Goal: Task Accomplishment & Management: Manage account settings

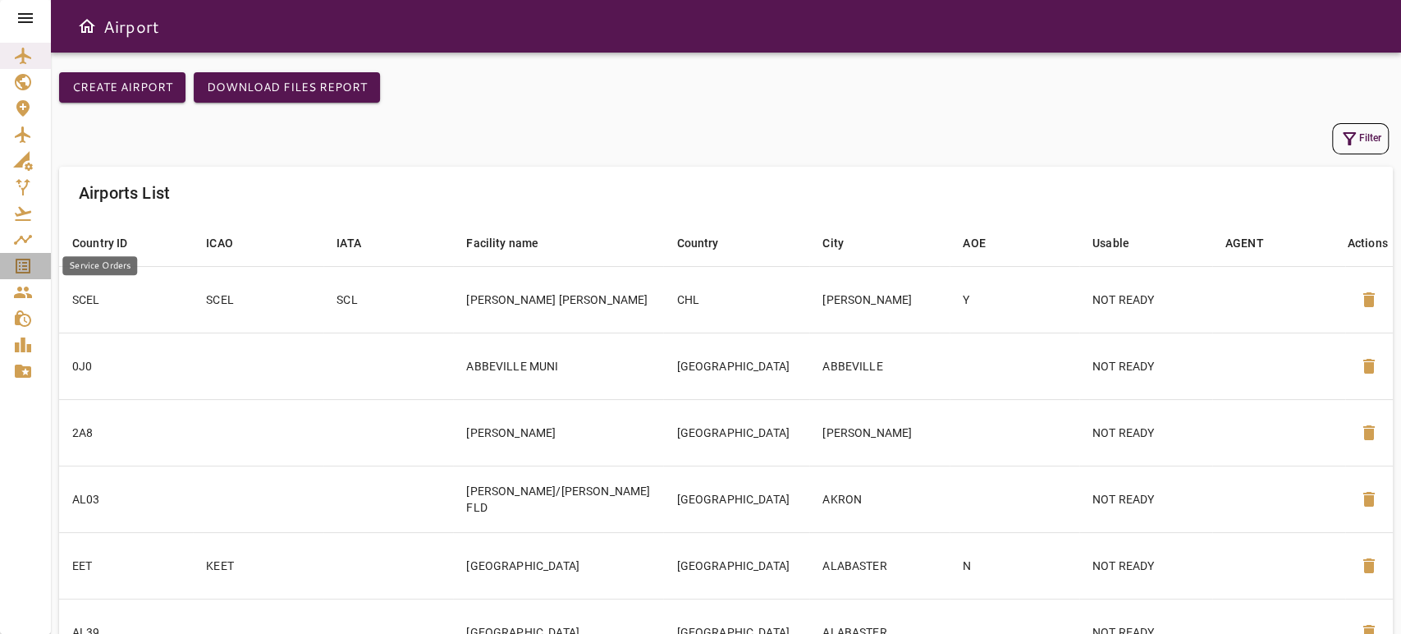
click at [16, 264] on icon "Service Orders" at bounding box center [23, 266] width 15 height 15
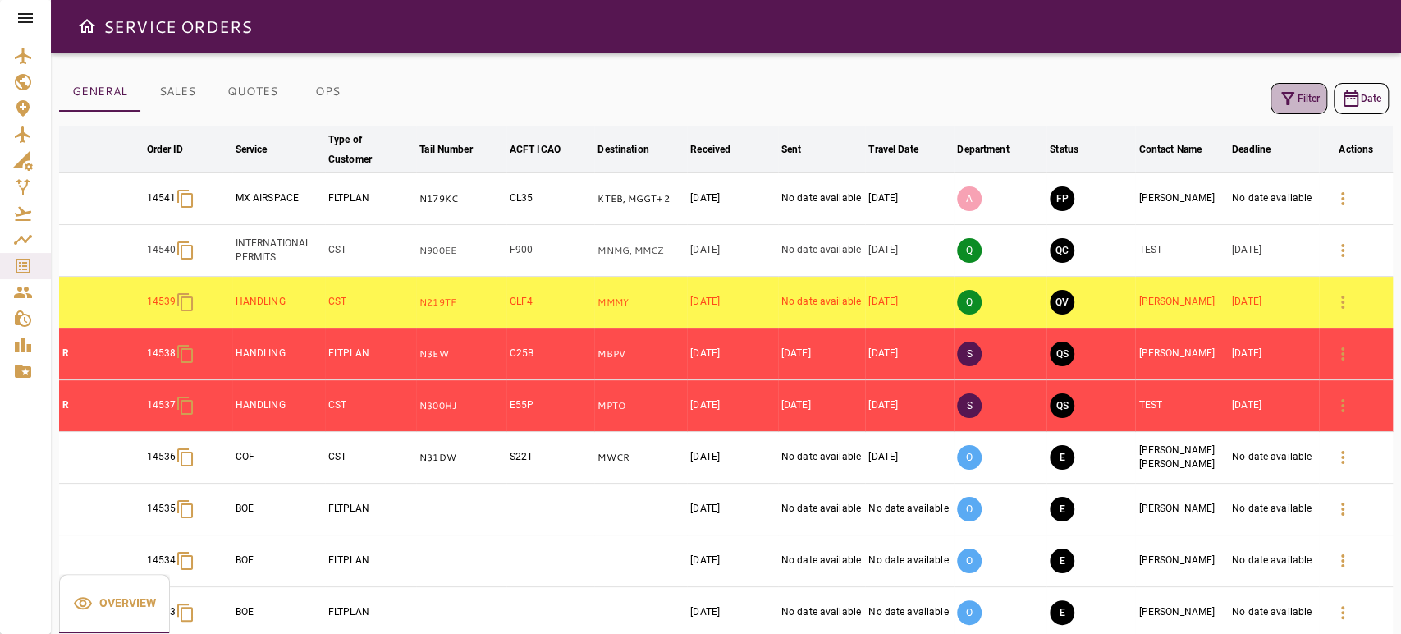
click at [1297, 94] on button "Filter" at bounding box center [1298, 98] width 57 height 31
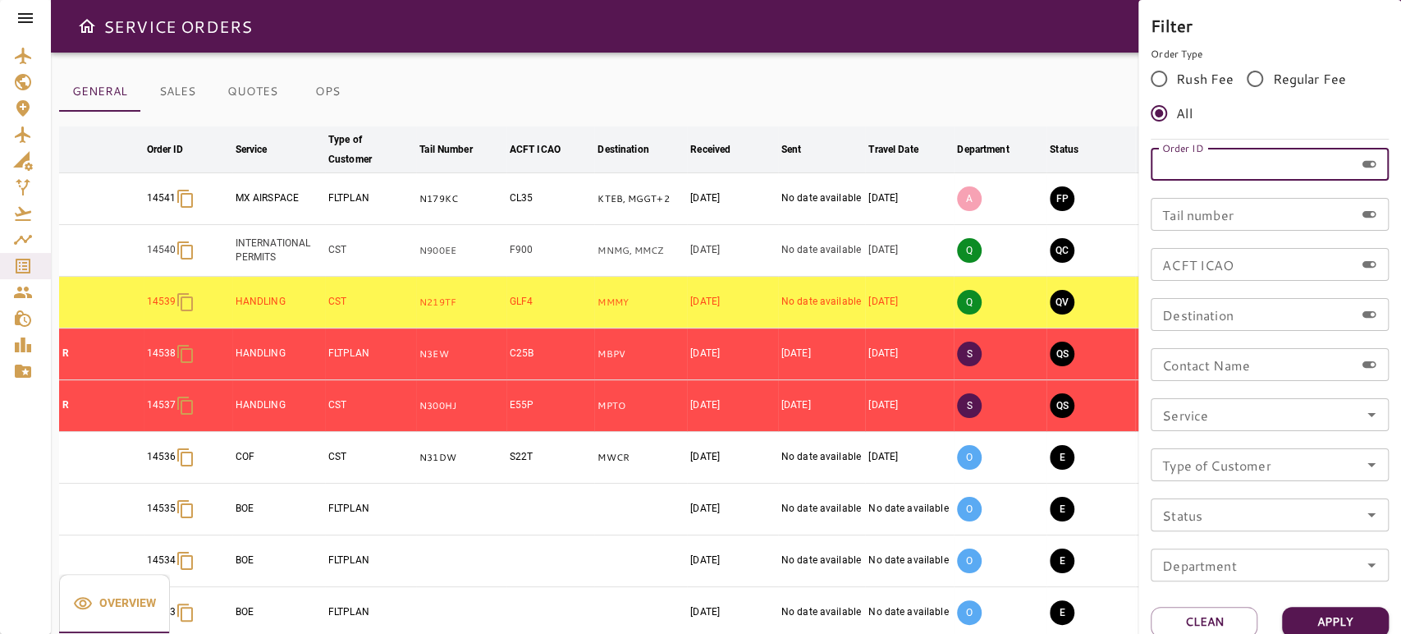
click at [1245, 167] on input "Order ID" at bounding box center [1253, 164] width 204 height 33
paste input "*****"
type input "*****"
click at [1335, 619] on button "Apply" at bounding box center [1335, 621] width 107 height 30
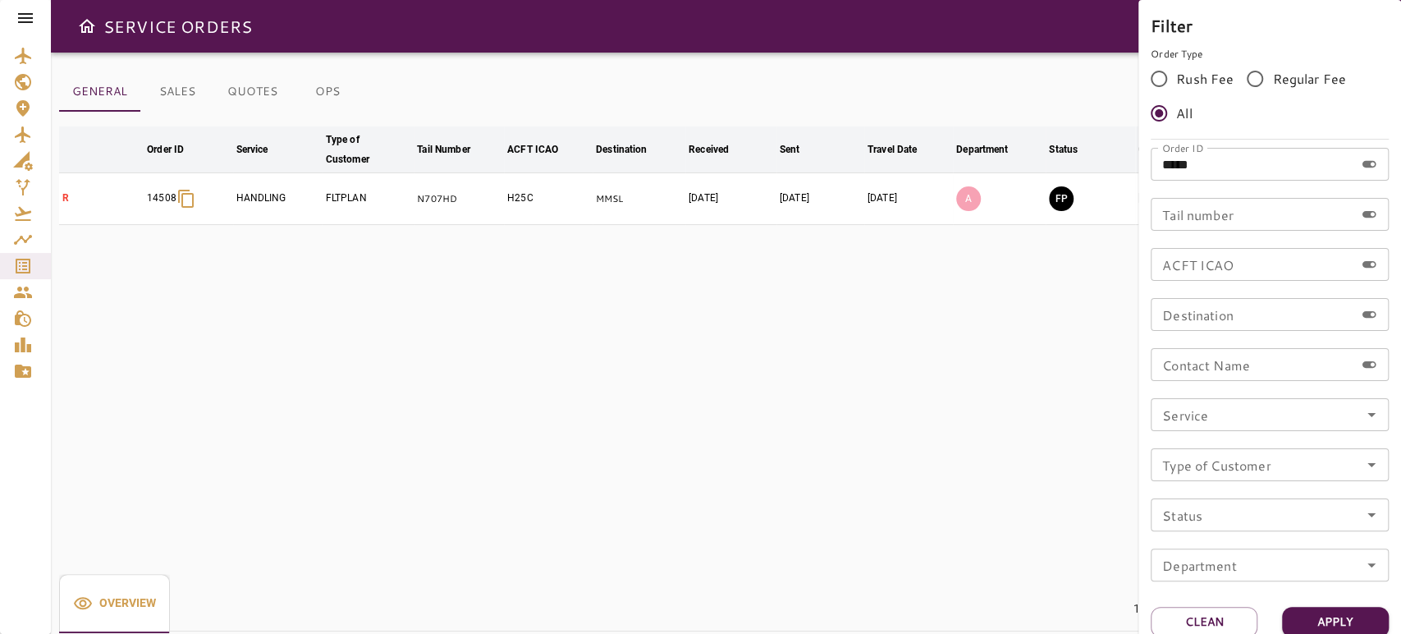
click at [907, 18] on div at bounding box center [700, 317] width 1401 height 634
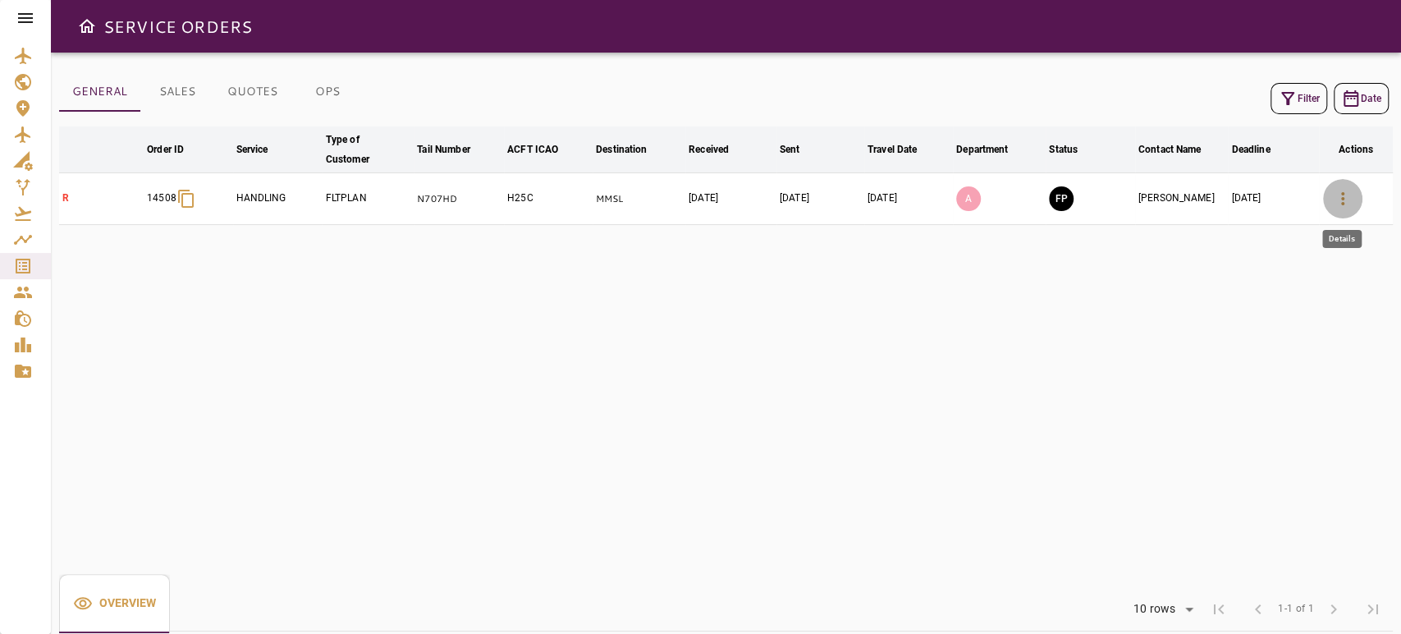
click at [1342, 189] on icon "button" at bounding box center [1343, 199] width 20 height 20
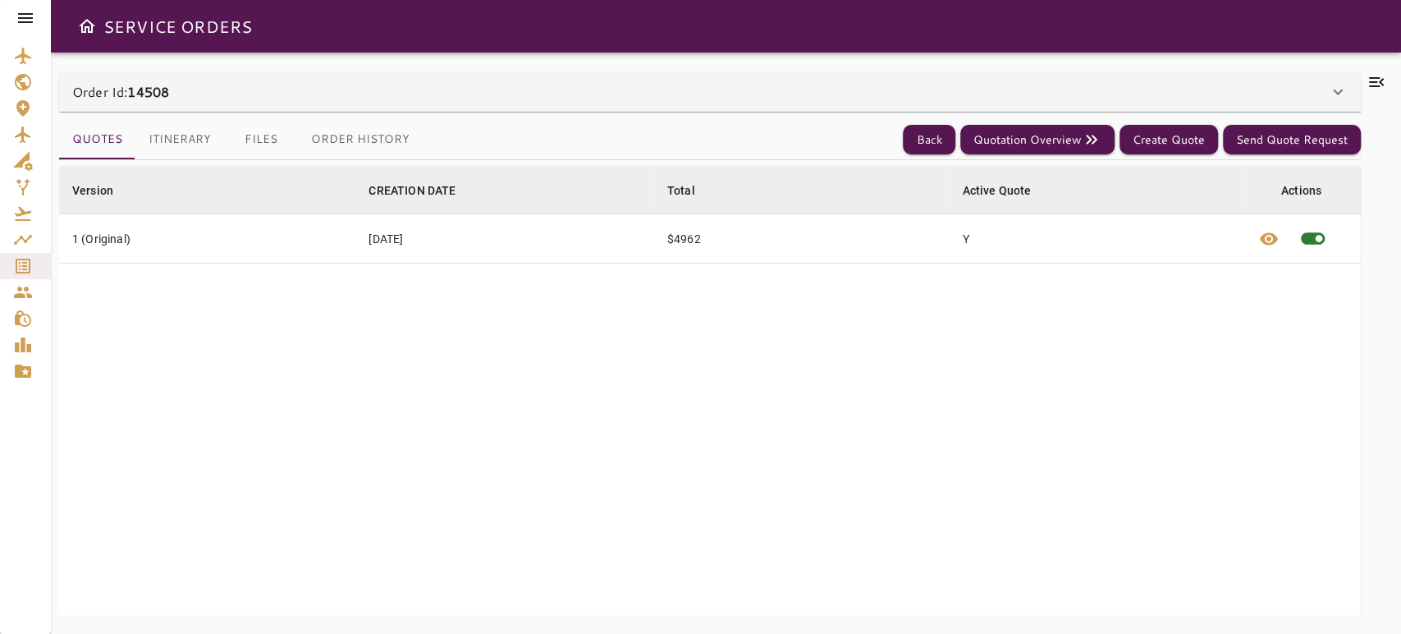
click at [1375, 77] on icon at bounding box center [1376, 82] width 15 height 10
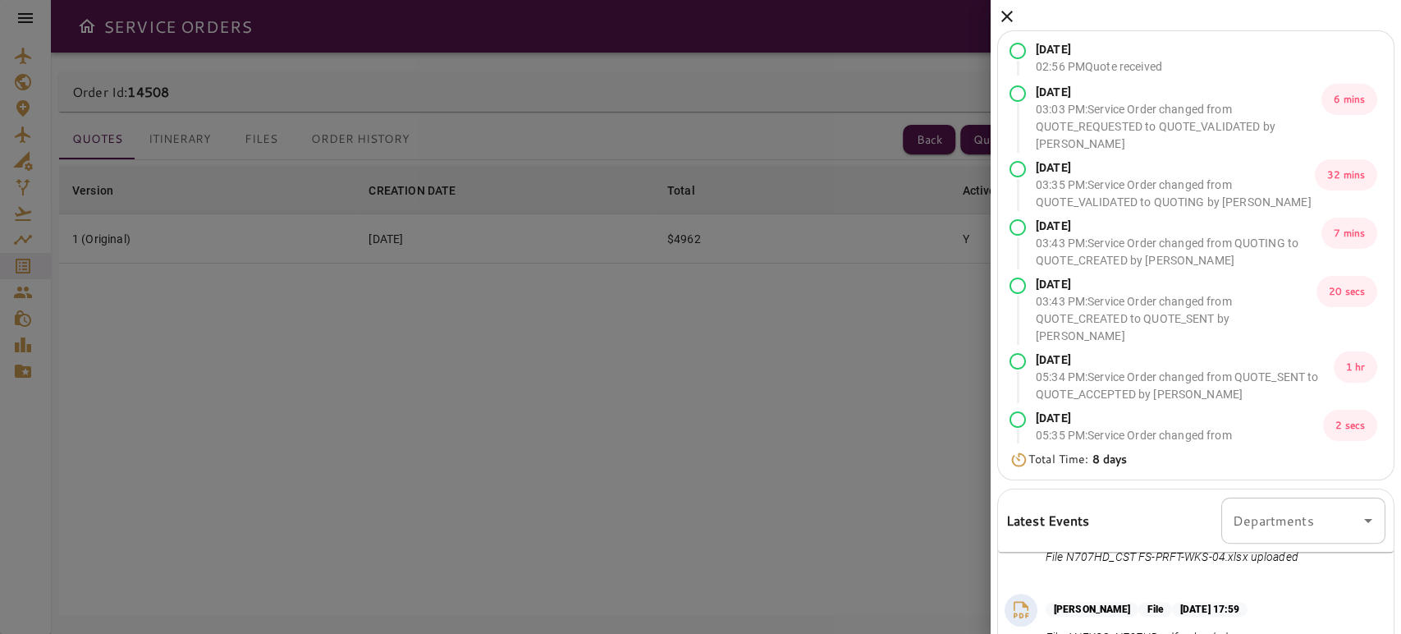
click at [1009, 13] on icon at bounding box center [1006, 16] width 11 height 11
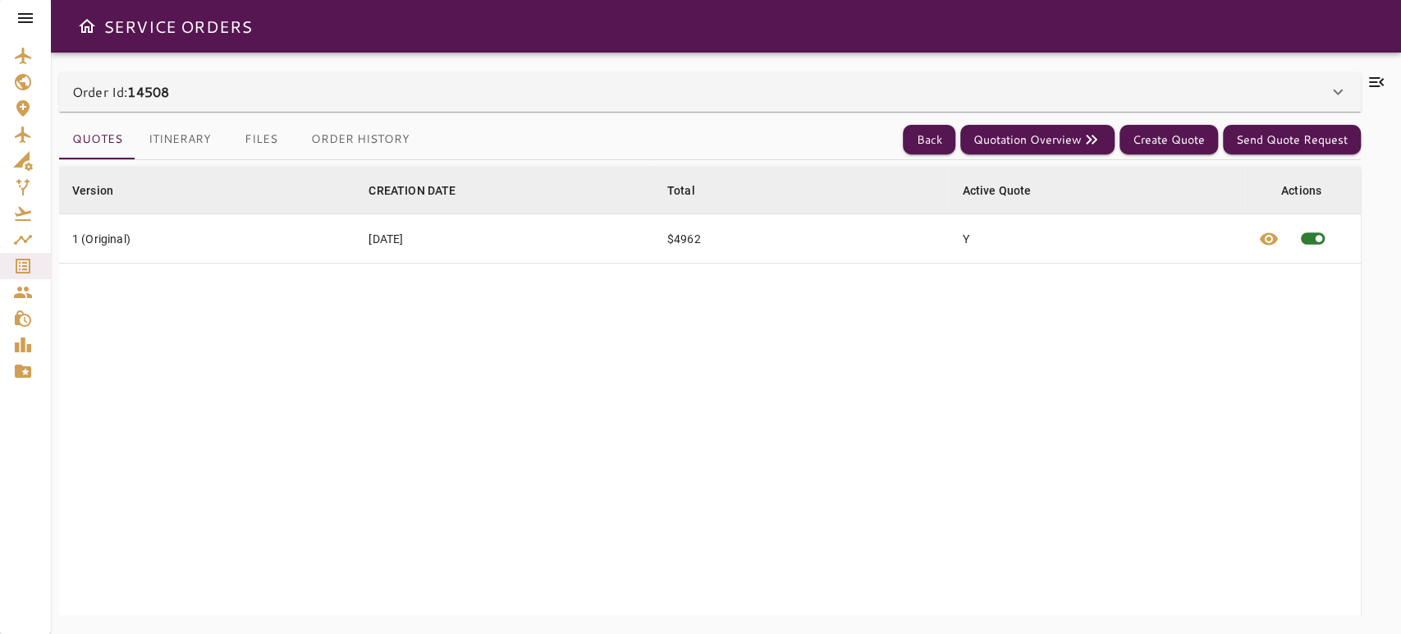
click at [193, 128] on button "Itinerary" at bounding box center [179, 139] width 89 height 39
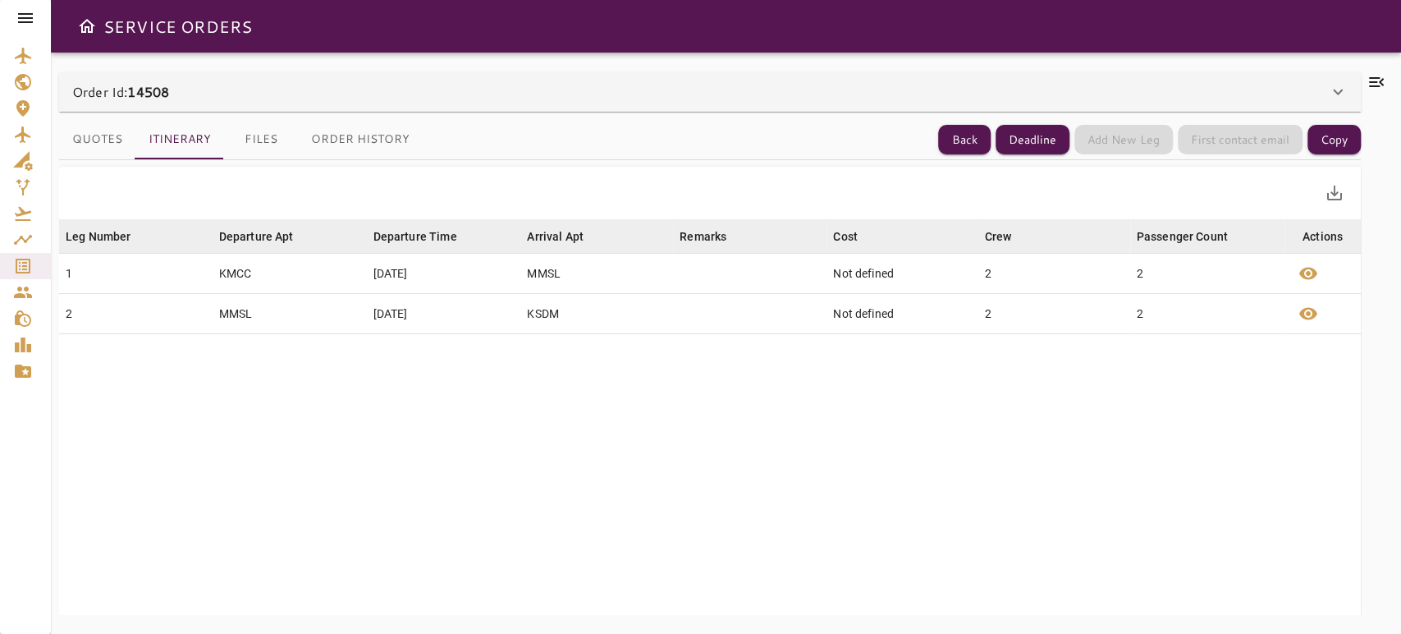
click at [252, 133] on button "Files" at bounding box center [261, 139] width 74 height 39
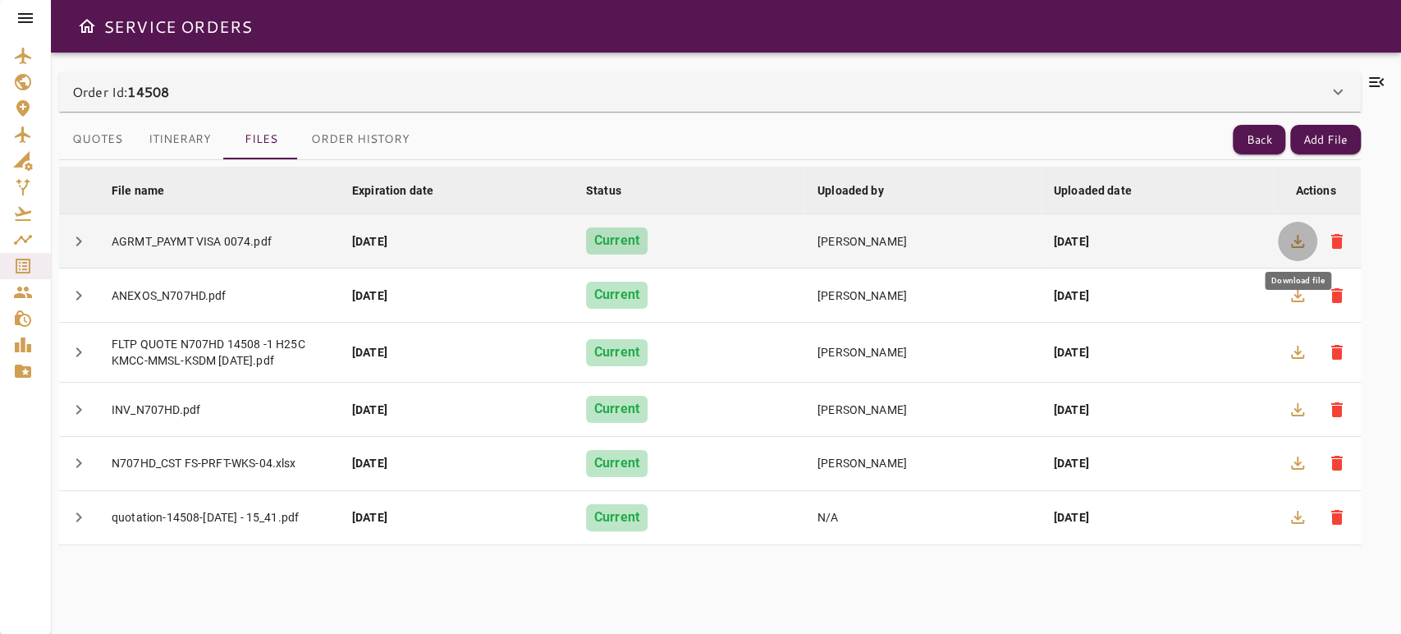
click at [1293, 241] on icon "button" at bounding box center [1298, 241] width 20 height 20
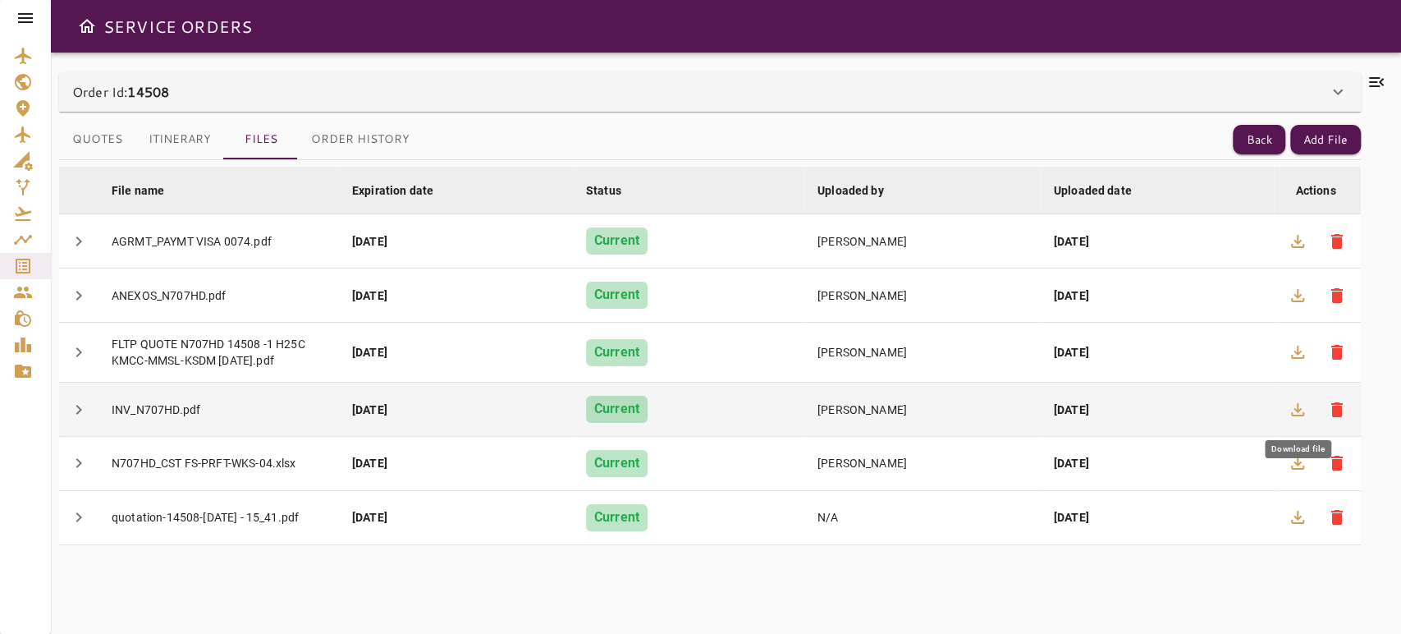
click at [1292, 410] on icon "button" at bounding box center [1298, 410] width 20 height 20
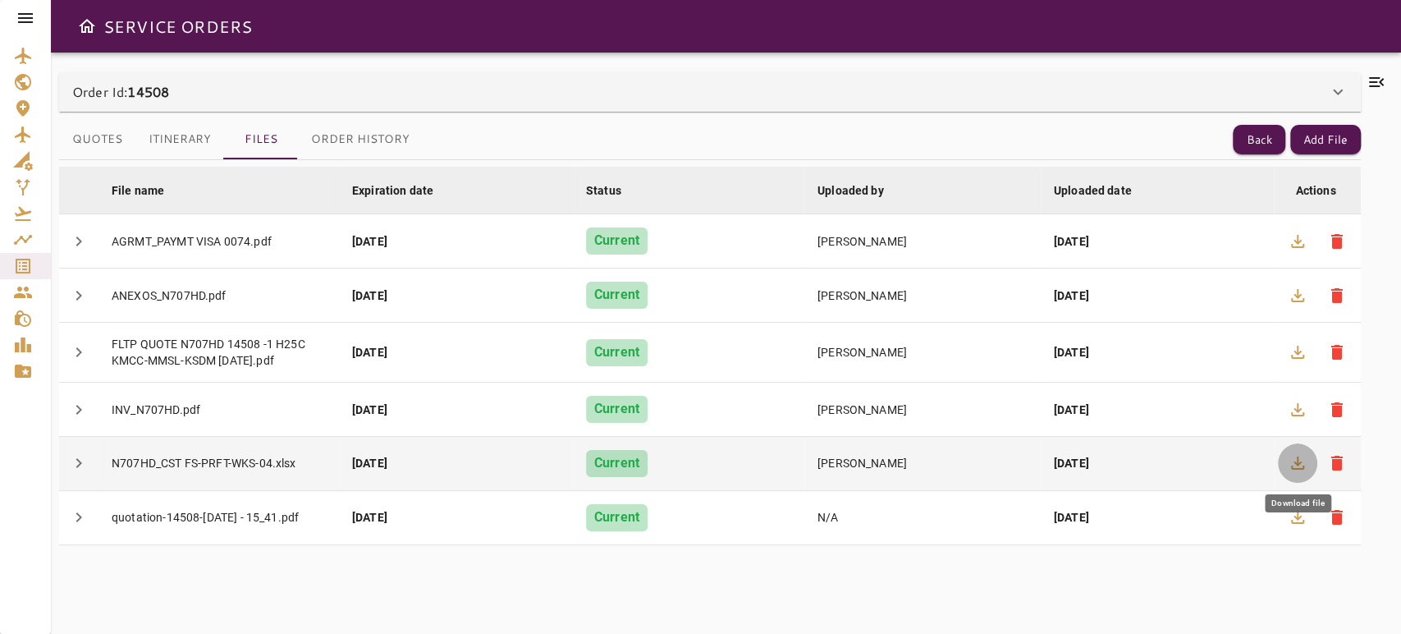
click at [1302, 453] on icon "button" at bounding box center [1298, 463] width 20 height 20
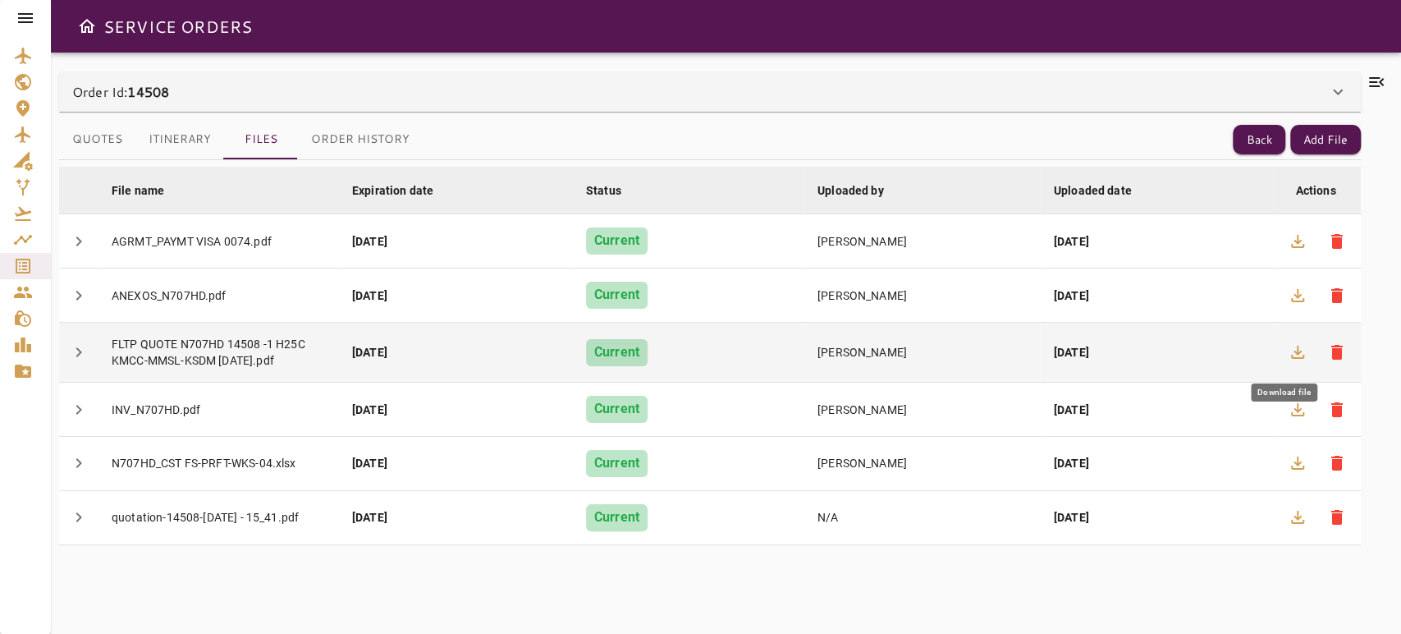
click at [1291, 346] on icon "button" at bounding box center [1298, 352] width 20 height 20
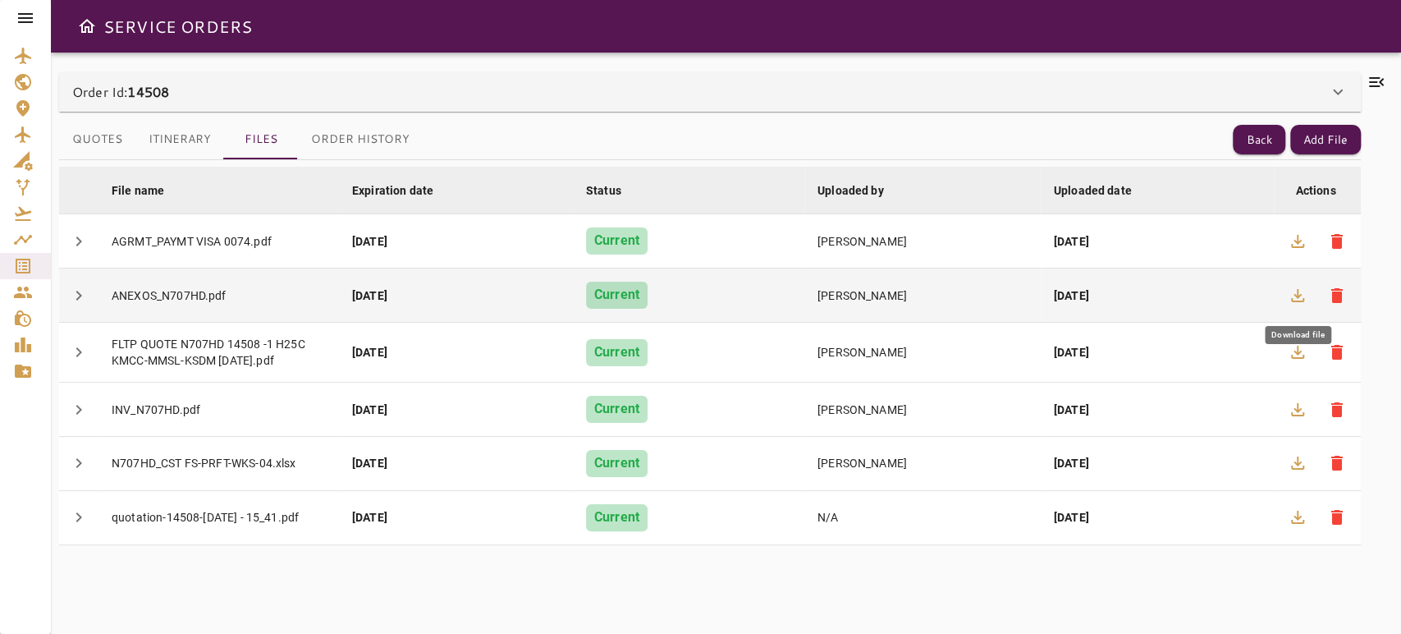
click at [1294, 303] on icon "button" at bounding box center [1298, 296] width 20 height 20
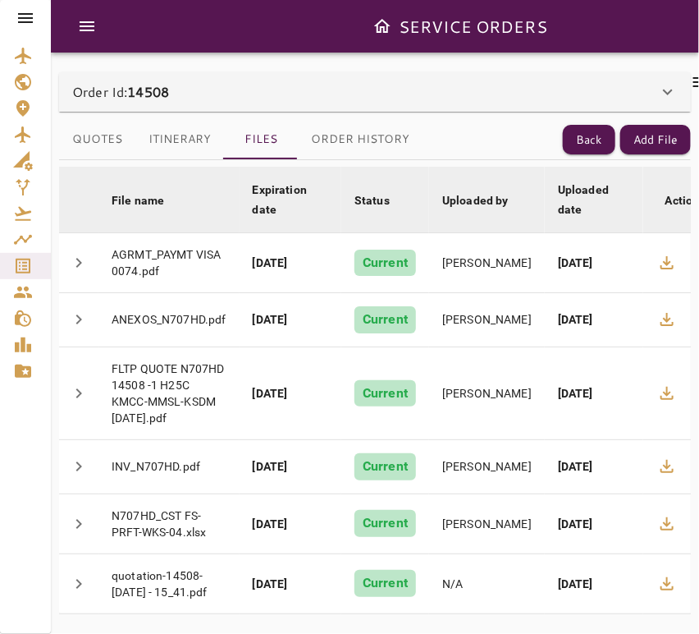
click at [691, 85] on icon at bounding box center [701, 82] width 20 height 20
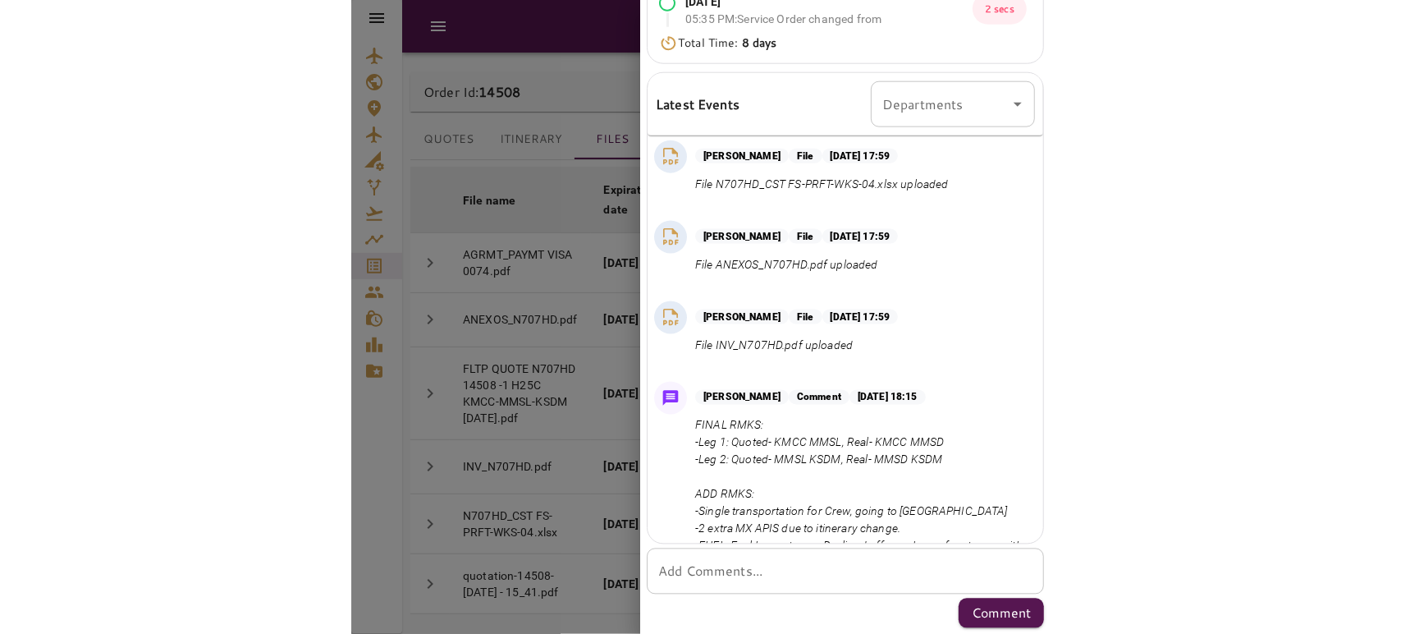
scroll to position [716, 0]
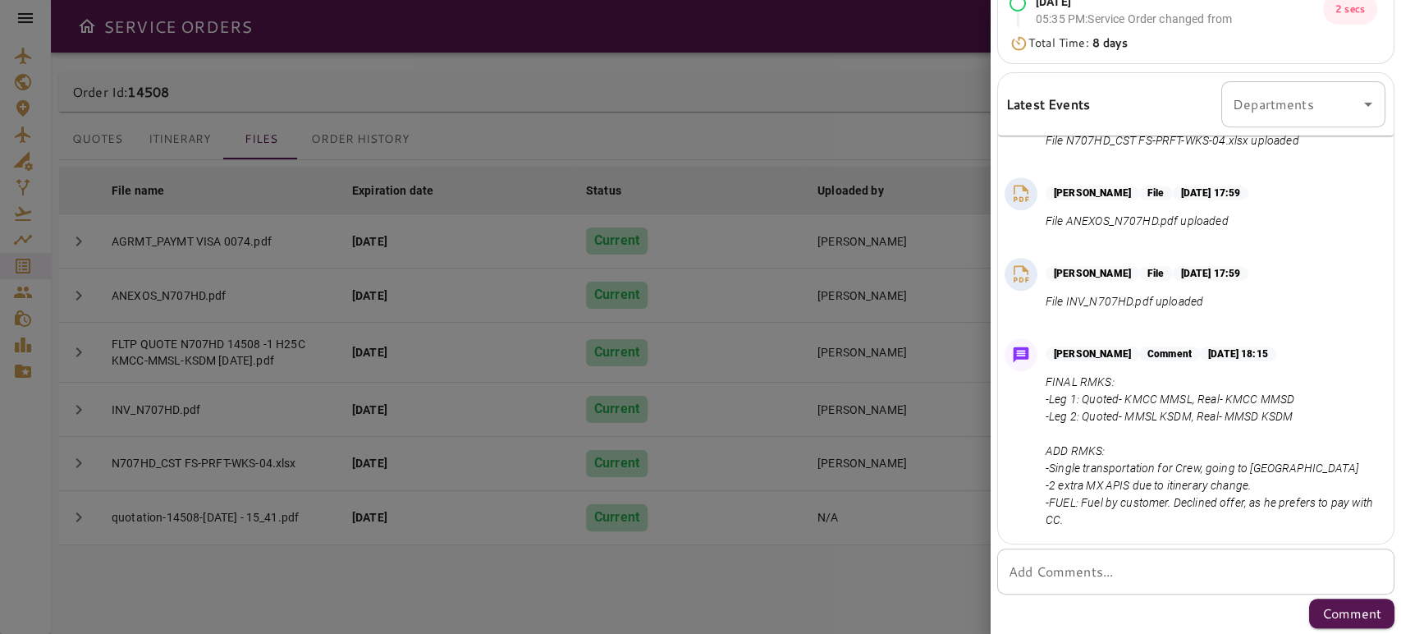
click at [1160, 559] on div "* Add Comments..." at bounding box center [1195, 571] width 397 height 46
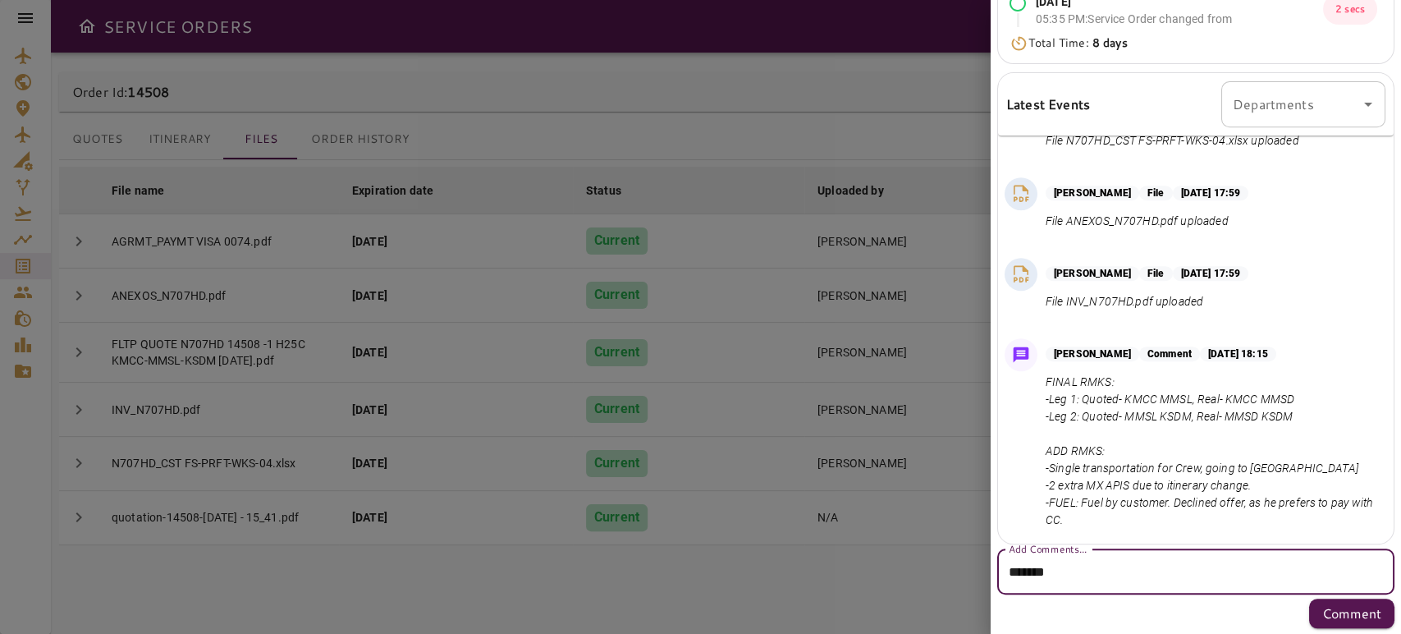
paste textarea "**********"
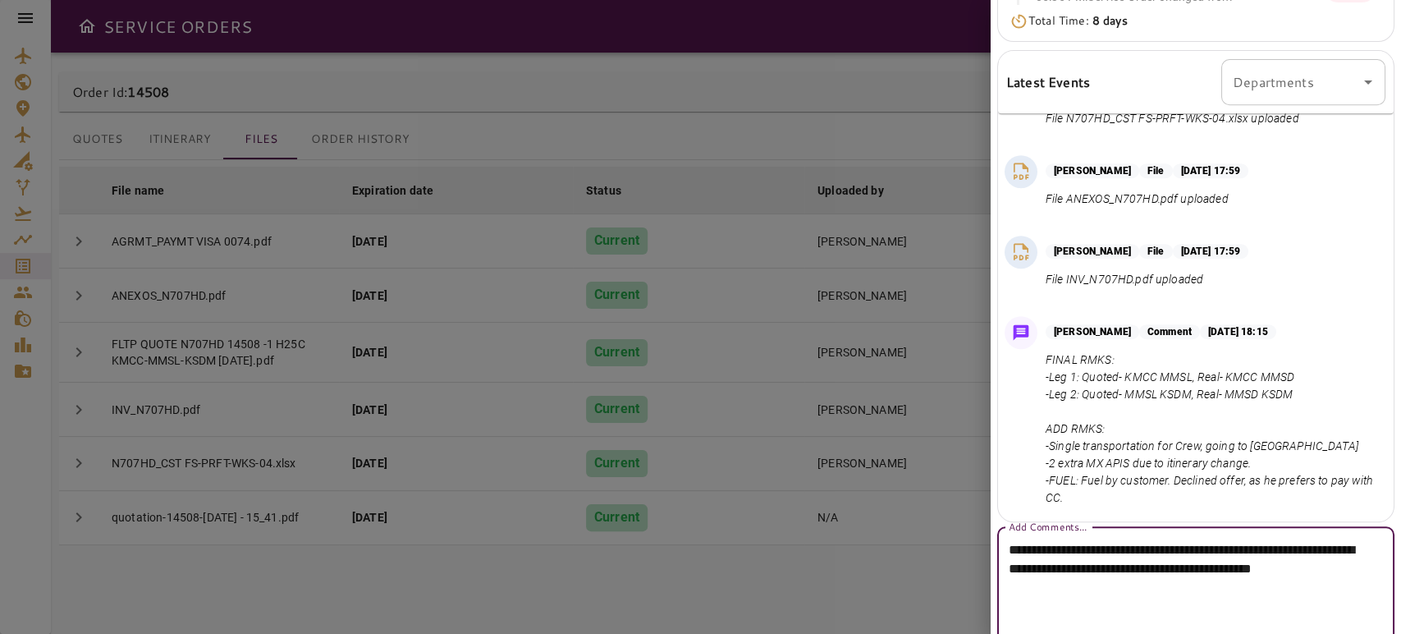
drag, startPoint x: 1270, startPoint y: 570, endPoint x: 1265, endPoint y: 609, distance: 39.7
click at [1265, 609] on textarea "**********" at bounding box center [1189, 587] width 360 height 94
drag, startPoint x: 1263, startPoint y: 572, endPoint x: 1267, endPoint y: 599, distance: 27.4
click at [1267, 599] on div "**********" at bounding box center [1195, 568] width 397 height 84
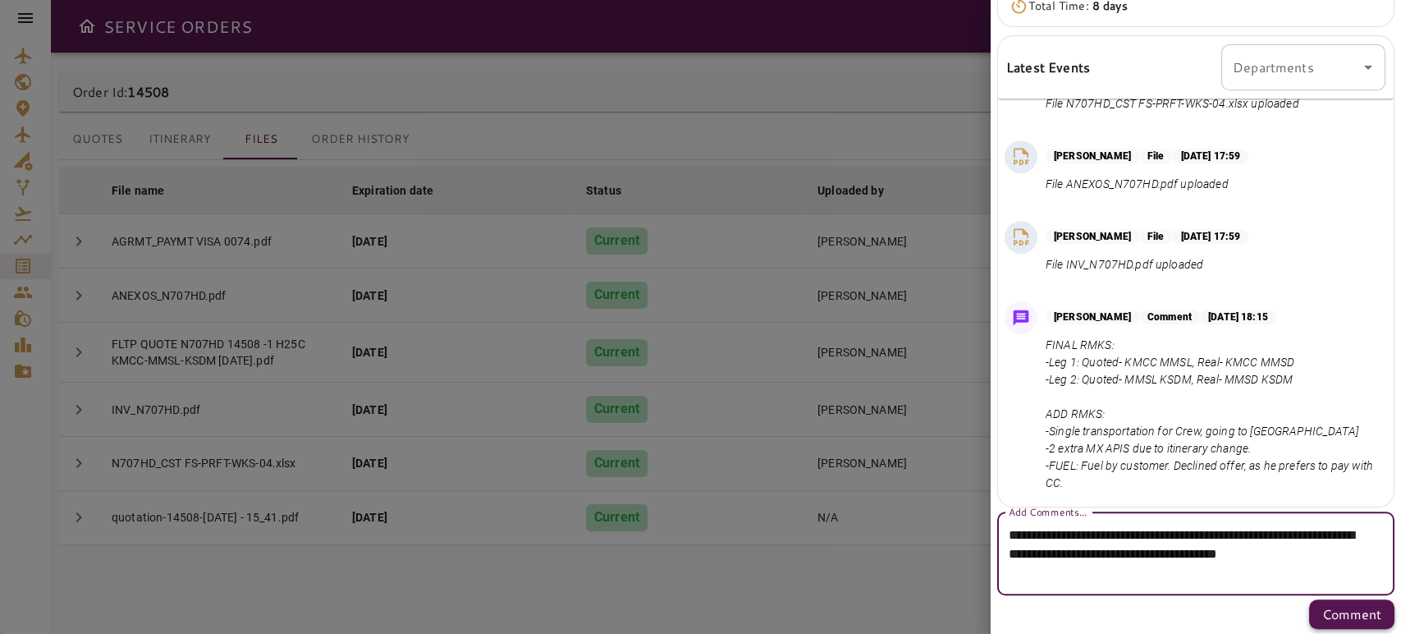
scroll to position [454, 0]
type textarea "**********"
click at [1351, 616] on p "Comment" at bounding box center [1351, 613] width 59 height 20
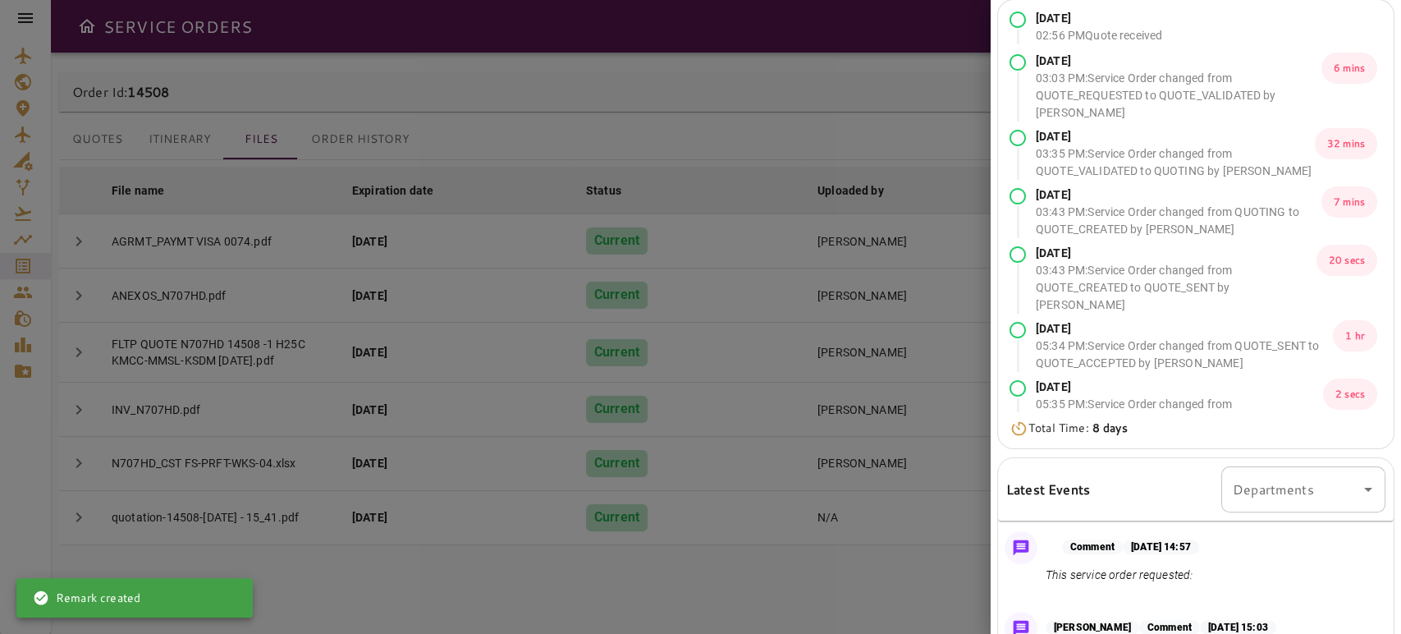
scroll to position [0, 0]
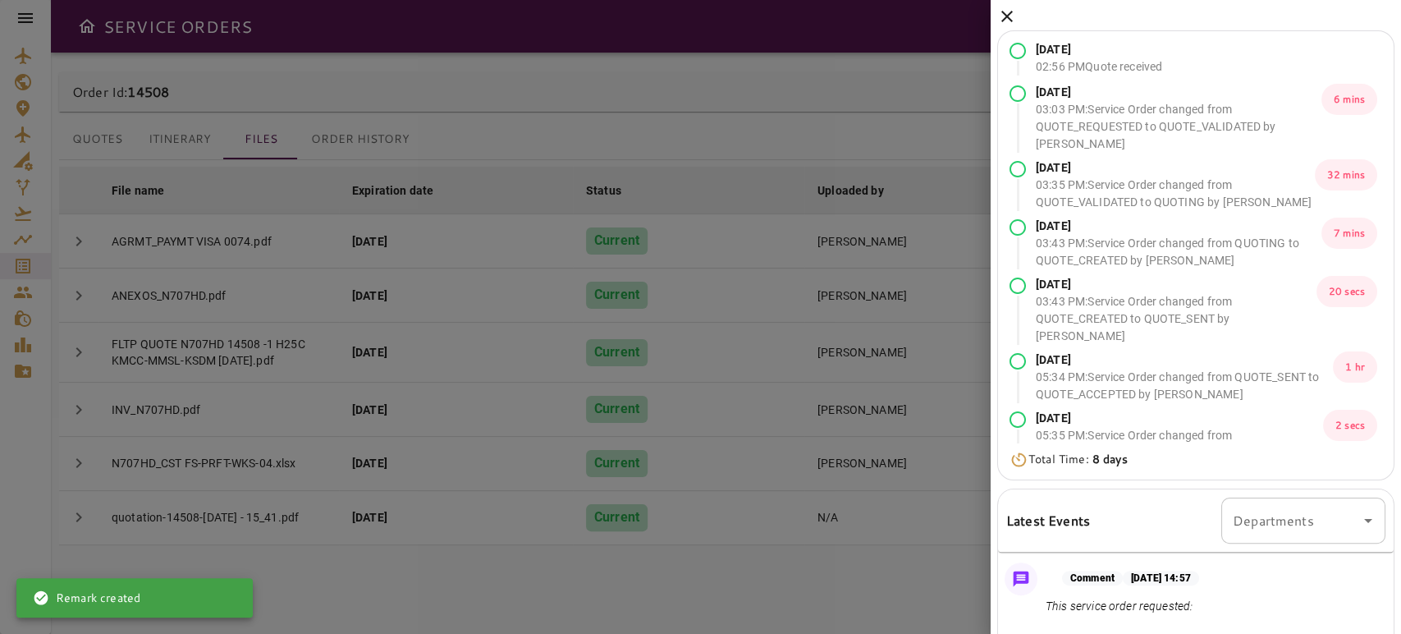
click at [998, 15] on icon at bounding box center [1007, 17] width 20 height 20
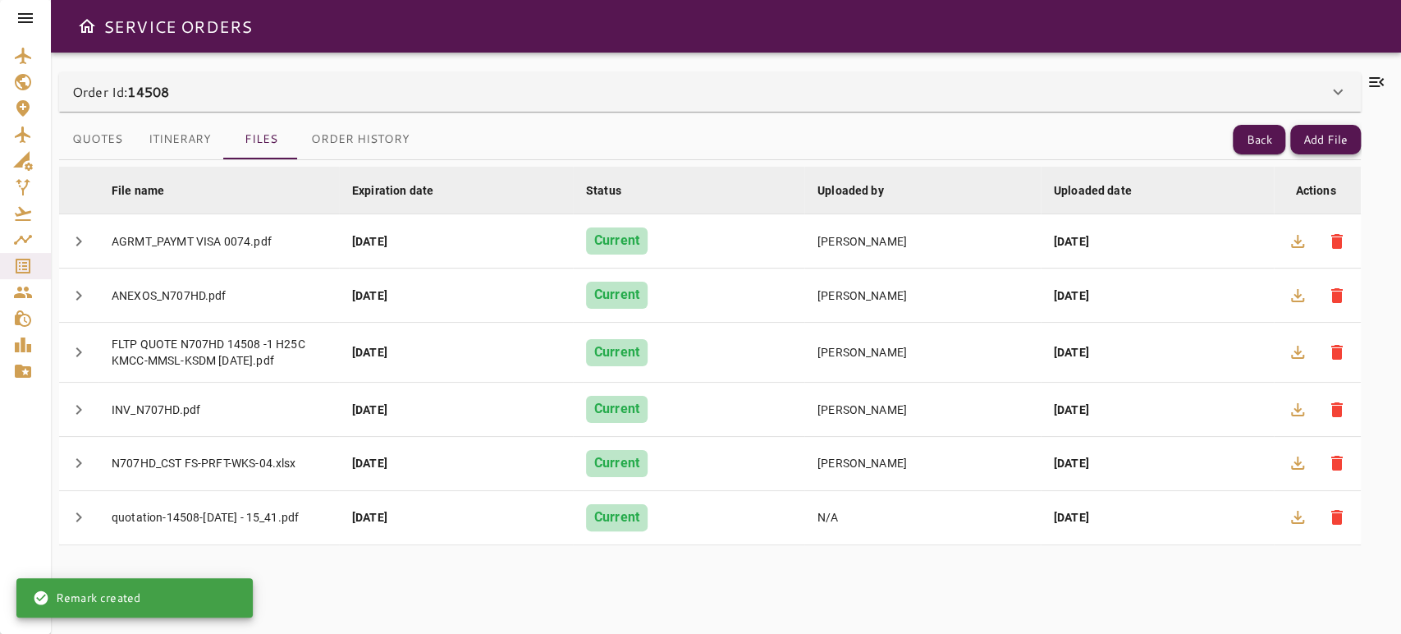
click at [1339, 137] on button "Add File" at bounding box center [1325, 140] width 71 height 30
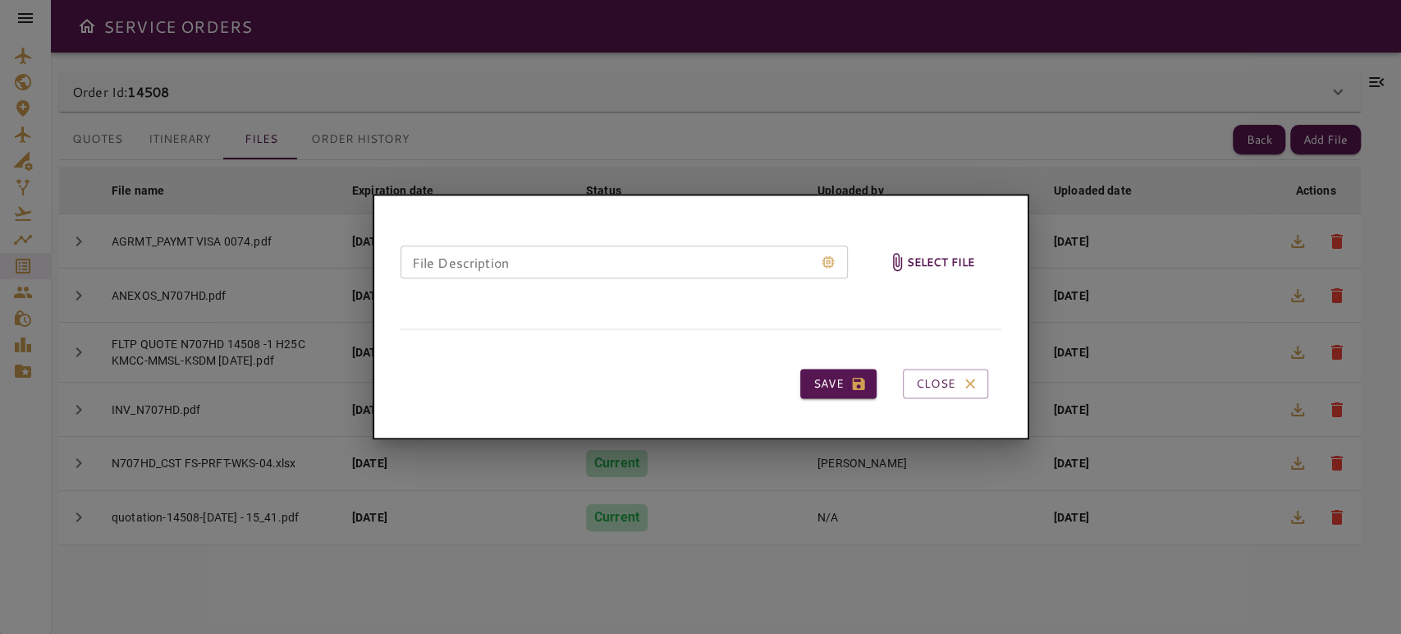
click at [938, 265] on h6 "Select file" at bounding box center [941, 262] width 68 height 19
click at [0, 0] on input "Select file" at bounding box center [0, 0] width 0 height 0
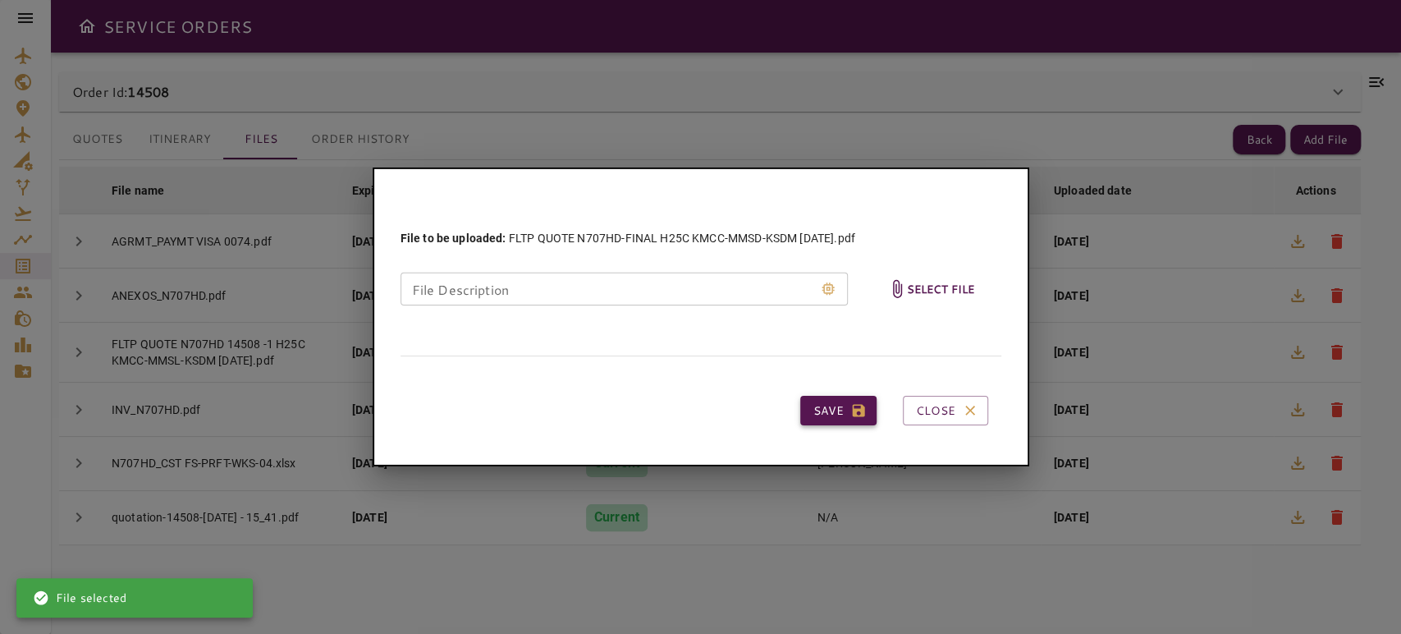
click at [839, 408] on button "Save" at bounding box center [838, 411] width 76 height 30
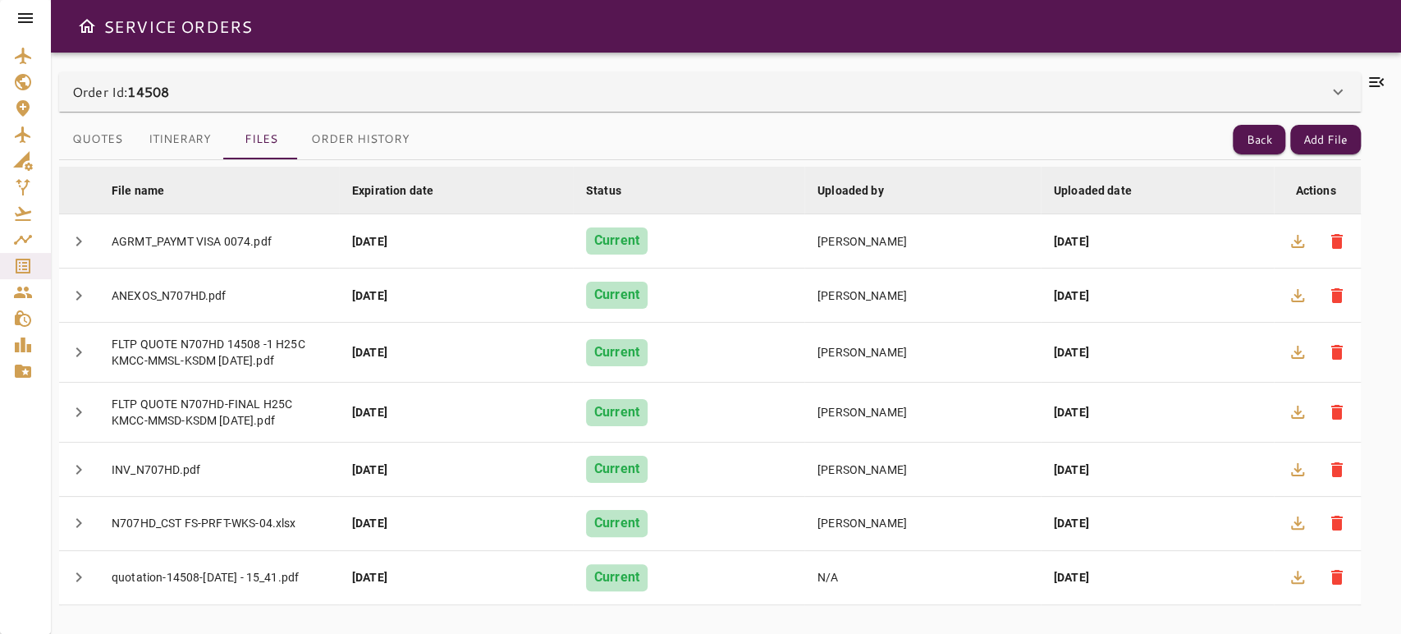
click at [1370, 79] on icon at bounding box center [1376, 82] width 20 height 20
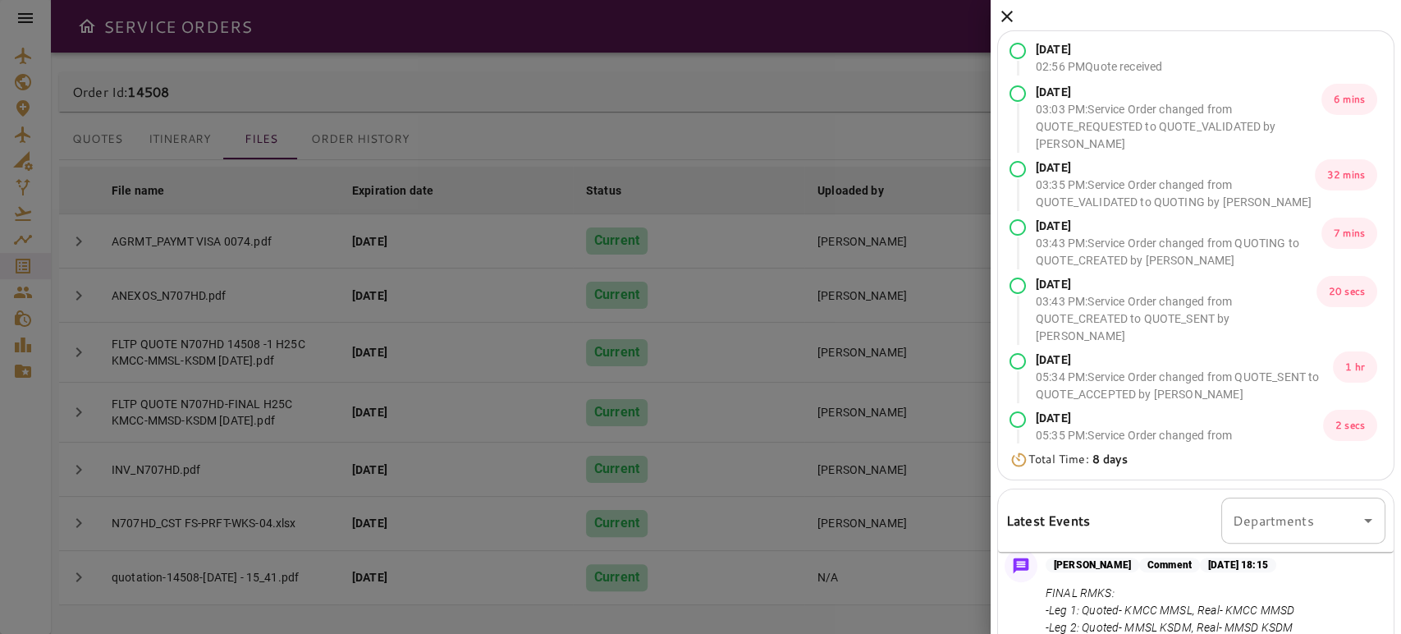
click at [1009, 12] on icon at bounding box center [1007, 17] width 20 height 20
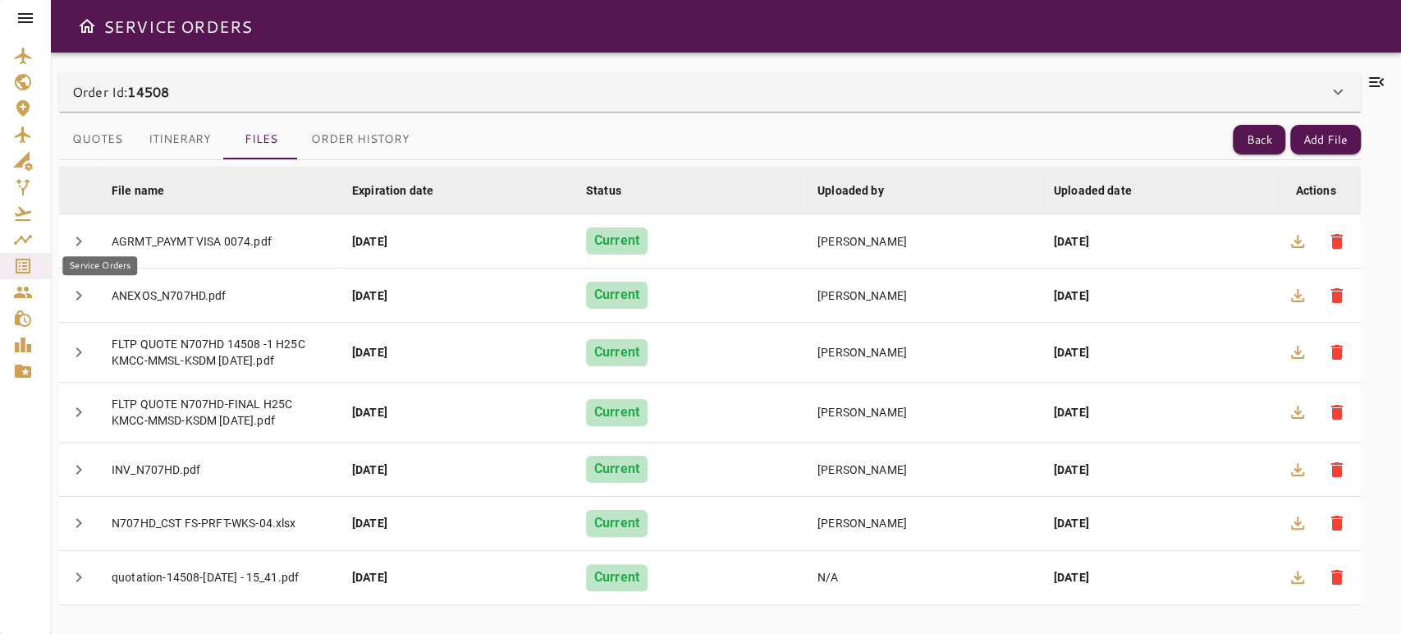
click at [8, 263] on link "Service Orders" at bounding box center [25, 266] width 51 height 26
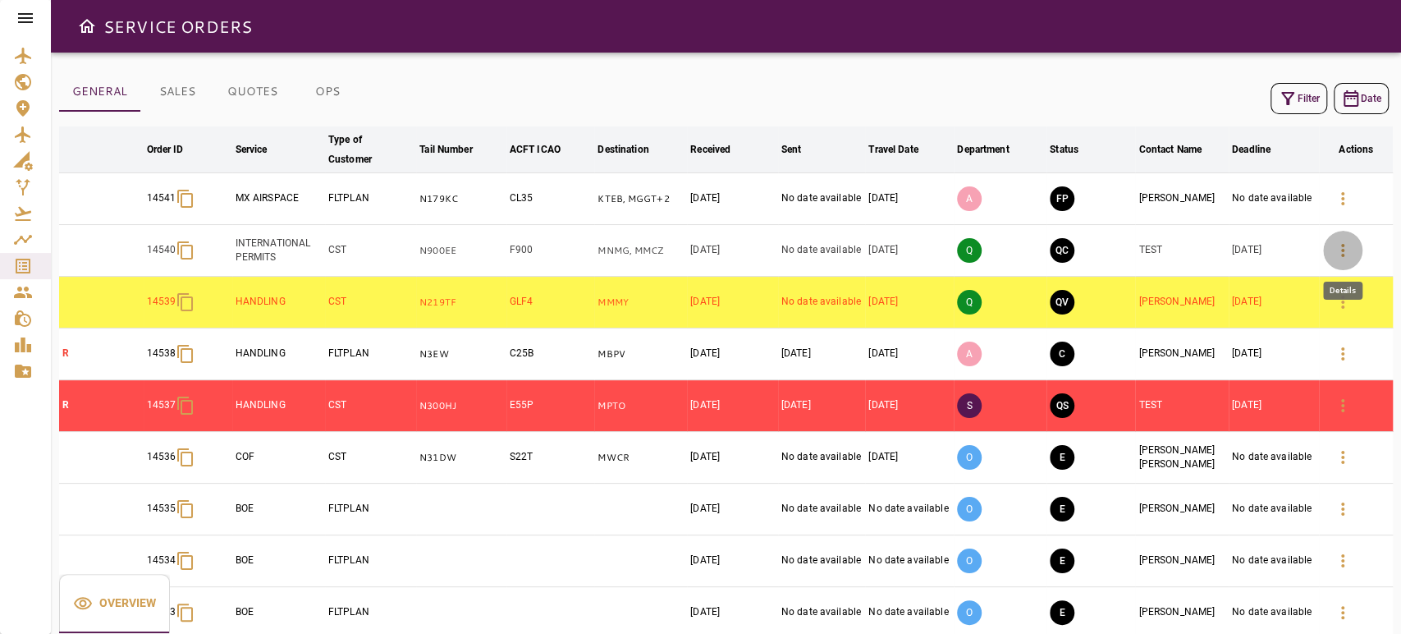
click at [1352, 246] on button "button" at bounding box center [1342, 250] width 39 height 39
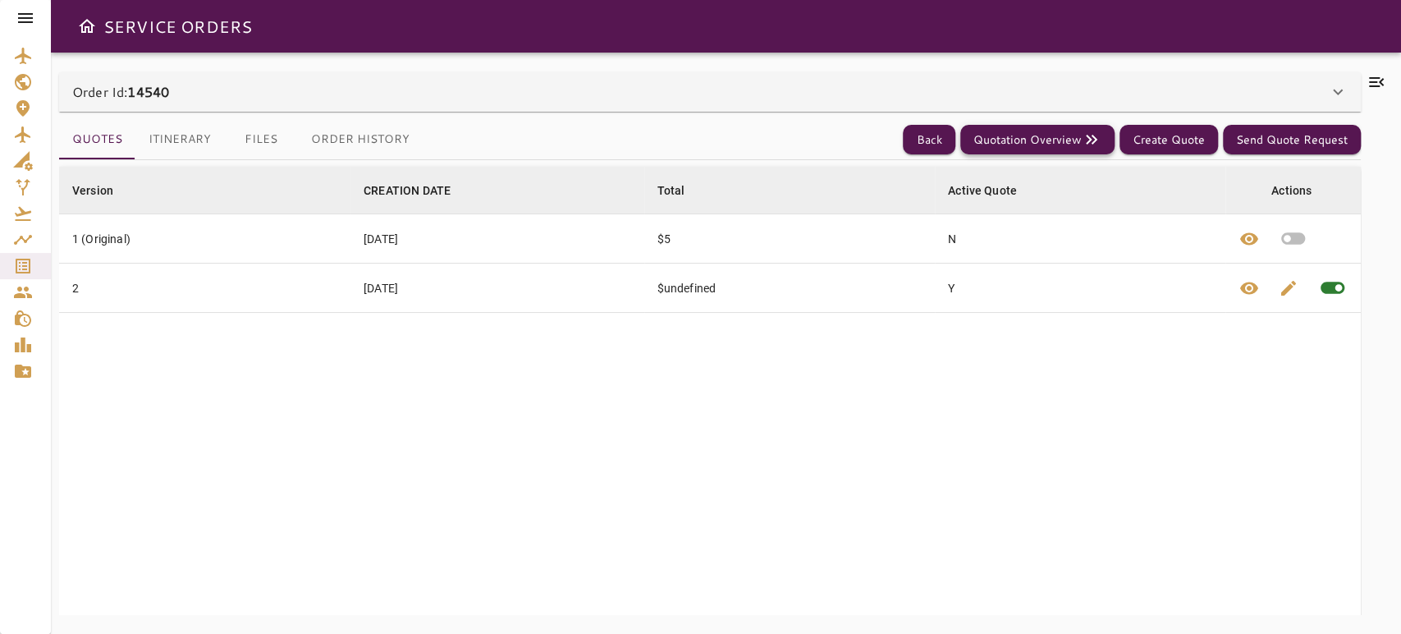
click at [1081, 143] on button "Quotation Overview" at bounding box center [1037, 140] width 154 height 30
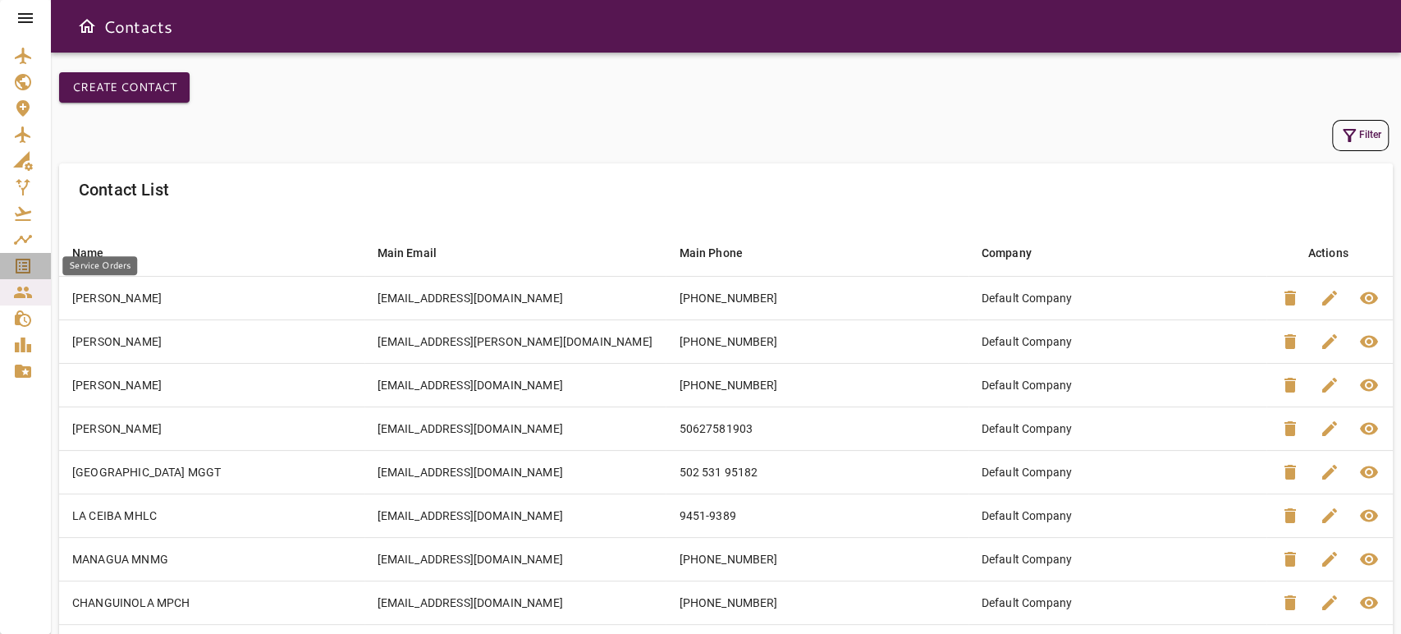
click at [34, 258] on div "Service Orders" at bounding box center [25, 266] width 25 height 20
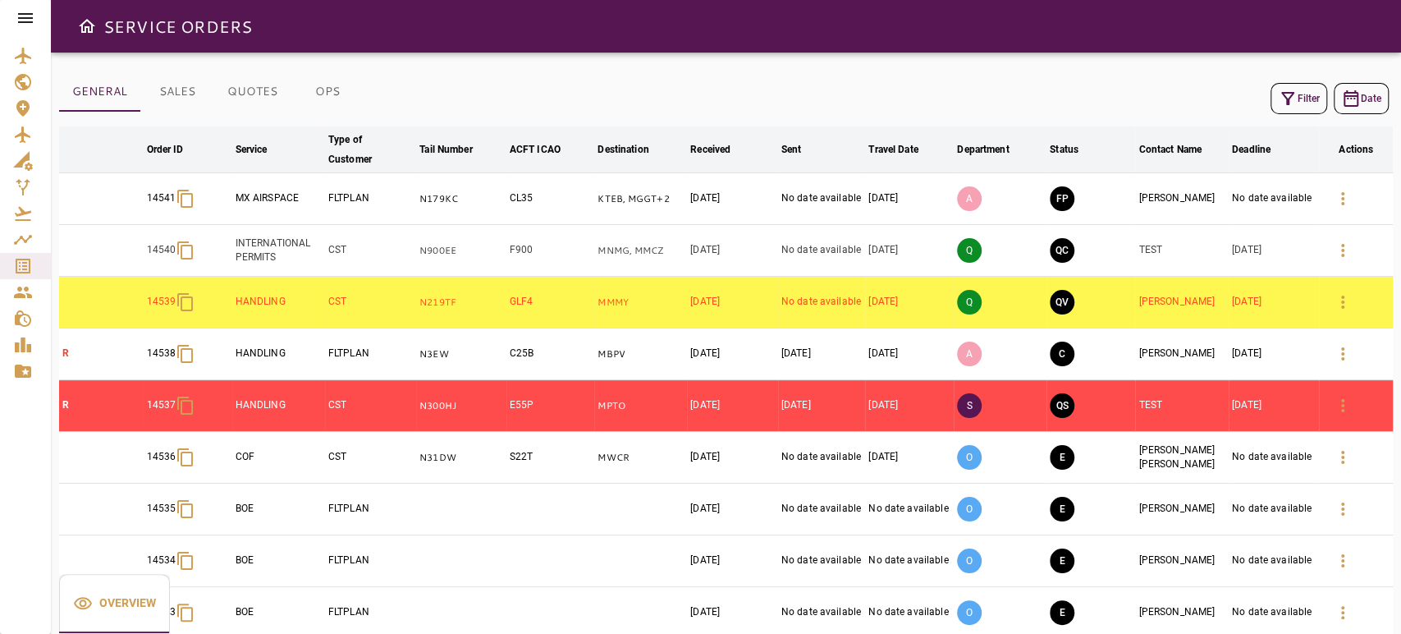
click at [1338, 254] on icon "button" at bounding box center [1343, 250] width 20 height 20
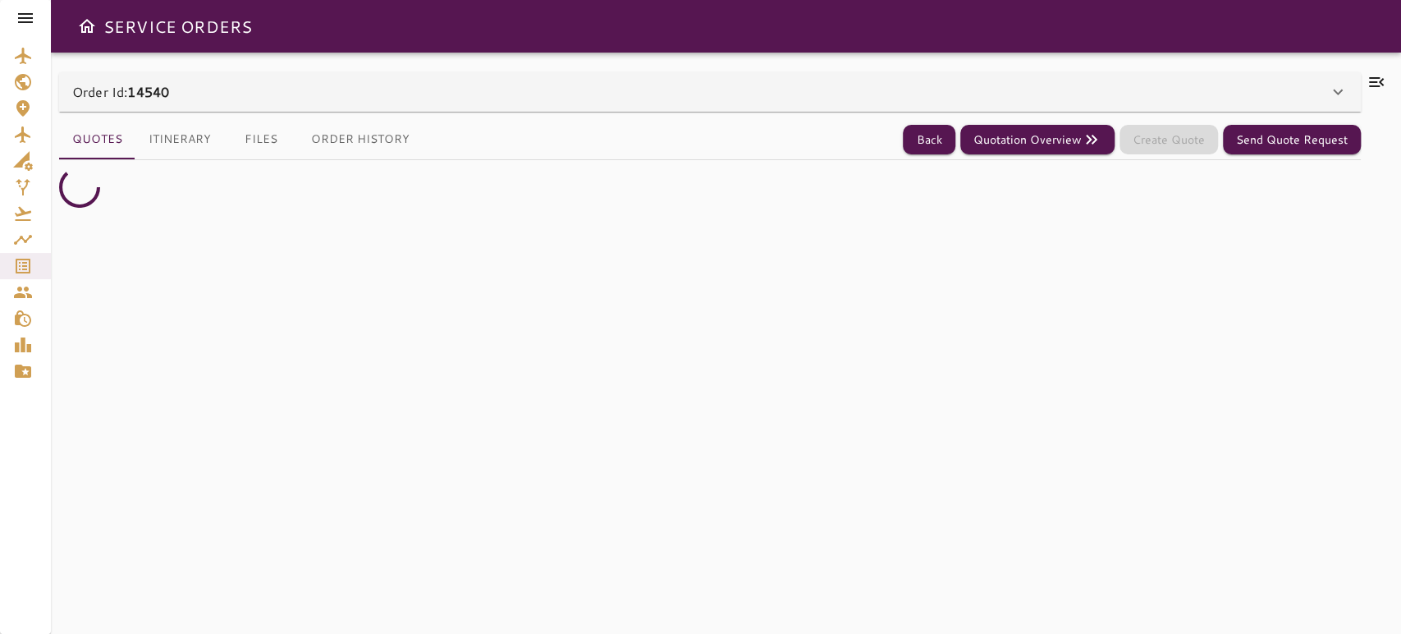
click at [1117, 72] on div "Order Id: 14540" at bounding box center [710, 91] width 1302 height 39
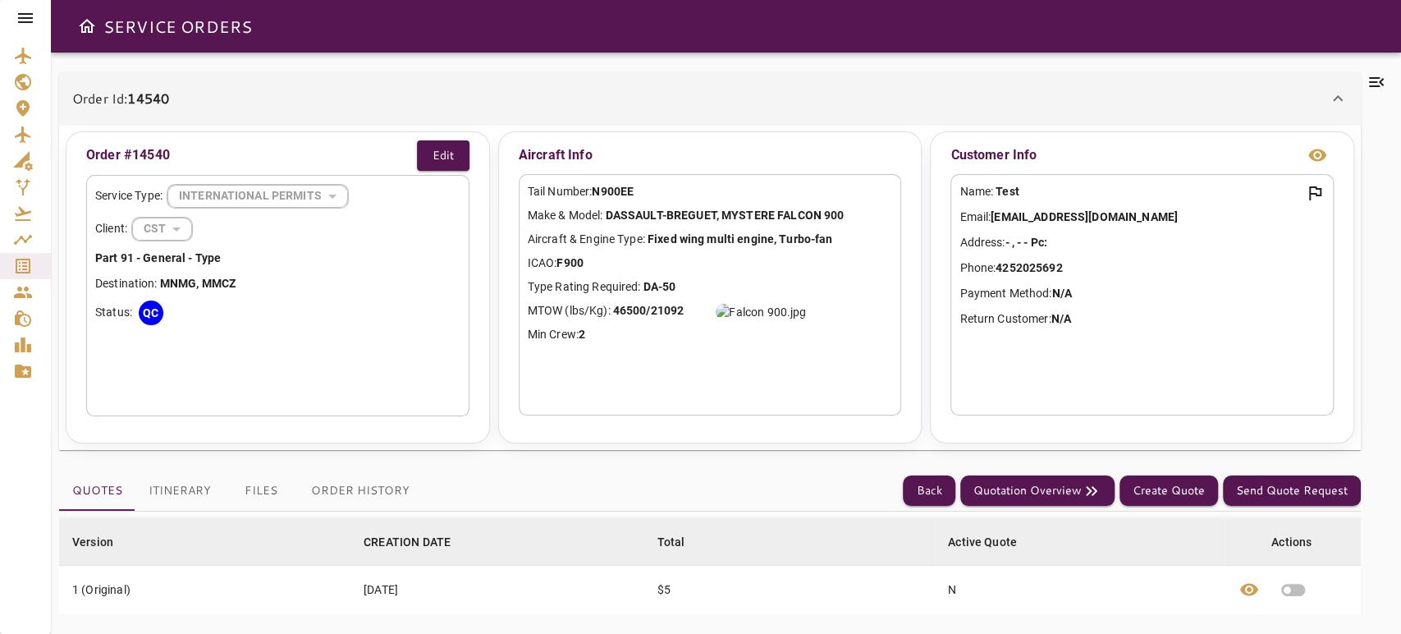
click at [145, 500] on button "Itinerary" at bounding box center [179, 490] width 89 height 39
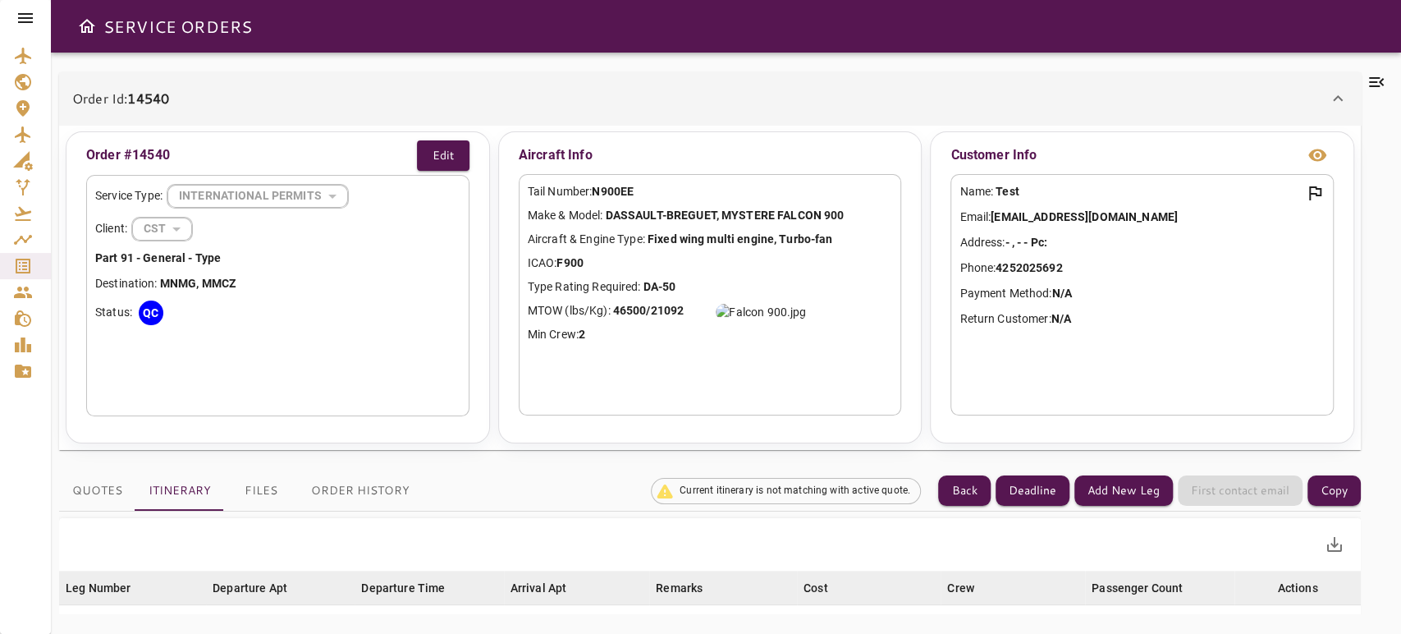
click at [1253, 80] on div "Order Id: 14540" at bounding box center [710, 98] width 1302 height 53
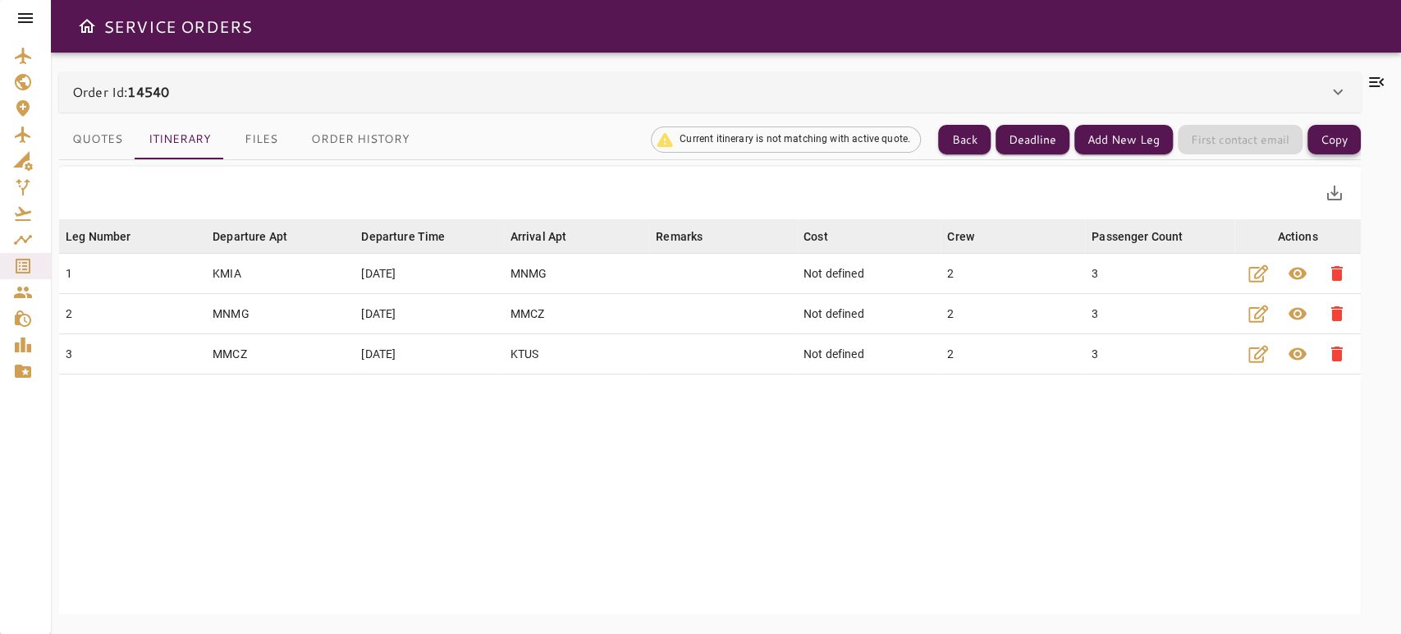
click at [1331, 137] on button "Copy" at bounding box center [1333, 140] width 53 height 30
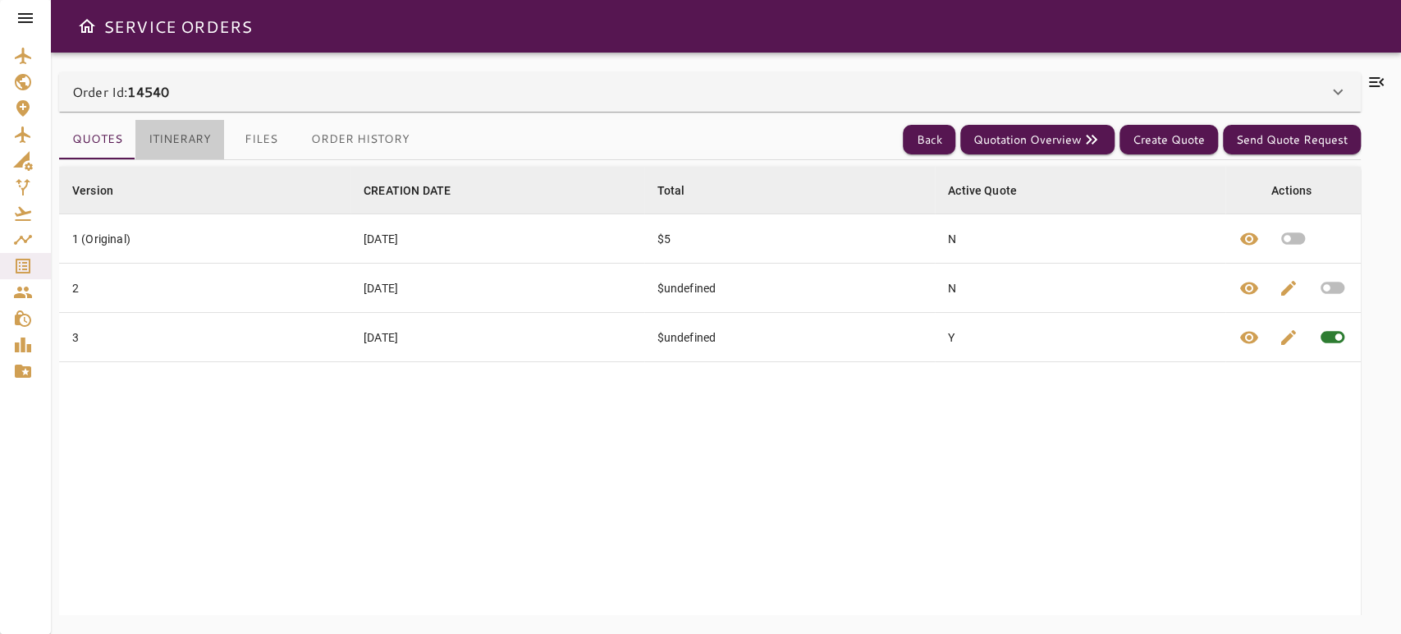
click at [164, 138] on button "Itinerary" at bounding box center [179, 139] width 89 height 39
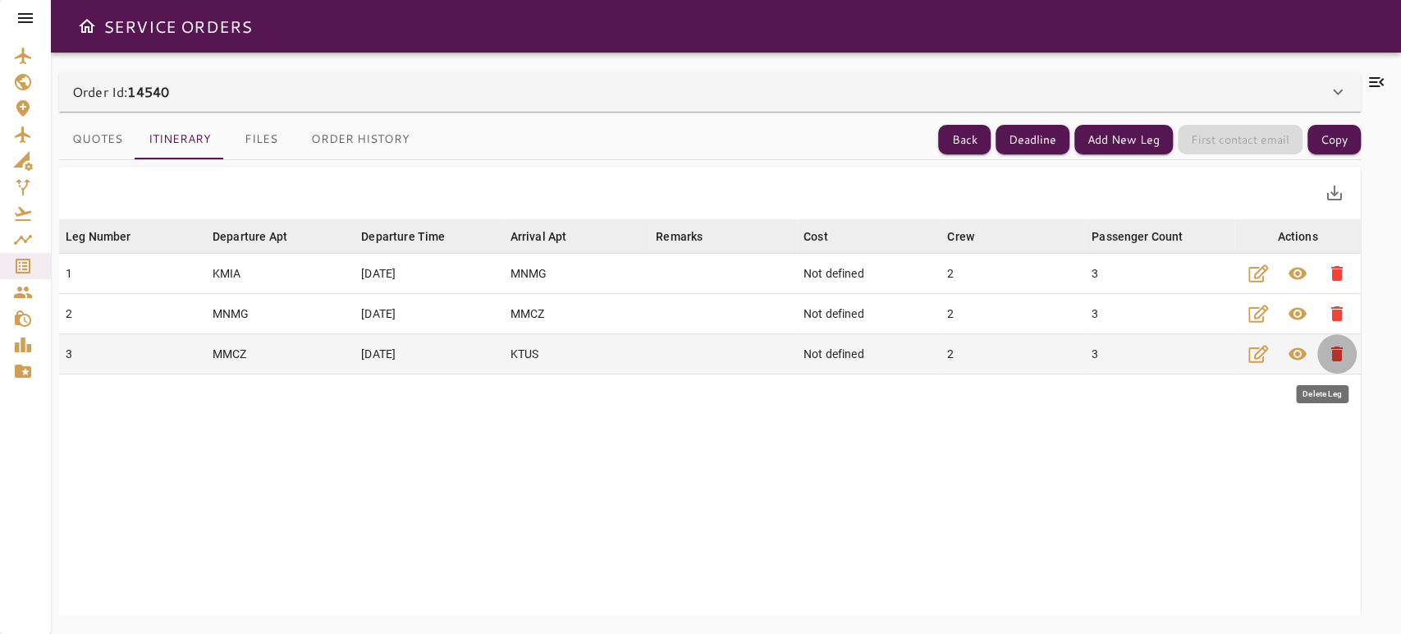
click at [1327, 358] on span "delete" at bounding box center [1337, 354] width 20 height 20
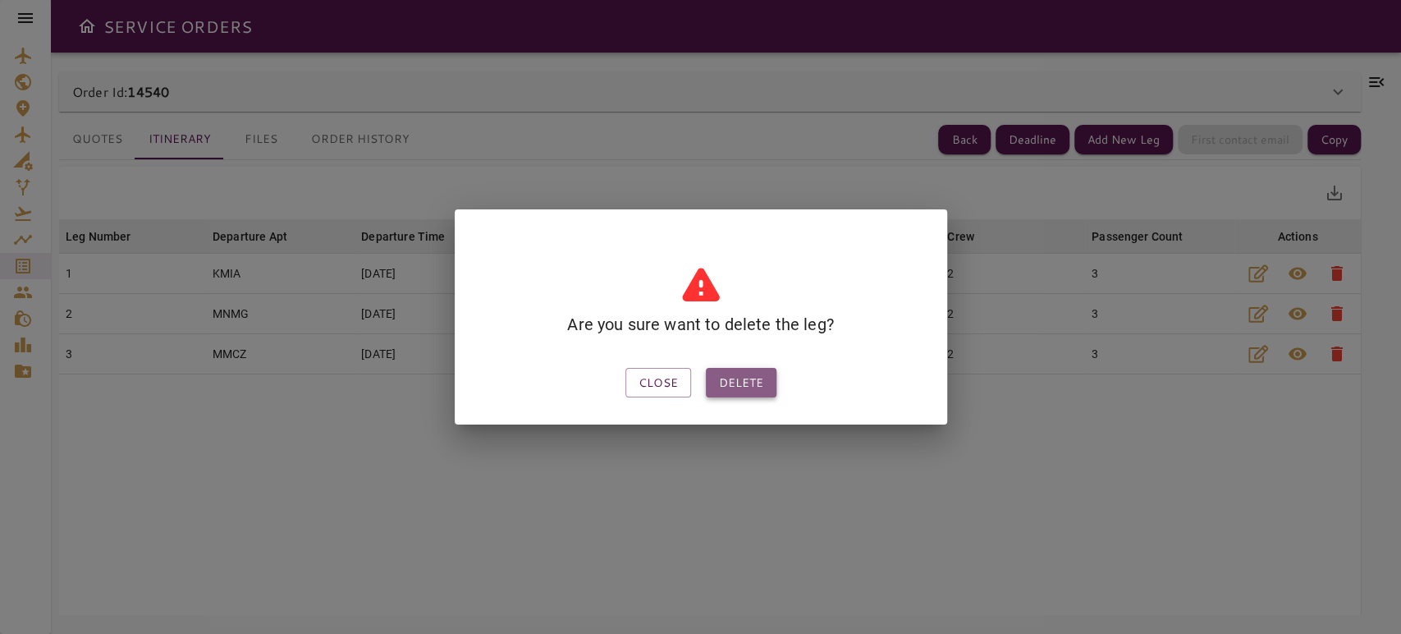
click at [761, 384] on button "Delete" at bounding box center [741, 383] width 71 height 30
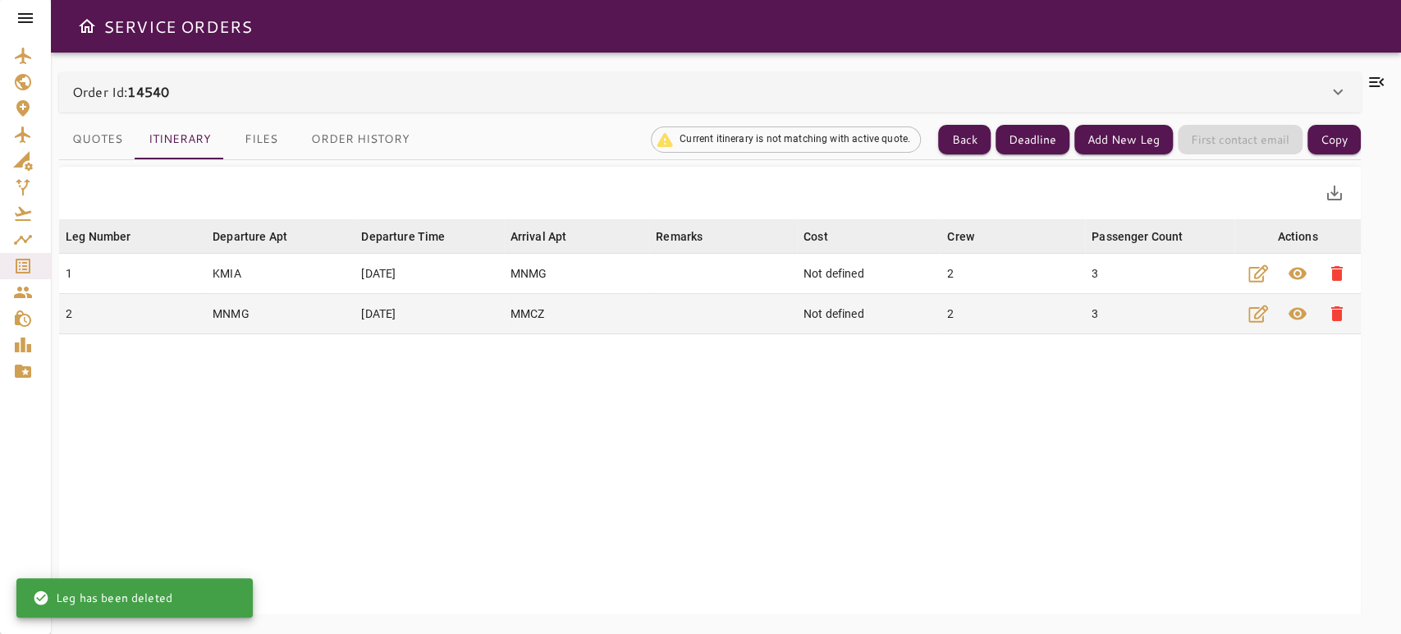
click at [1248, 315] on icon "button" at bounding box center [1258, 314] width 20 height 20
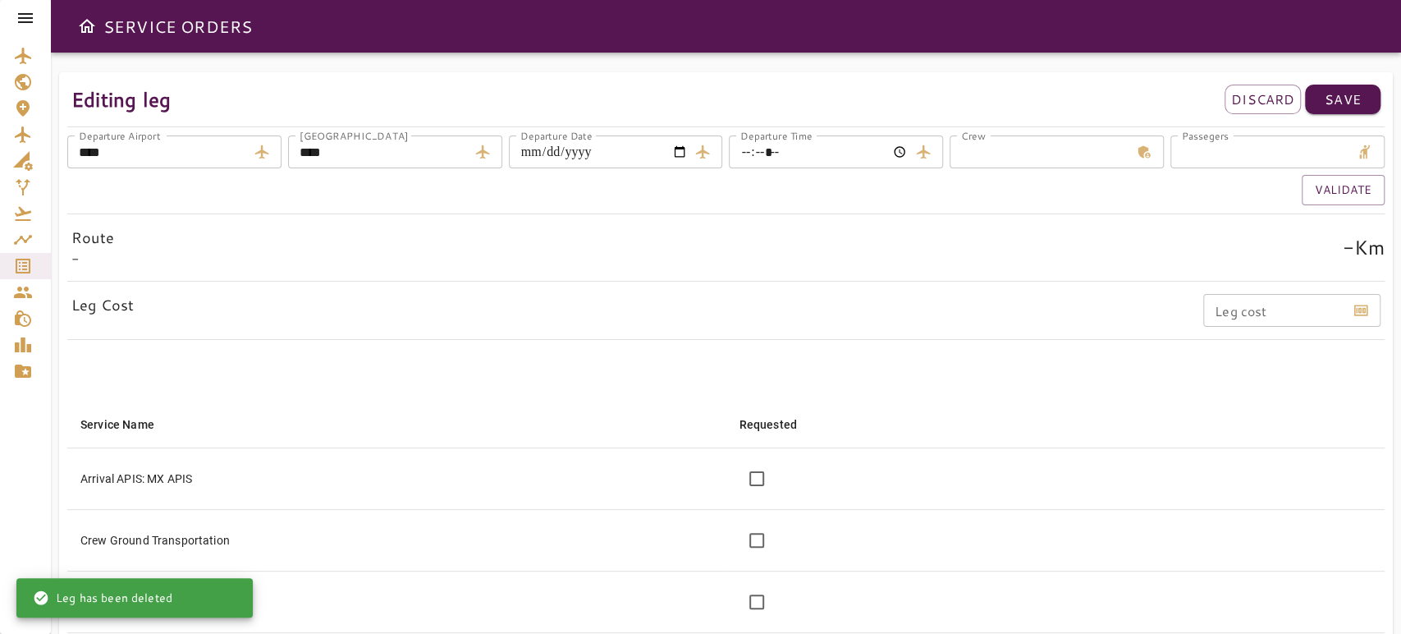
click at [423, 156] on input "****" at bounding box center [378, 151] width 180 height 33
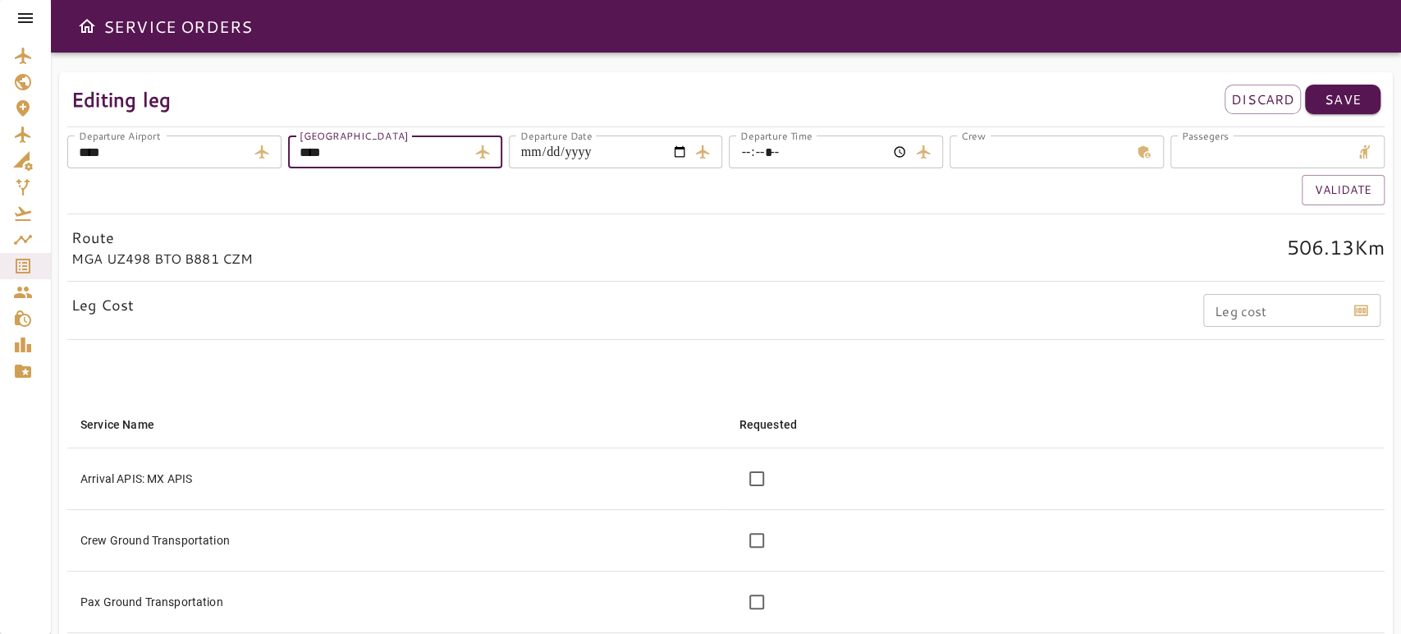
type input "****"
click at [575, 249] on div "Route MGA UZ498 BTO B881 CZM 506.13 Km" at bounding box center [725, 247] width 1317 height 50
click at [1333, 186] on button "Validate" at bounding box center [1343, 190] width 83 height 30
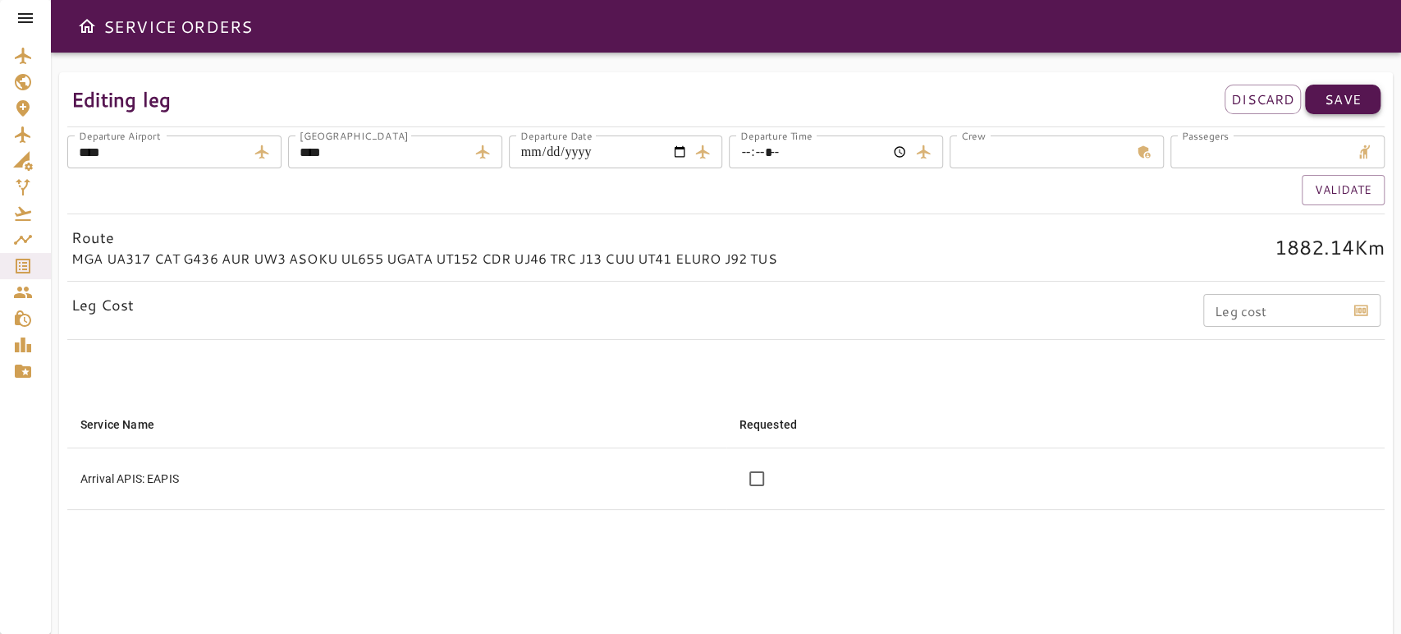
click at [1330, 103] on p "Save" at bounding box center [1343, 99] width 36 height 20
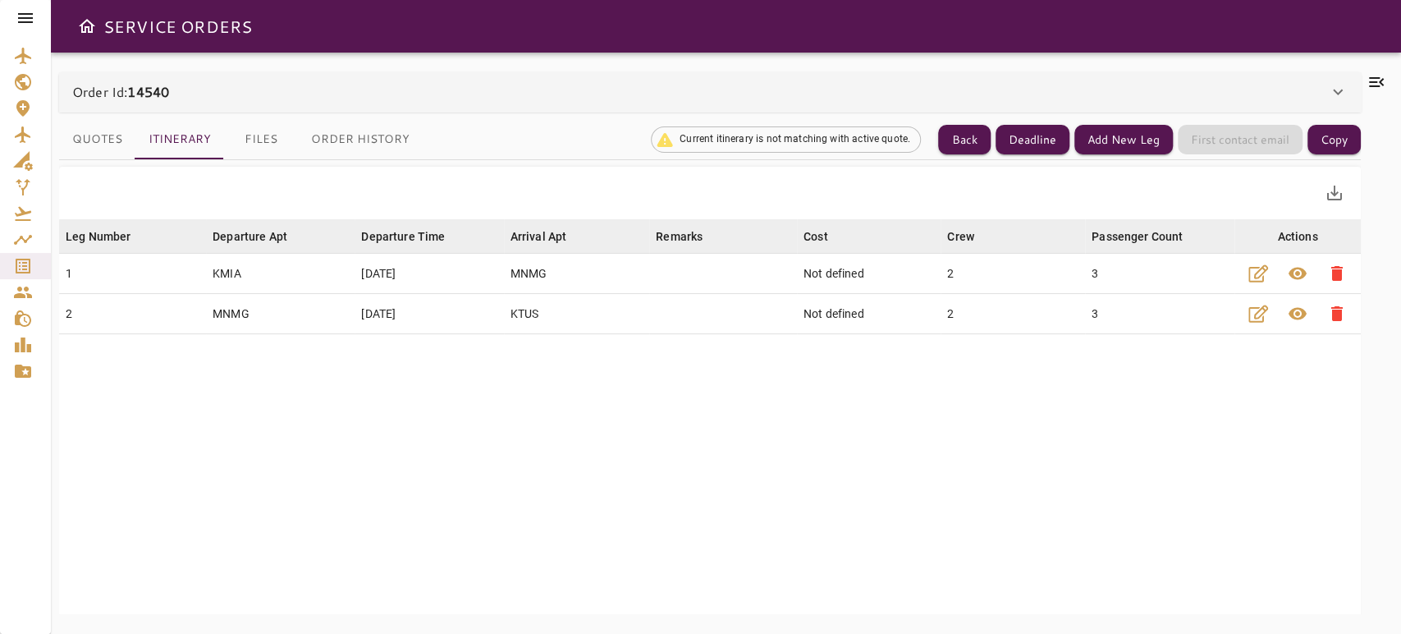
click at [1320, 86] on div "Order Id: 14540" at bounding box center [700, 92] width 1256 height 20
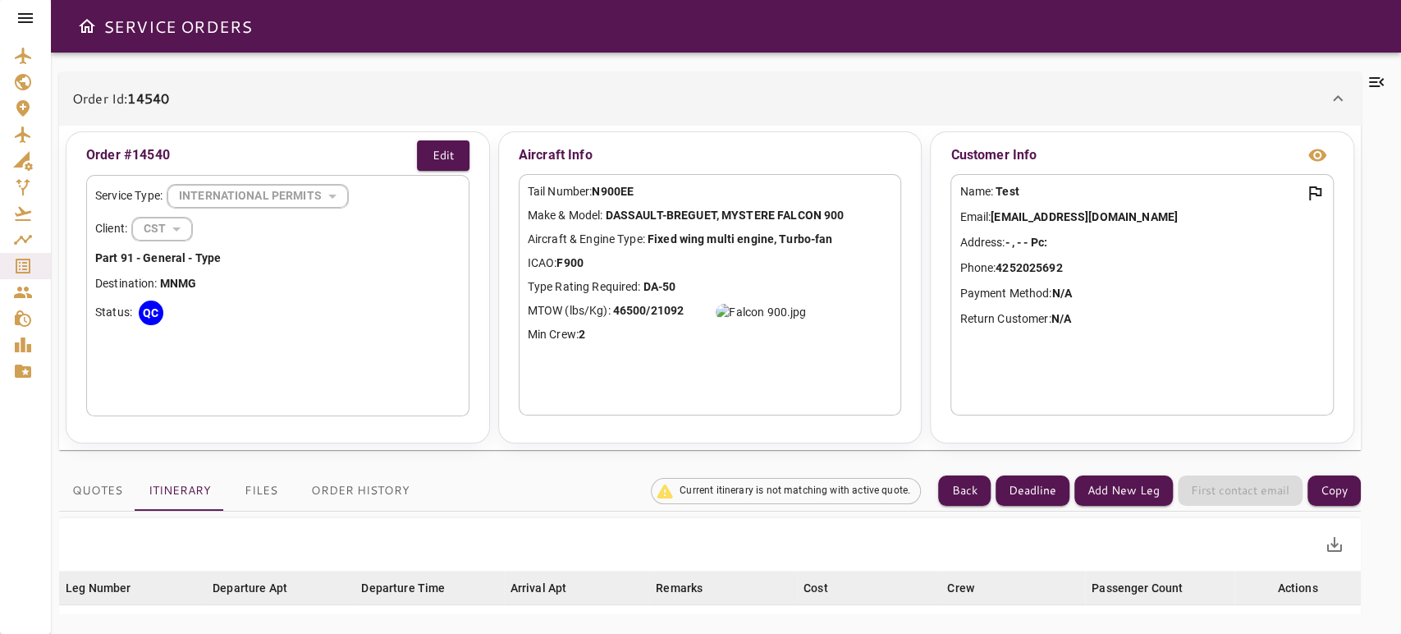
click at [1380, 82] on icon at bounding box center [1376, 82] width 15 height 10
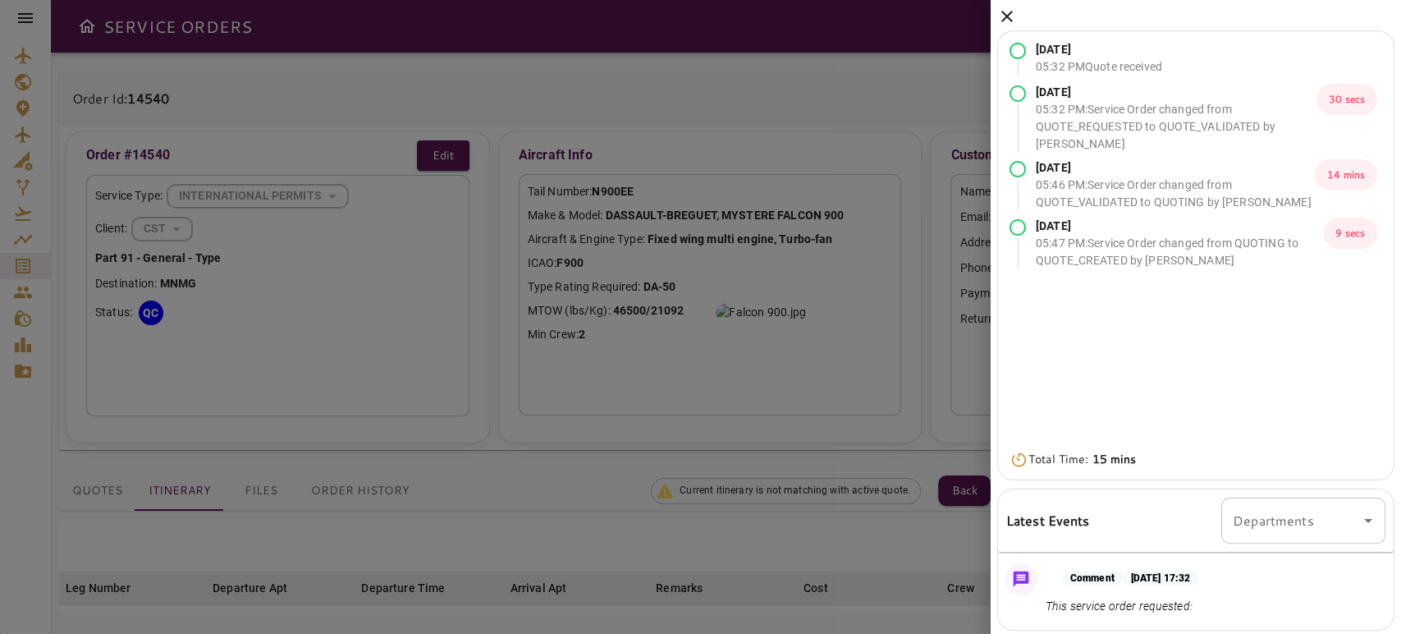
click at [996, 12] on div "Sep 03, 2025 05:32 PM Quote received Sep 03, 2025 05:32 PM : Service Order chan…" at bounding box center [1196, 360] width 410 height 721
click at [1004, 14] on icon at bounding box center [1006, 16] width 11 height 11
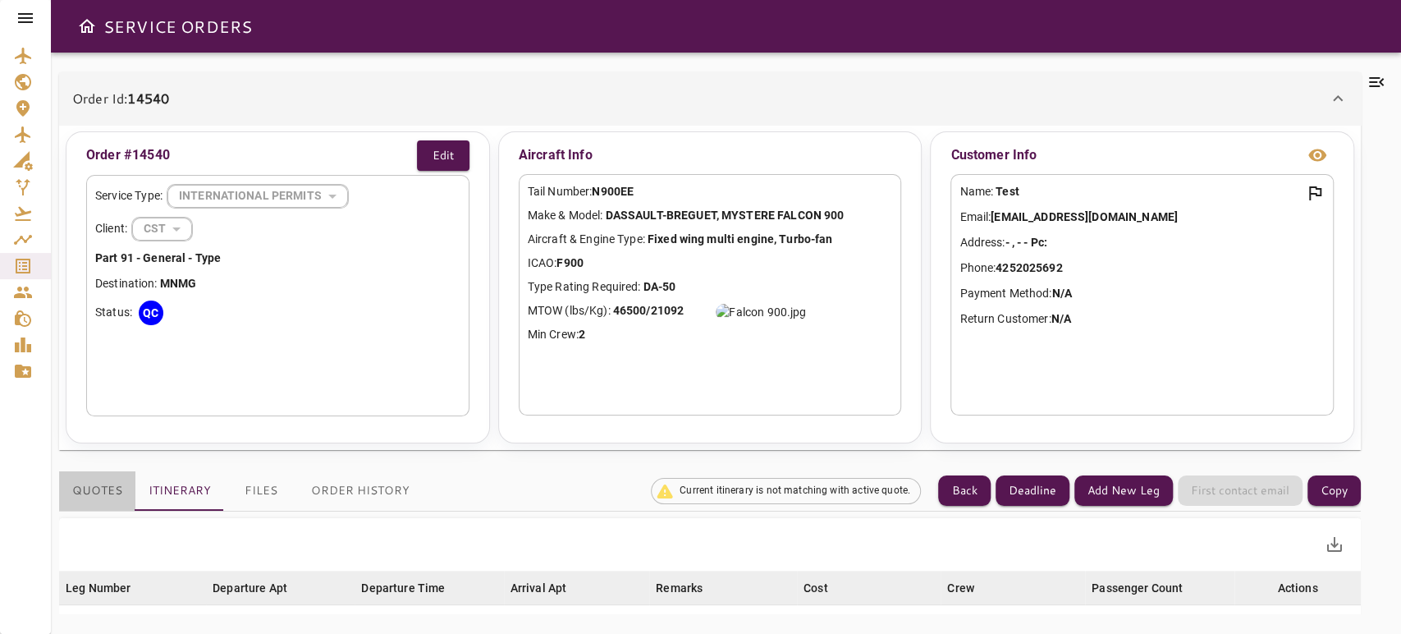
click at [104, 485] on button "Quotes" at bounding box center [97, 490] width 76 height 39
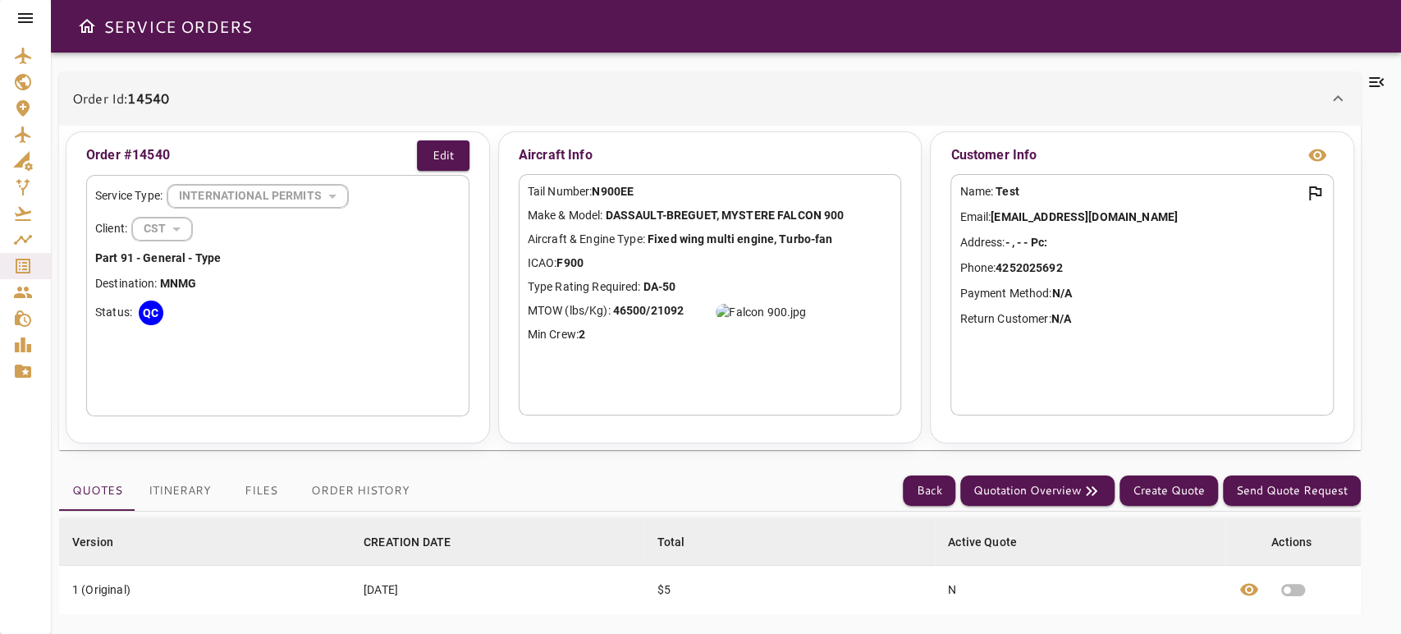
click at [1382, 82] on icon at bounding box center [1376, 82] width 20 height 20
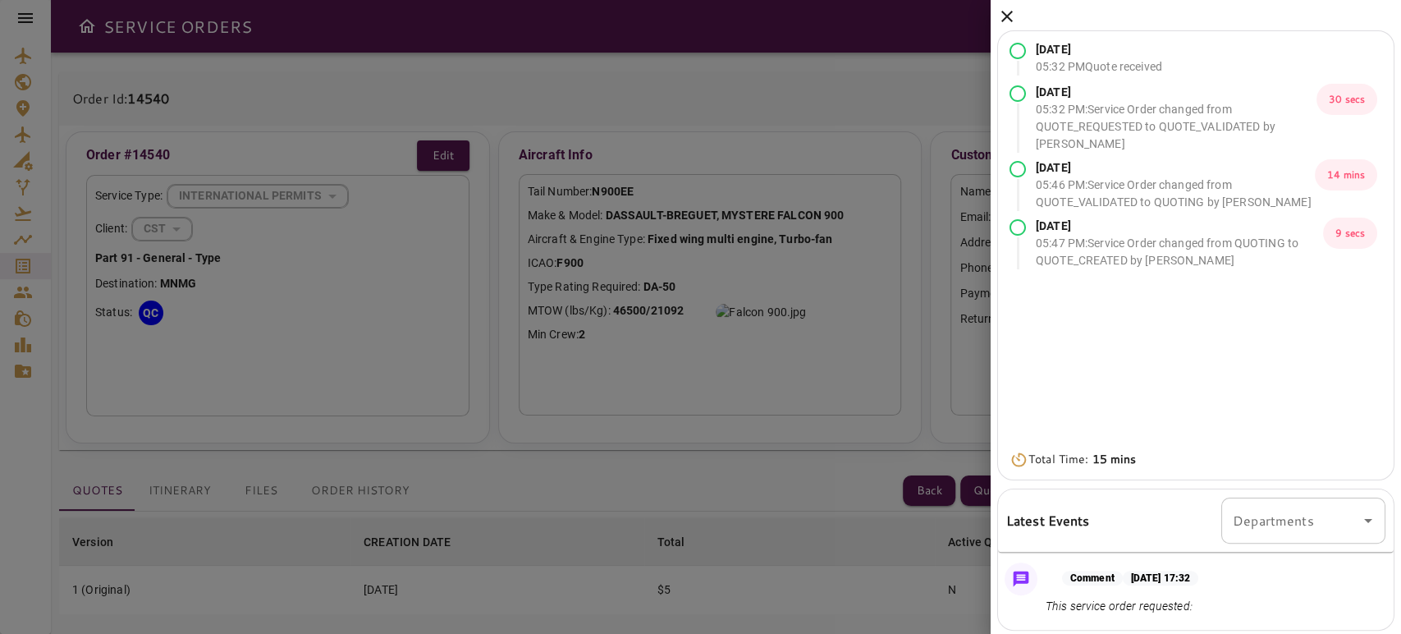
click at [1007, 21] on icon at bounding box center [1007, 17] width 20 height 20
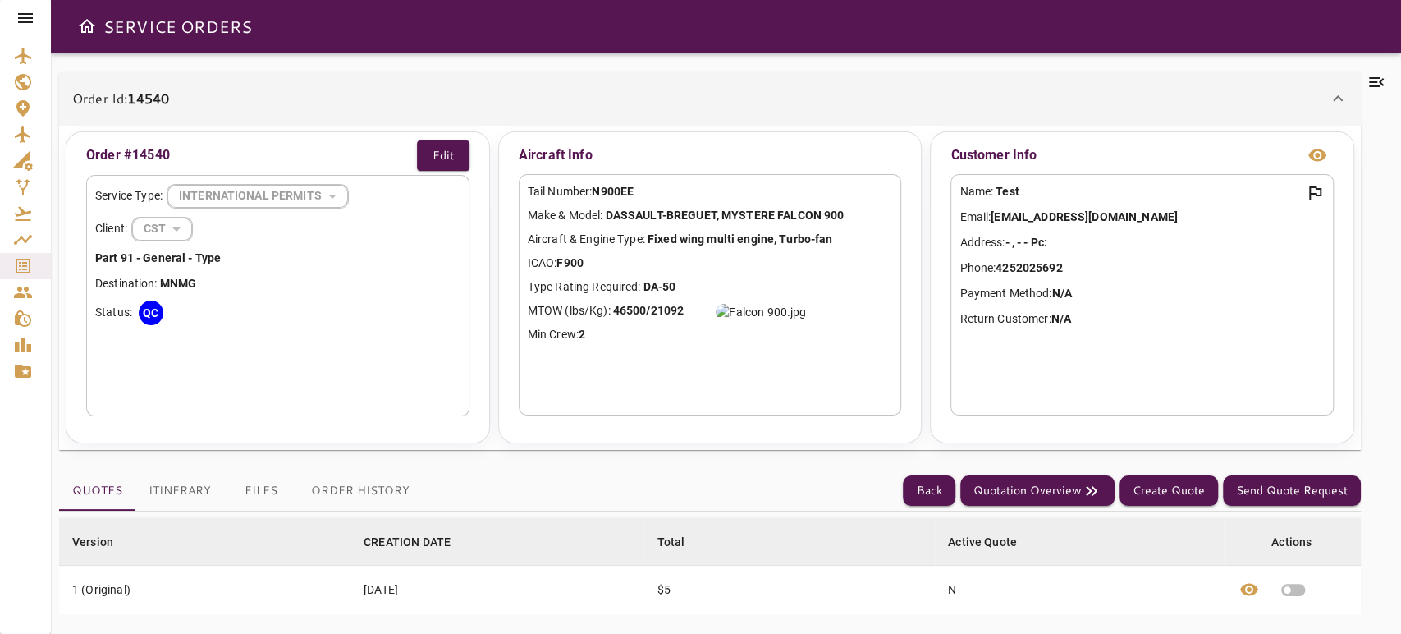
click at [129, 485] on button "Quotes" at bounding box center [97, 490] width 76 height 39
click at [182, 483] on button "Itinerary" at bounding box center [179, 490] width 89 height 39
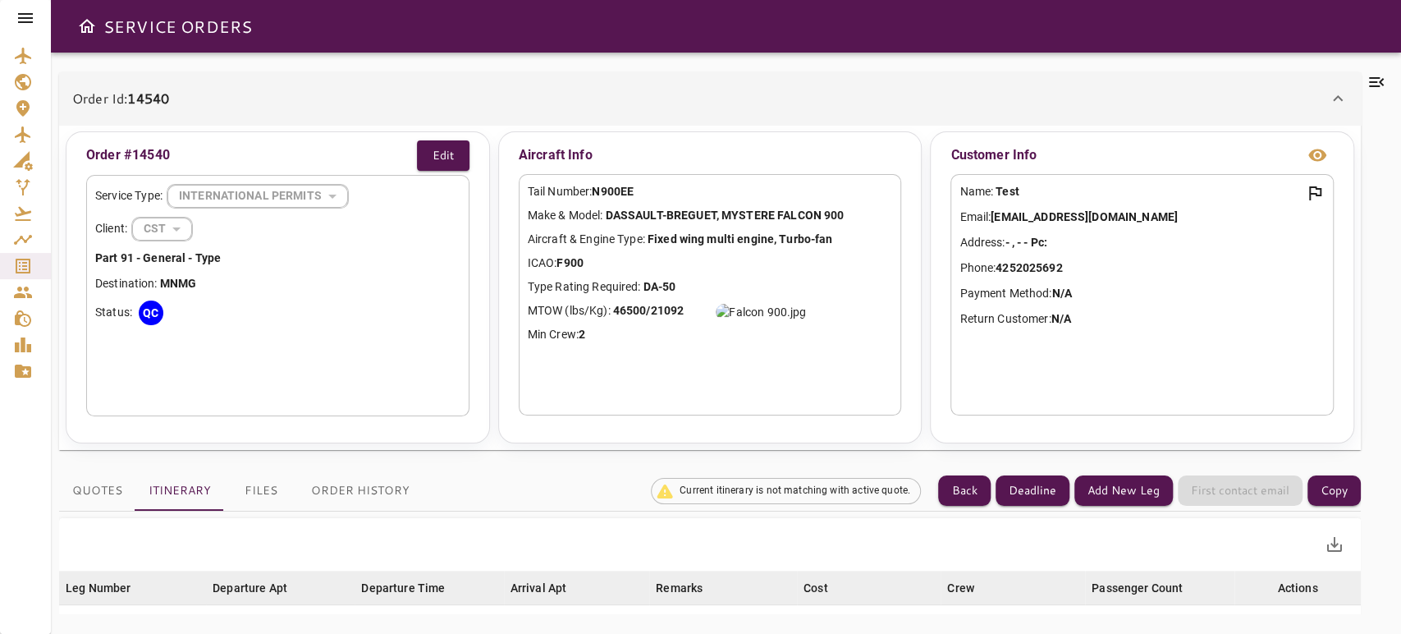
click at [1347, 93] on div "Order Id: 14540" at bounding box center [710, 98] width 1302 height 53
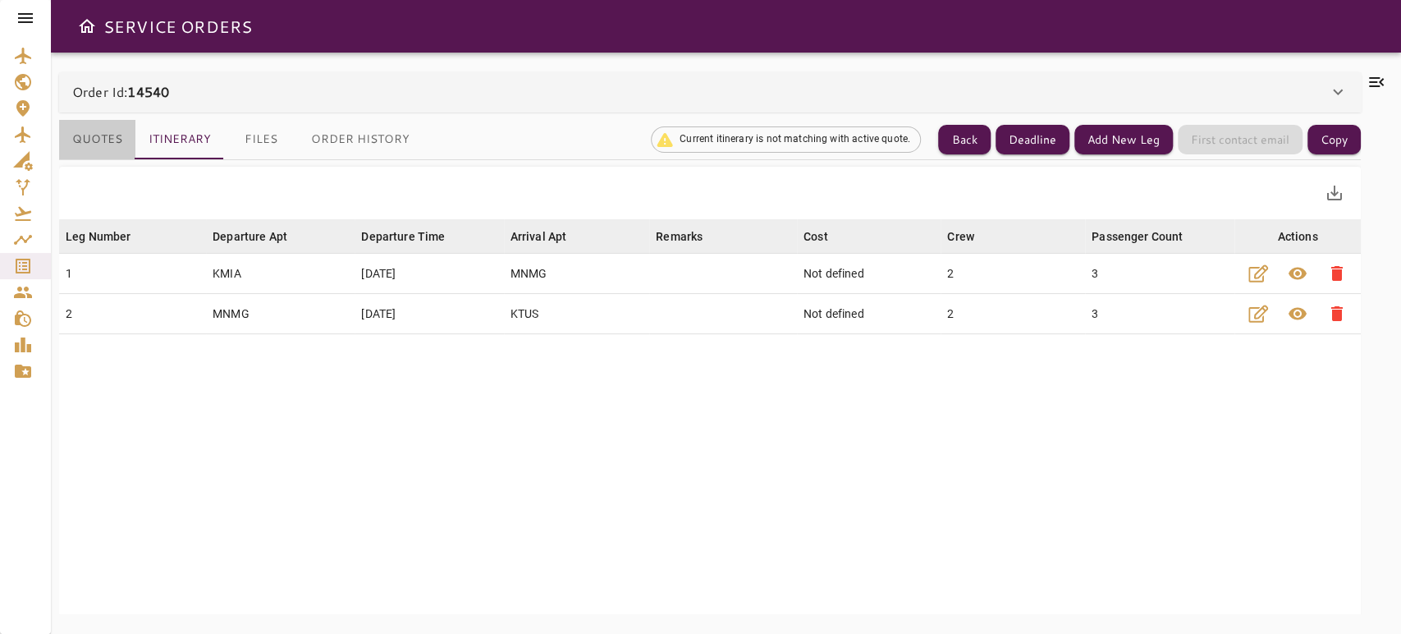
click at [105, 121] on button "Quotes" at bounding box center [97, 139] width 76 height 39
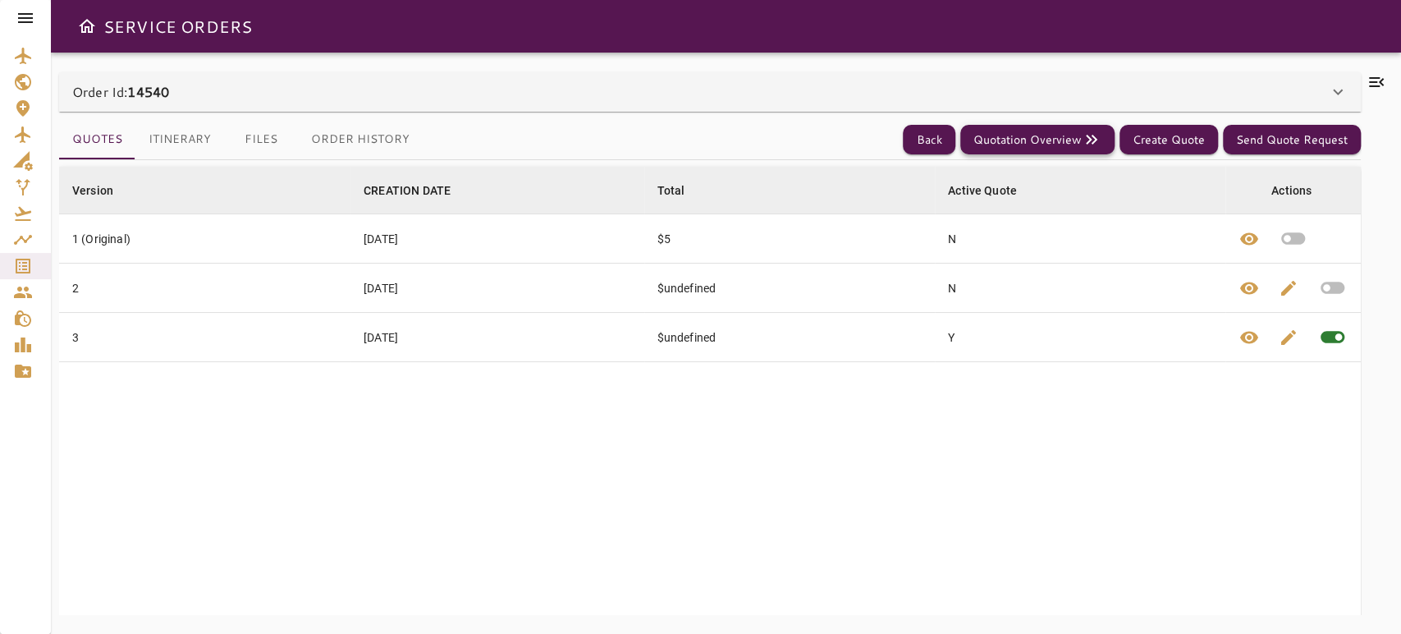
click at [1083, 140] on icon "button" at bounding box center [1092, 140] width 20 height 20
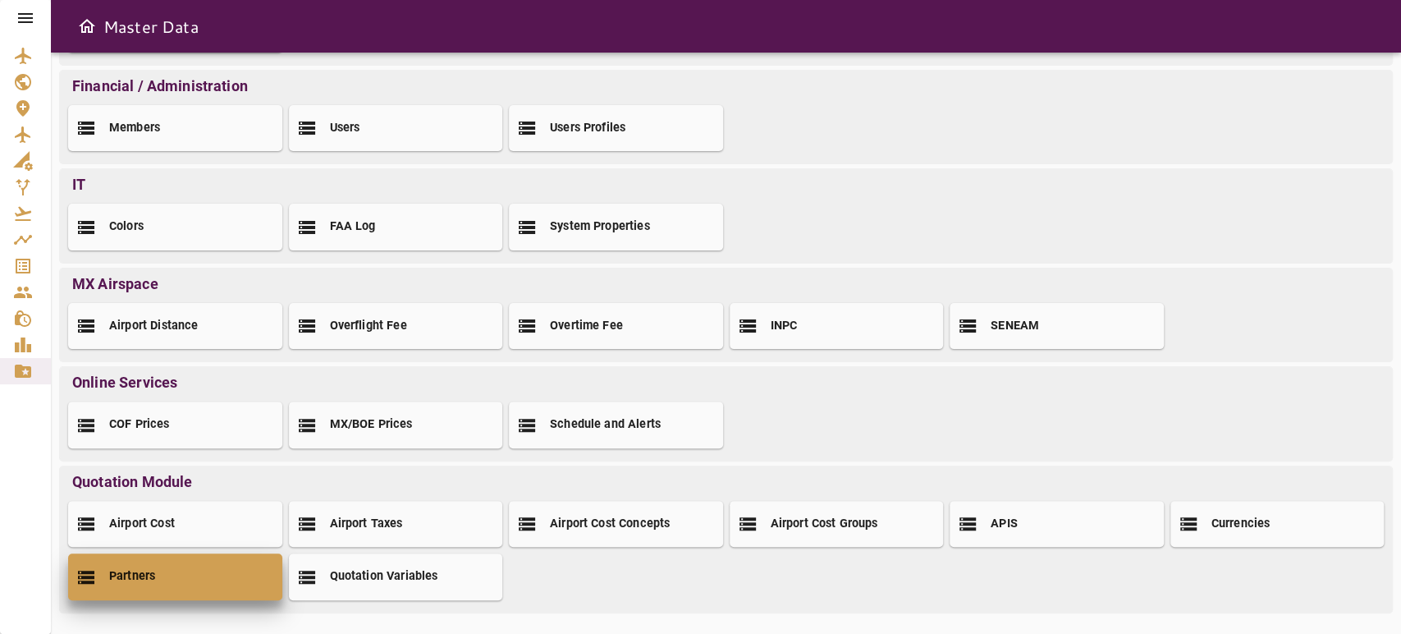
scroll to position [202, 0]
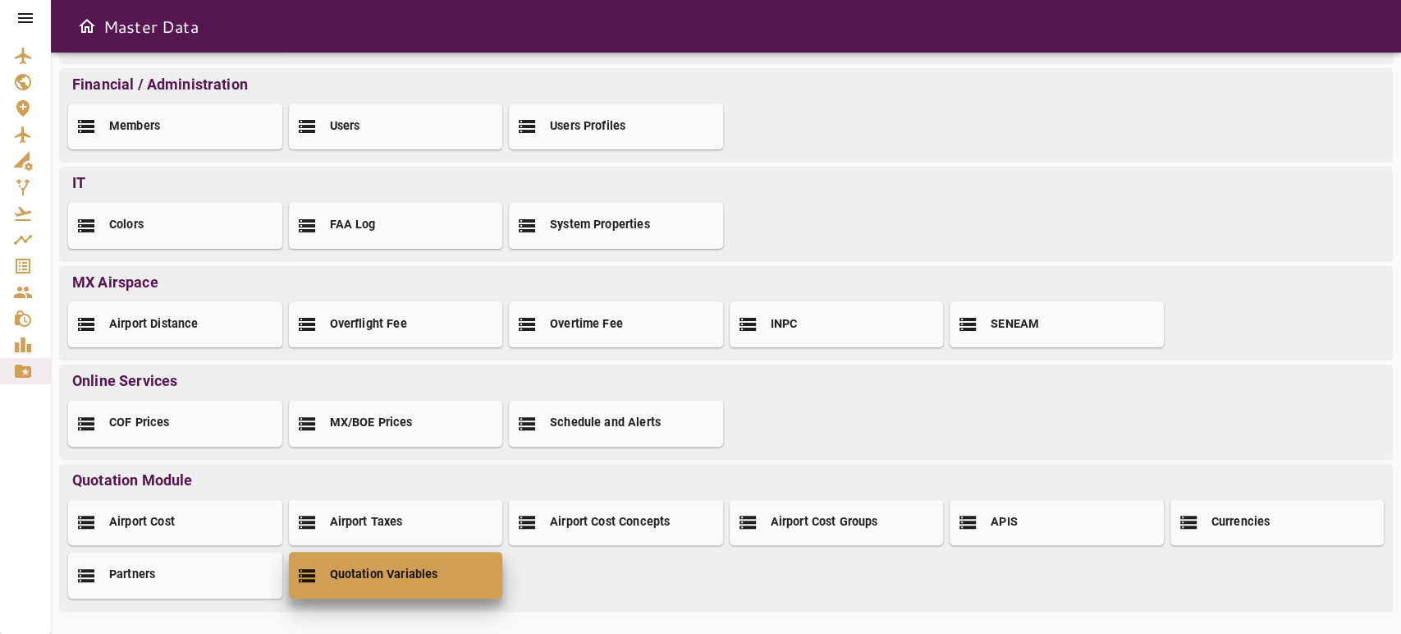
click at [359, 584] on div "Quotation Variables" at bounding box center [396, 574] width 214 height 46
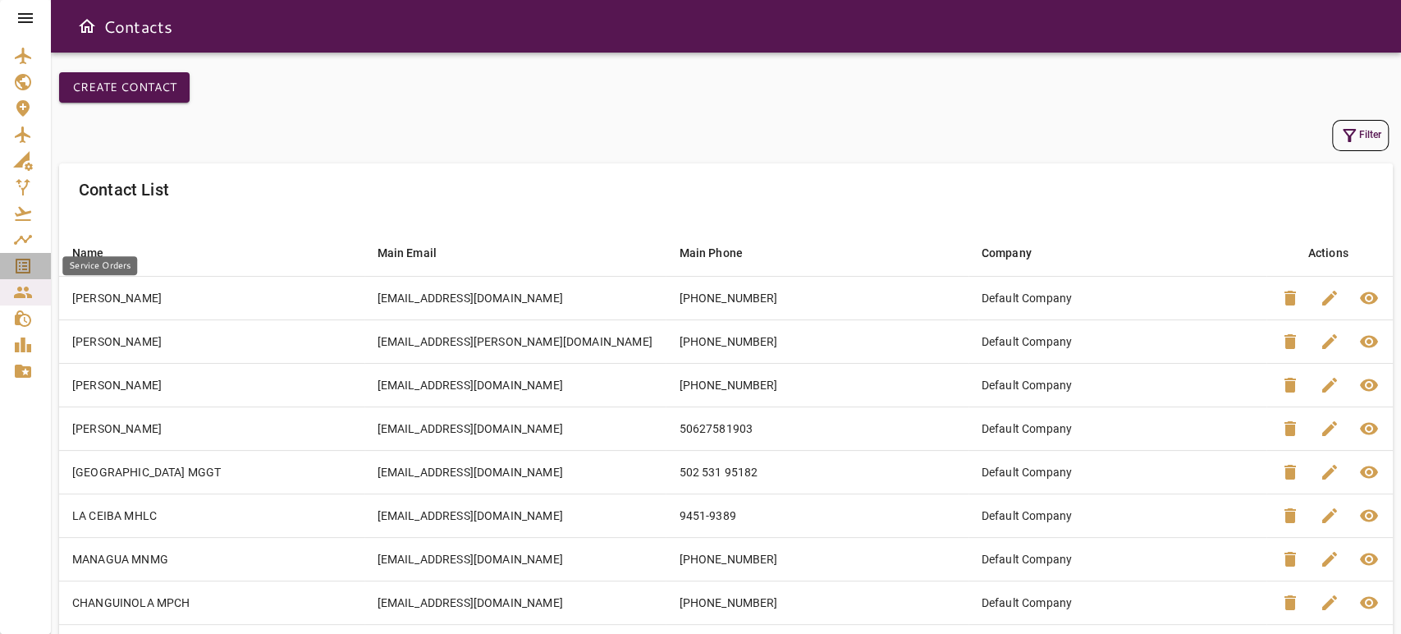
click at [17, 268] on icon "Service Orders" at bounding box center [23, 266] width 20 height 20
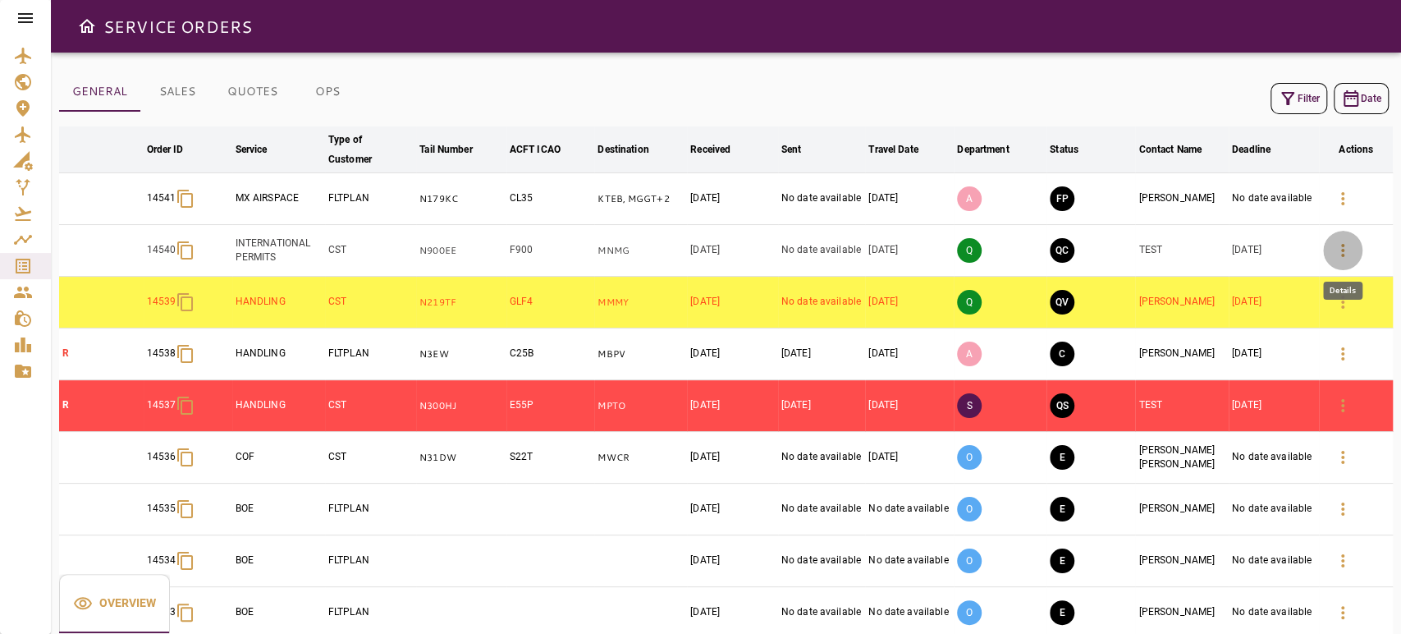
click at [1346, 242] on icon "button" at bounding box center [1343, 250] width 20 height 20
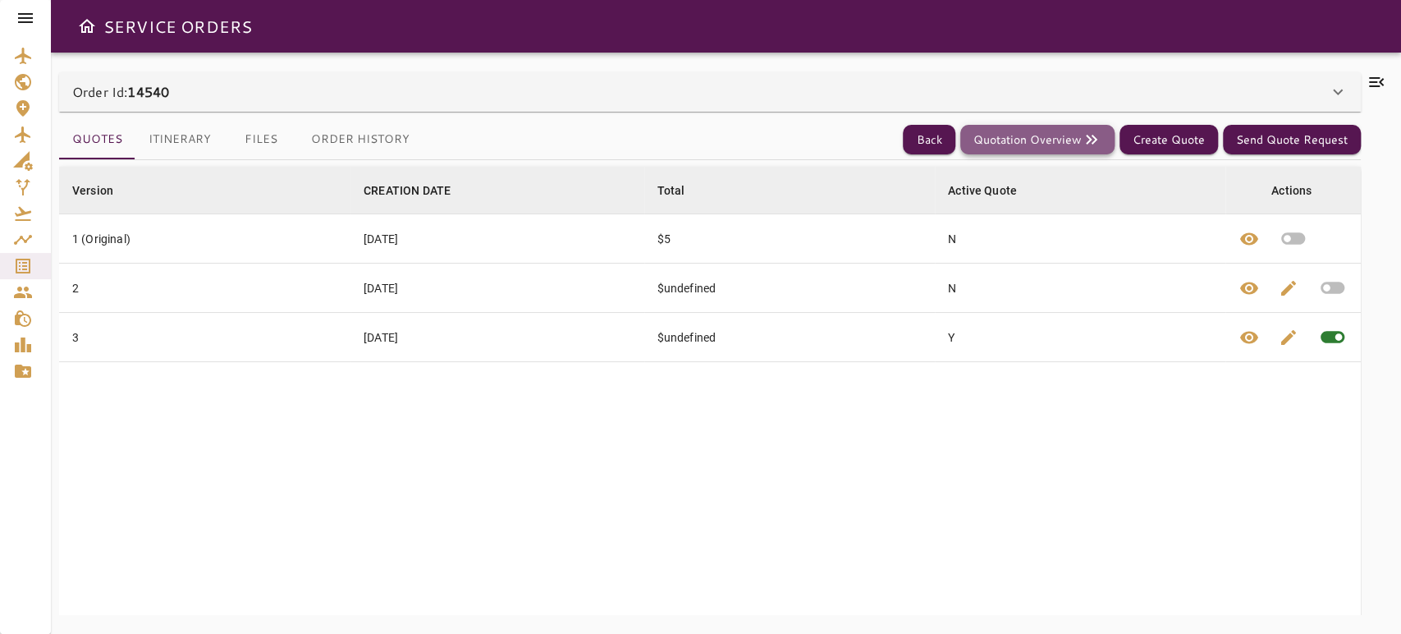
click at [1064, 131] on button "Quotation Overview" at bounding box center [1037, 140] width 154 height 30
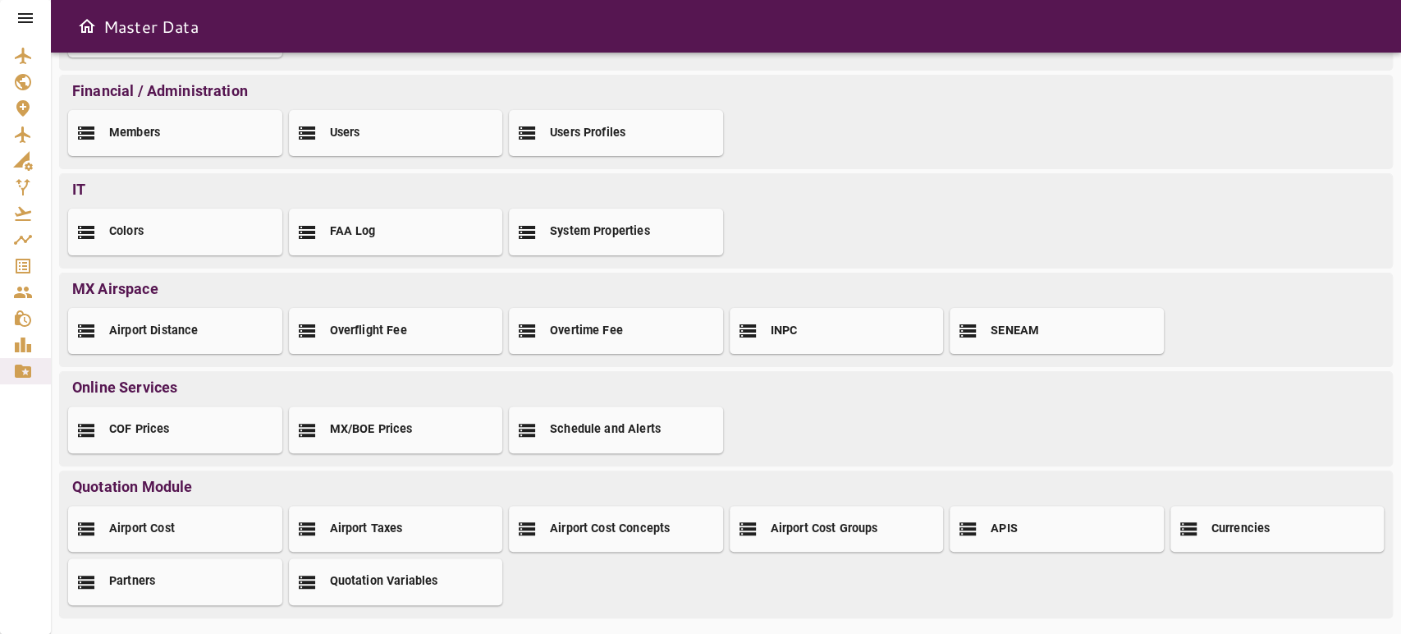
scroll to position [202, 0]
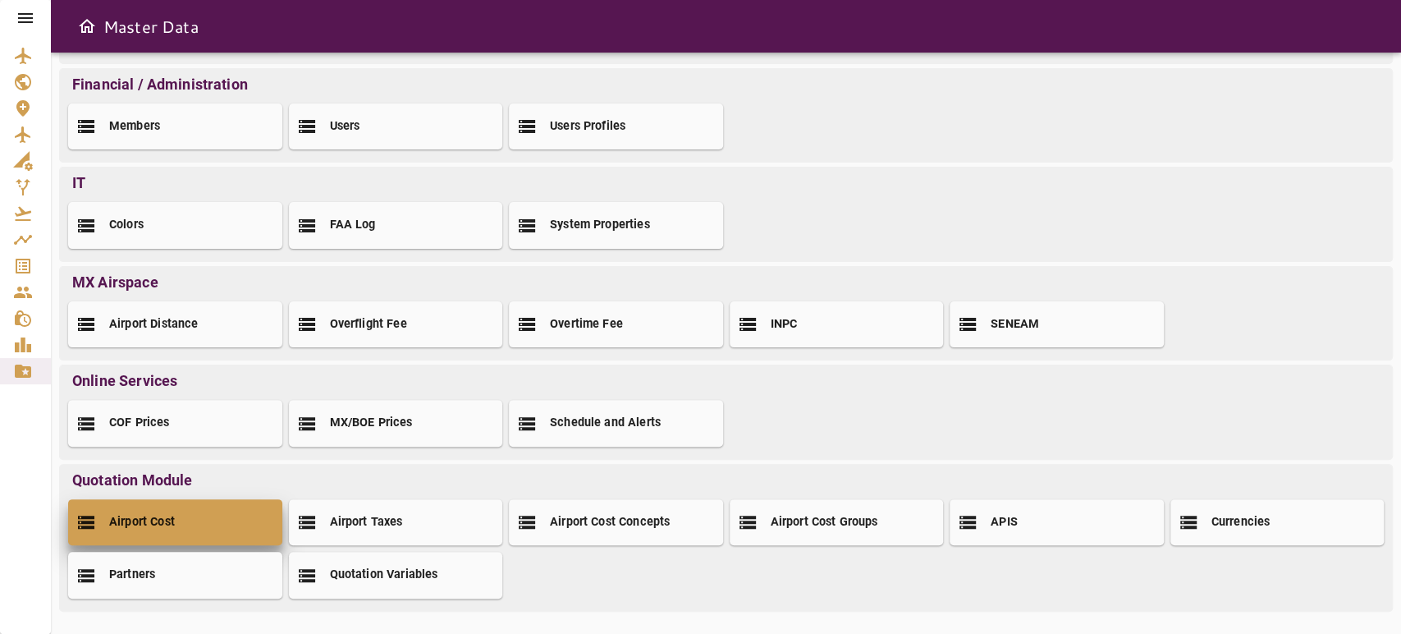
click at [205, 525] on div "Airport Cost" at bounding box center [175, 522] width 214 height 46
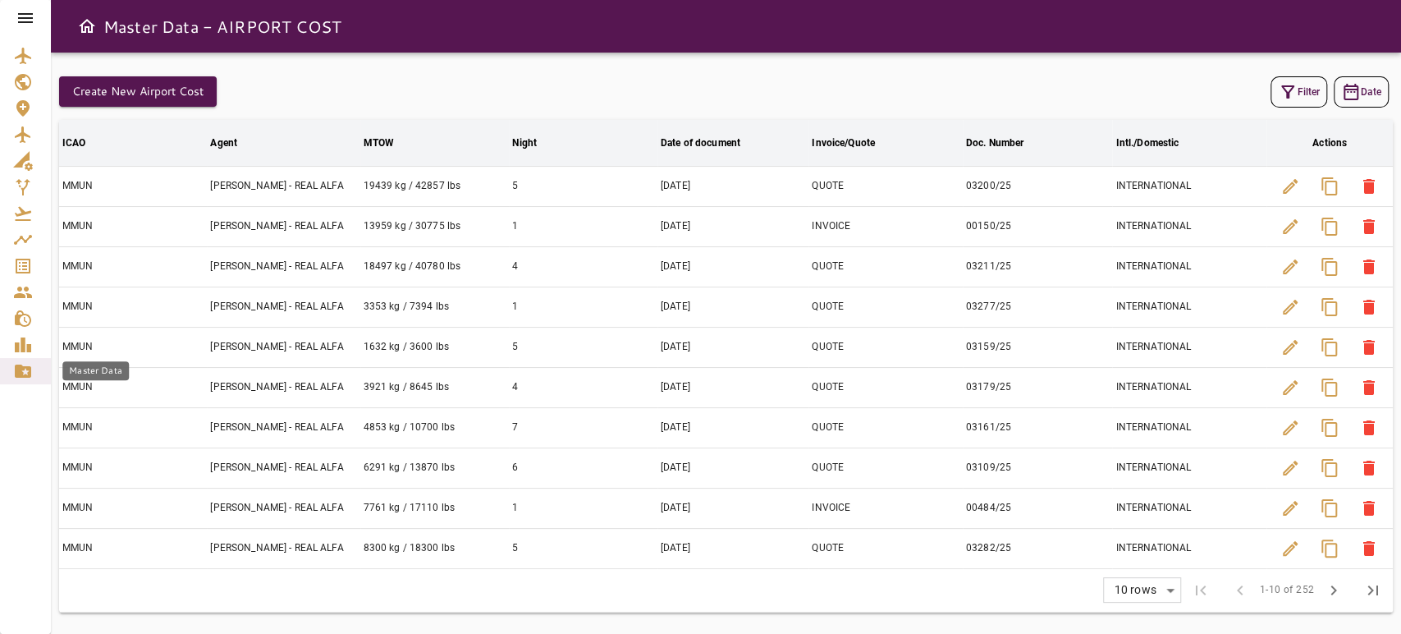
click at [24, 369] on icon "Master Data" at bounding box center [23, 370] width 16 height 13
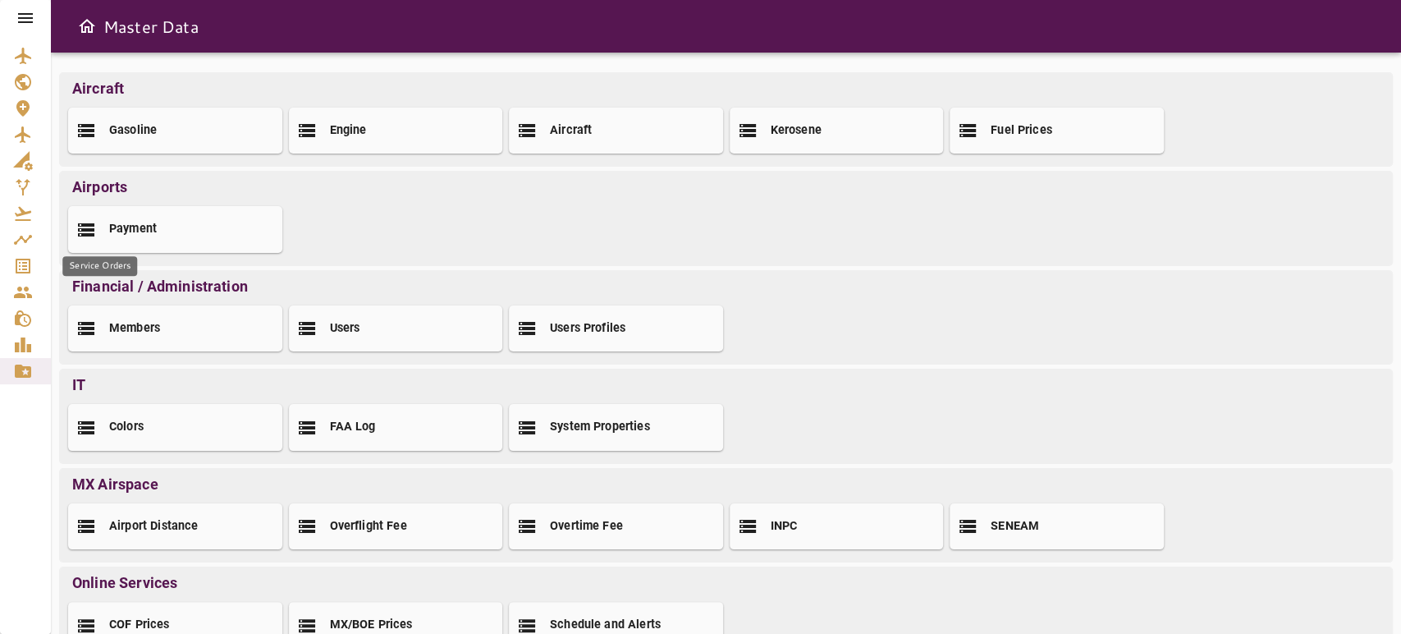
click at [22, 270] on icon "Service Orders" at bounding box center [23, 266] width 20 height 20
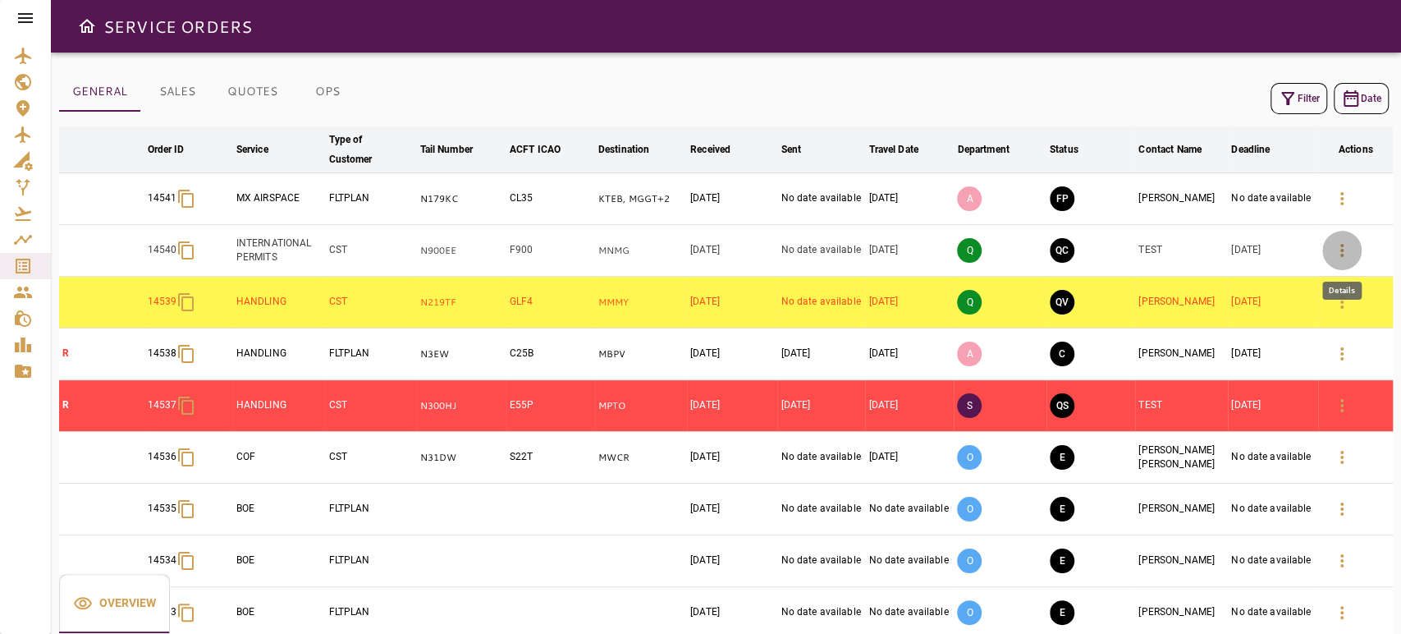
click at [1333, 249] on icon "button" at bounding box center [1342, 250] width 20 height 20
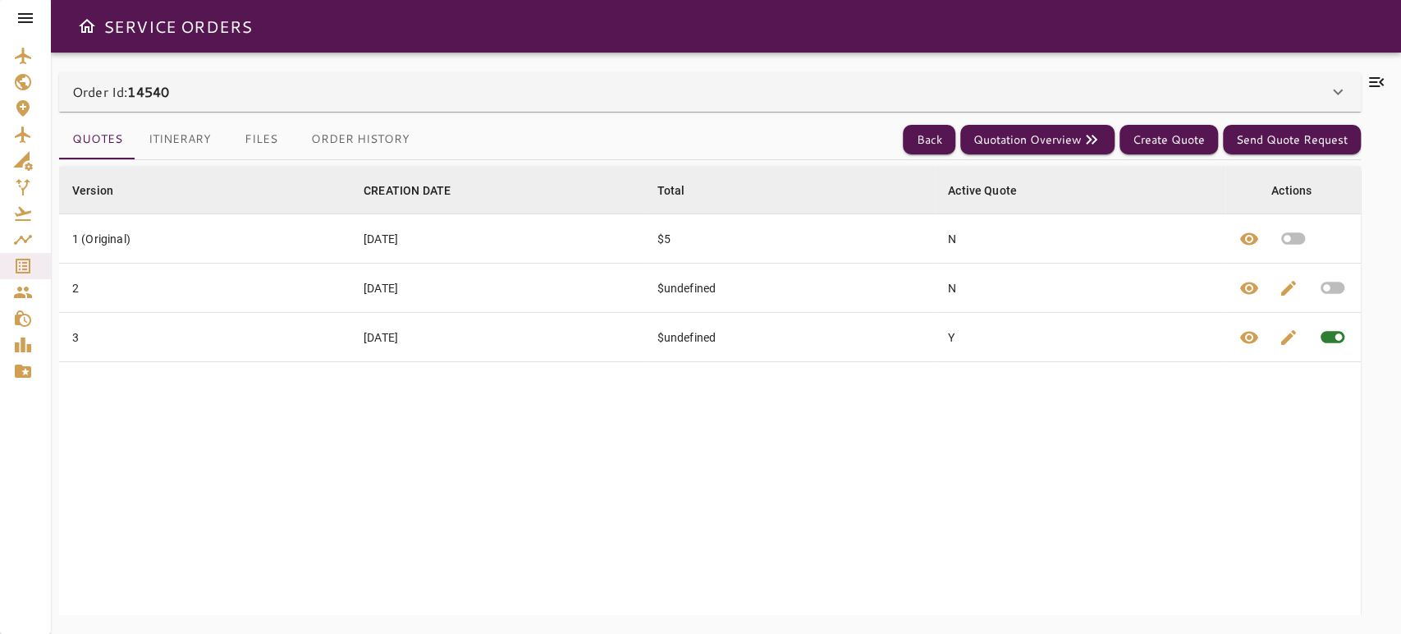
click at [185, 149] on button "Itinerary" at bounding box center [179, 139] width 89 height 39
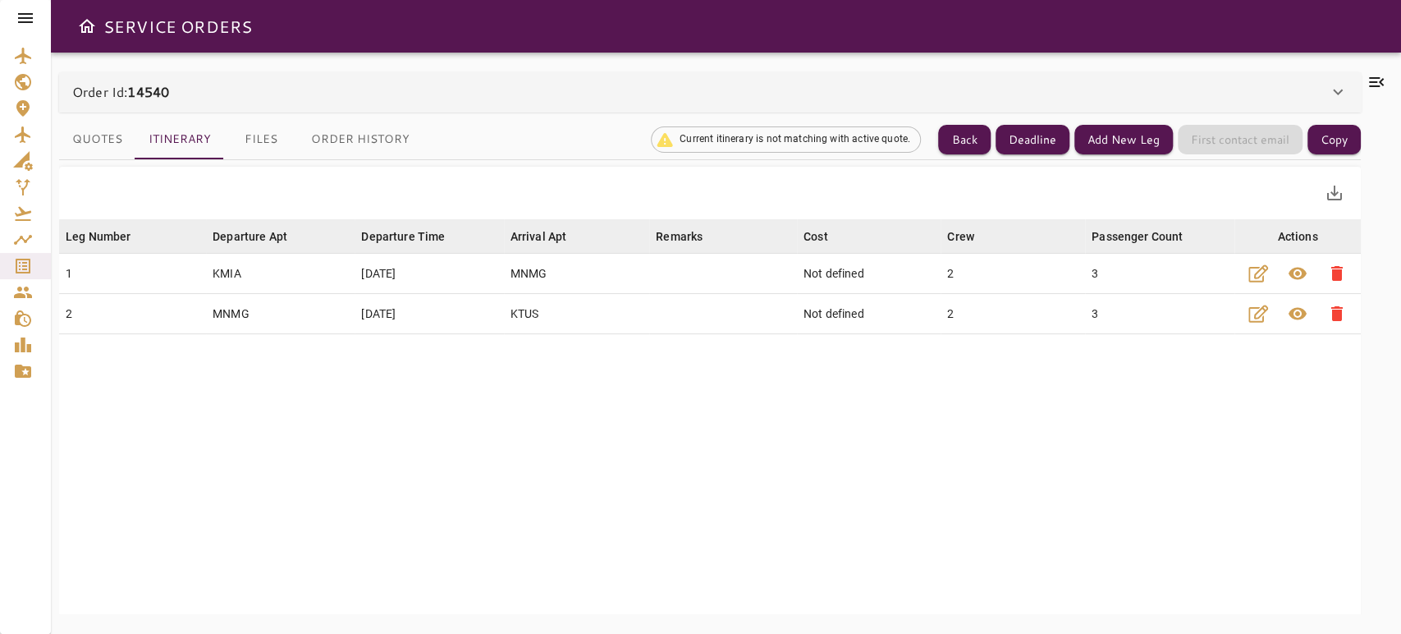
click at [111, 135] on button "Quotes" at bounding box center [97, 139] width 76 height 39
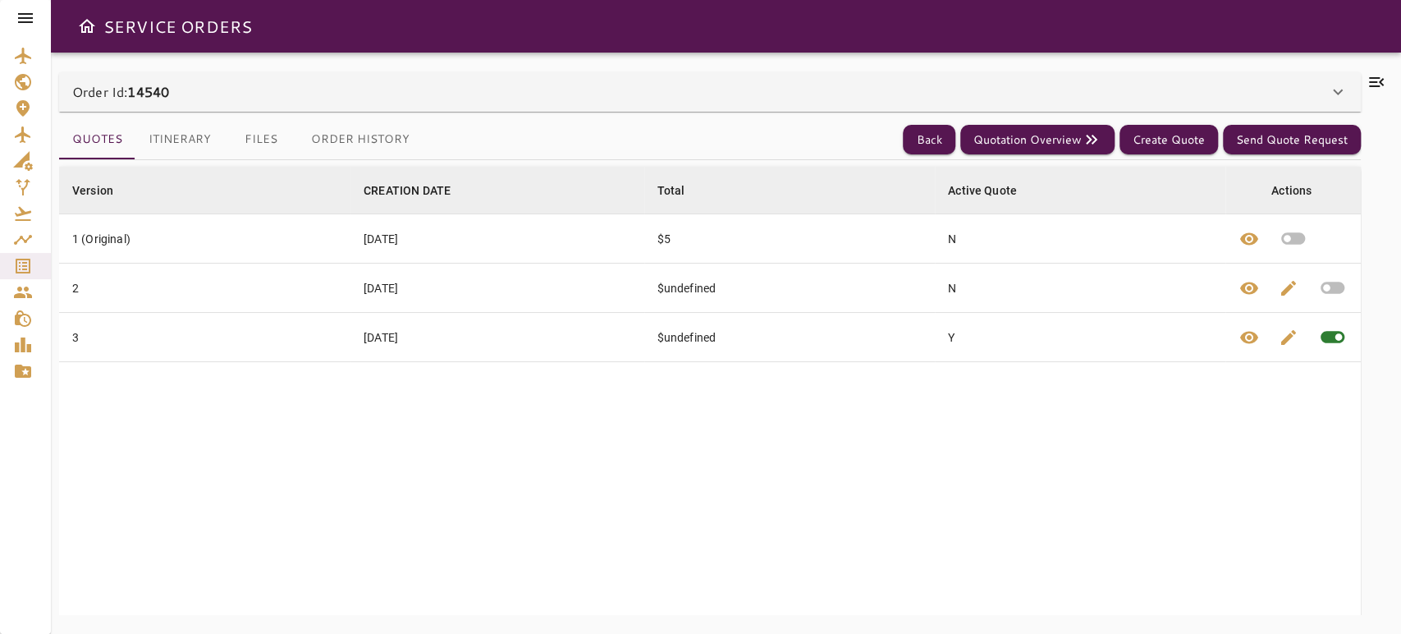
click at [183, 136] on button "Itinerary" at bounding box center [179, 139] width 89 height 39
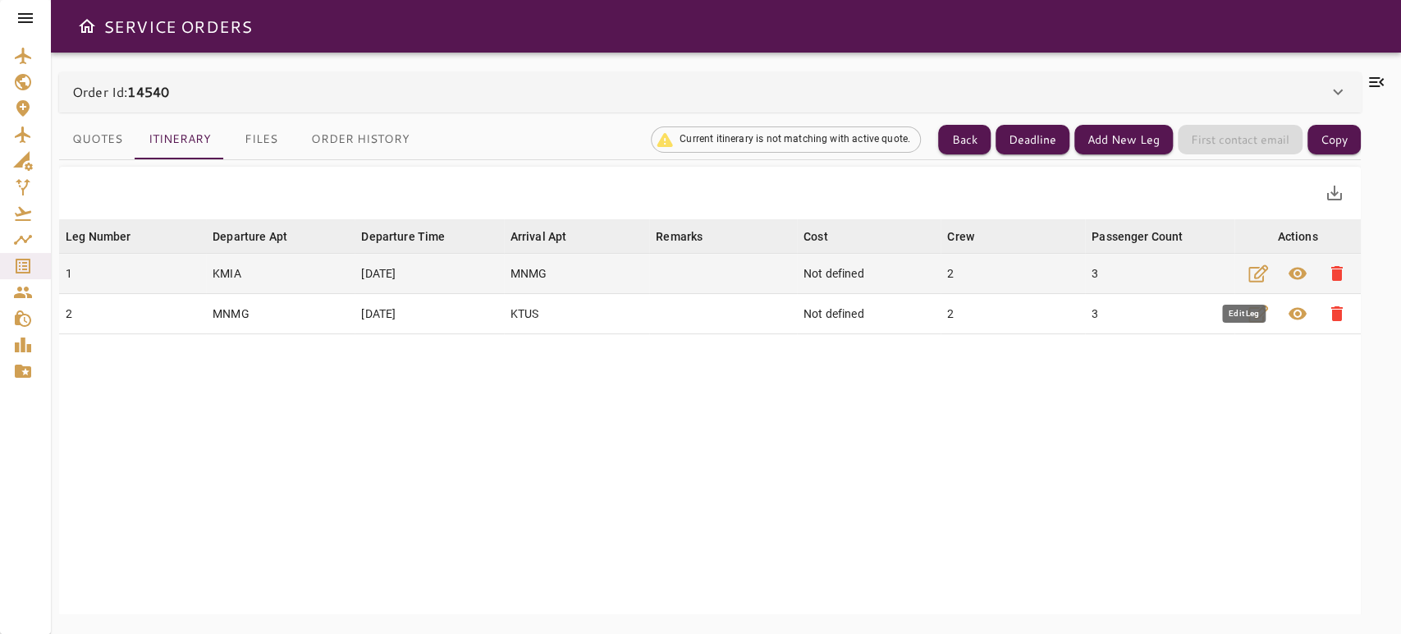
click at [1248, 272] on icon "button" at bounding box center [1258, 273] width 20 height 20
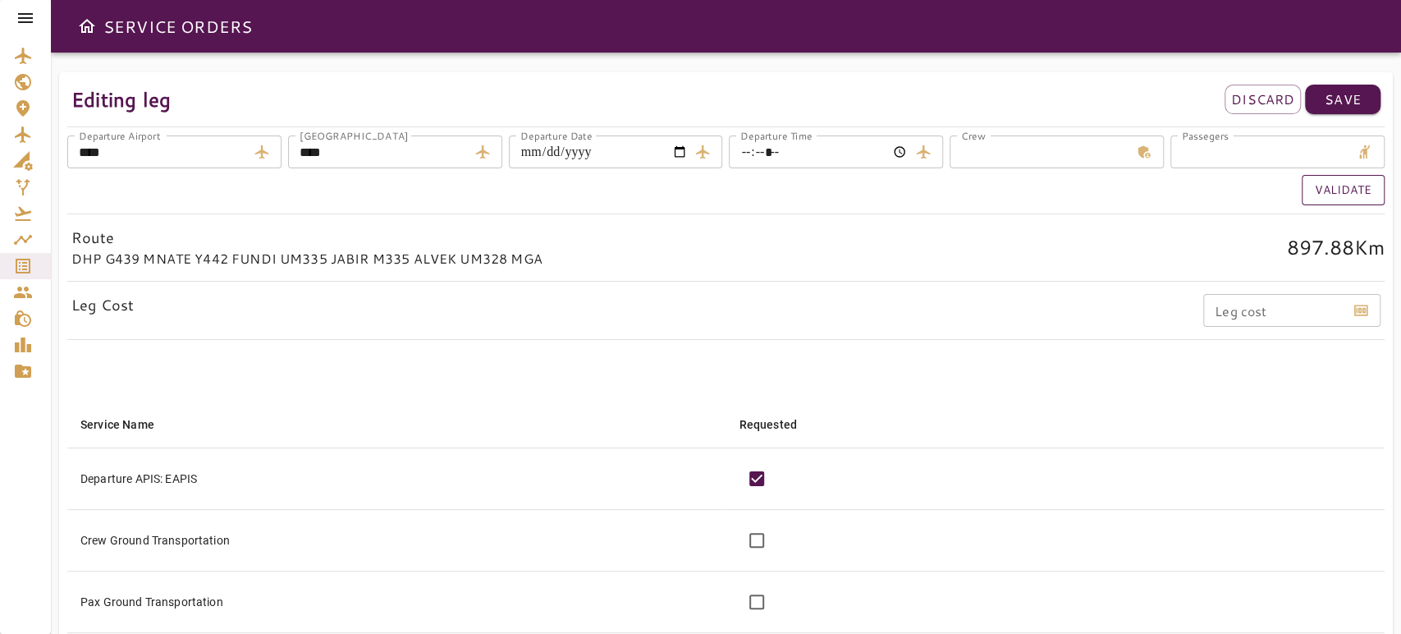
click at [1323, 194] on button "Validate" at bounding box center [1343, 190] width 83 height 30
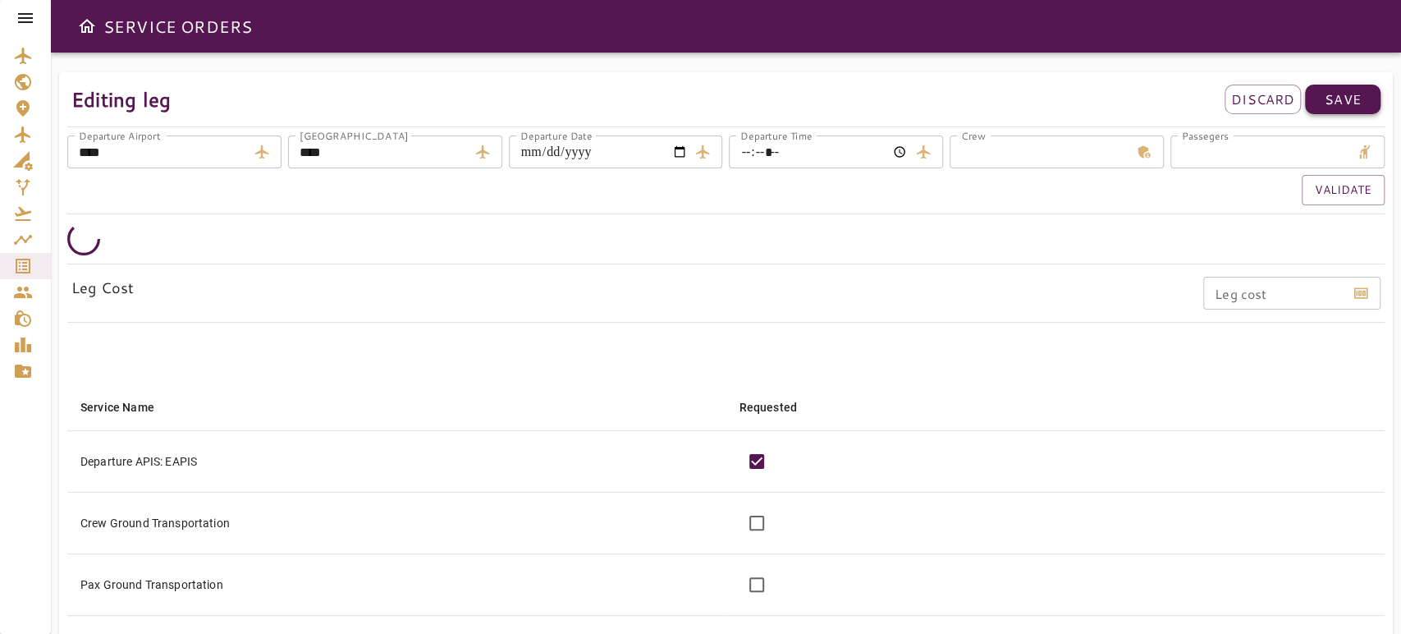
click at [1366, 89] on button "Save" at bounding box center [1342, 100] width 75 height 30
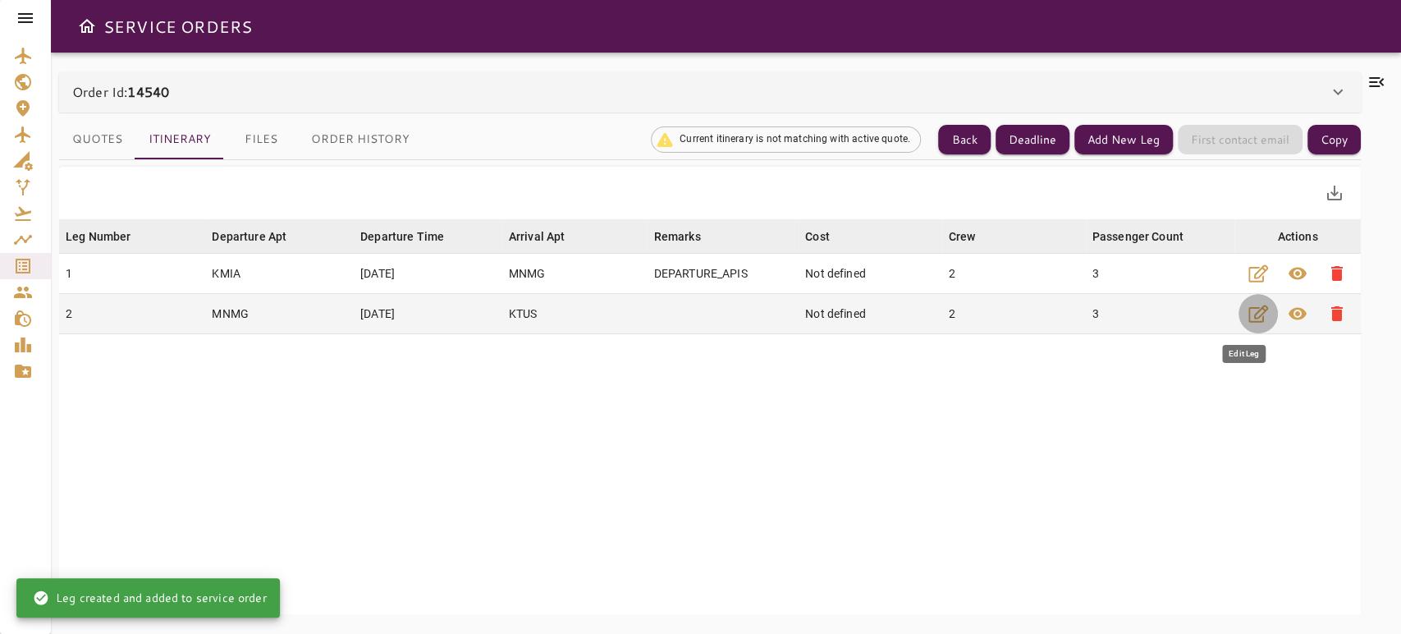
click at [1248, 316] on icon "button" at bounding box center [1258, 314] width 20 height 20
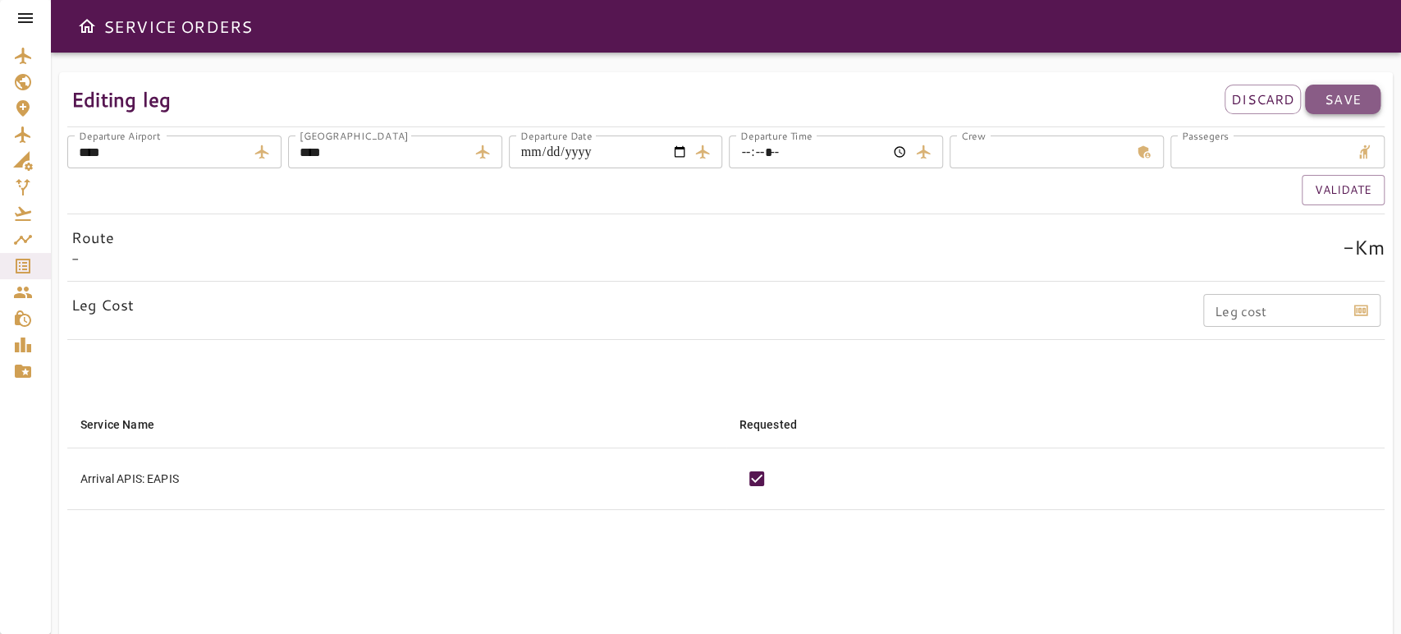
click at [1352, 100] on p "Save" at bounding box center [1343, 99] width 36 height 20
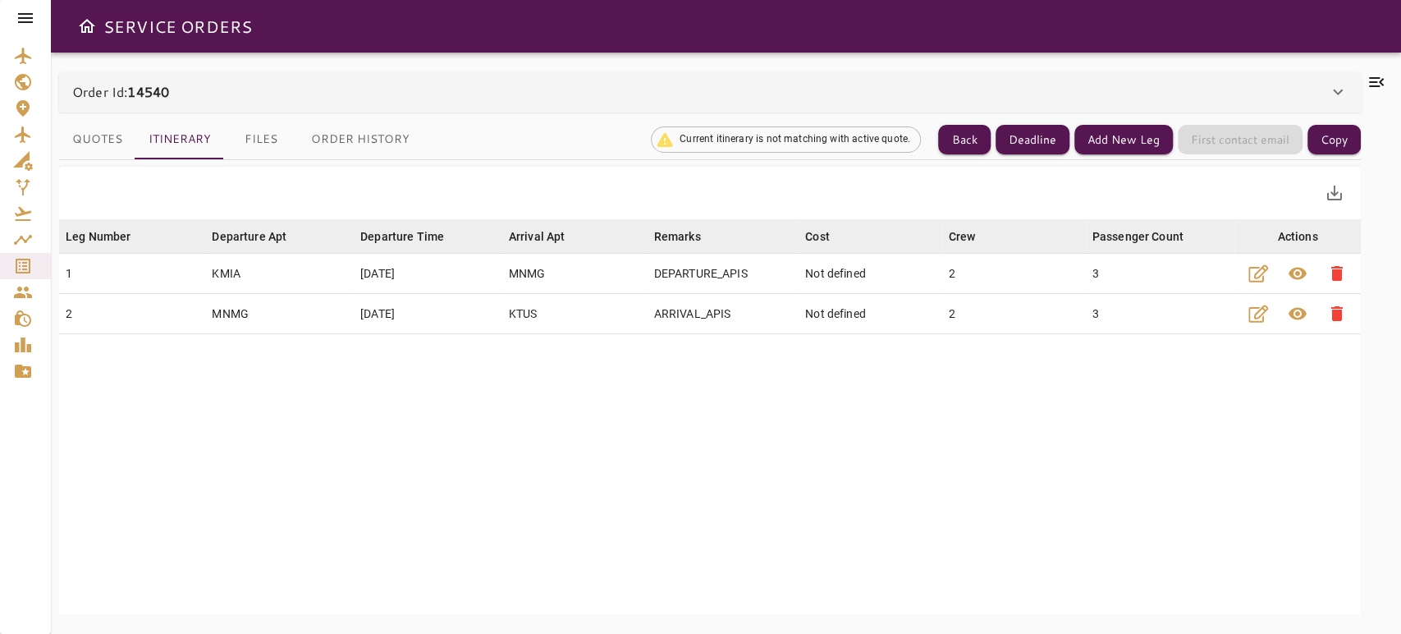
click at [1385, 82] on icon at bounding box center [1376, 82] width 20 height 20
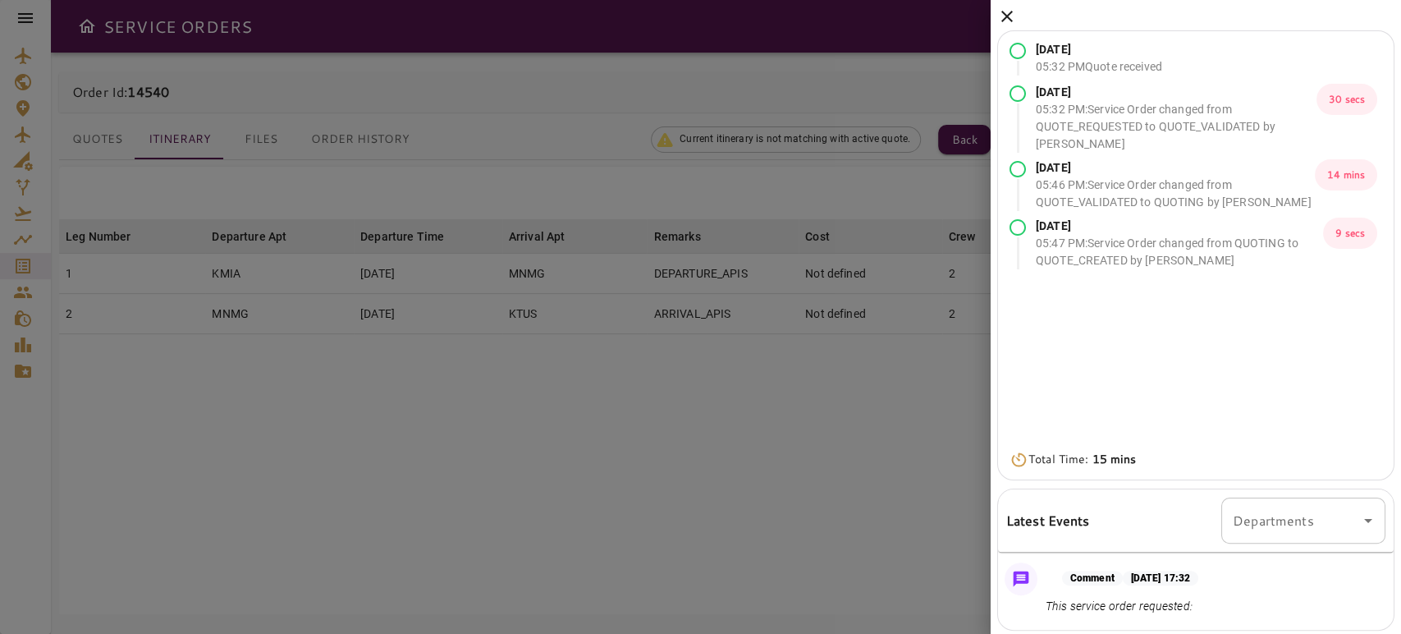
click at [1002, 17] on icon at bounding box center [1007, 17] width 20 height 20
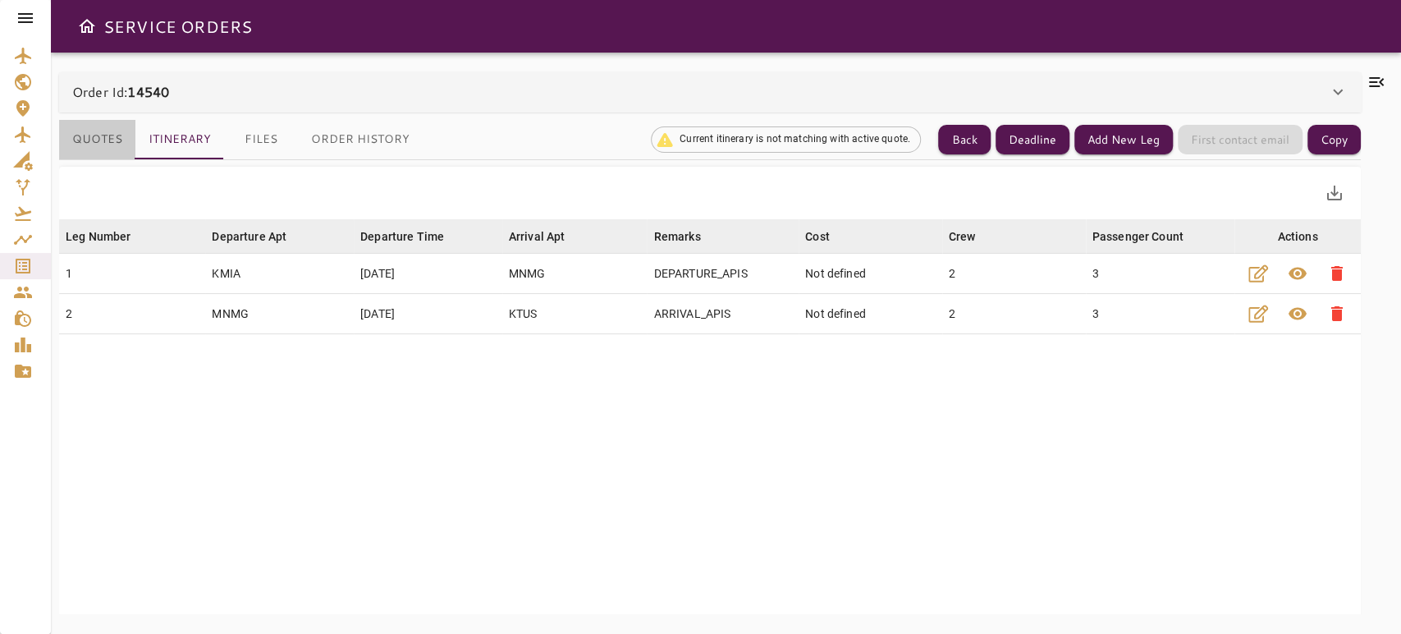
click at [108, 126] on button "Quotes" at bounding box center [97, 139] width 76 height 39
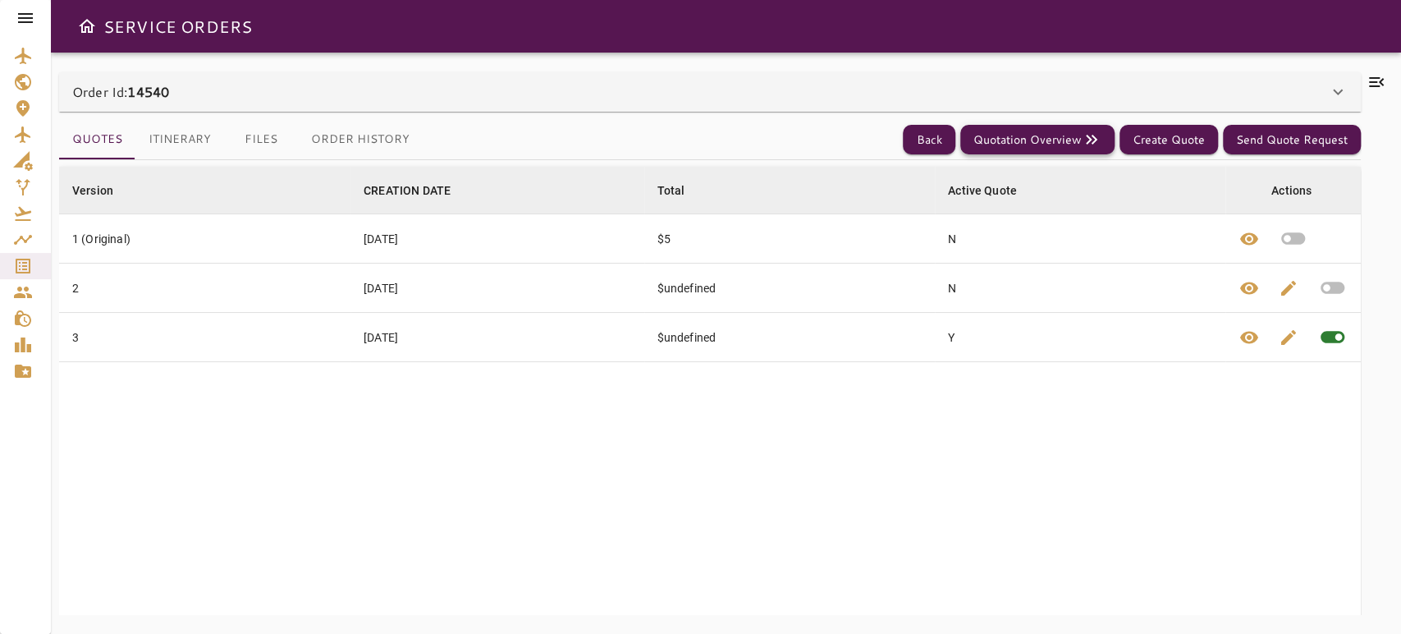
click at [1050, 143] on button "Quotation Overview" at bounding box center [1037, 140] width 154 height 30
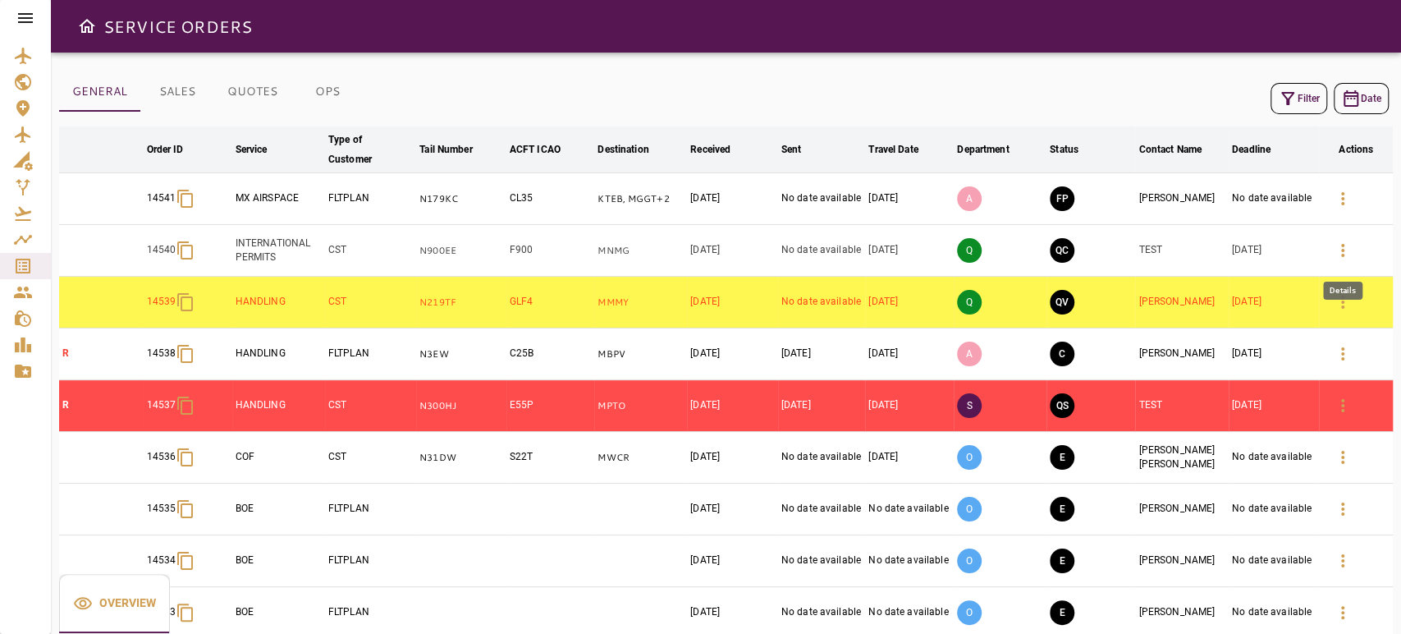
click at [1337, 247] on icon "button" at bounding box center [1343, 250] width 20 height 20
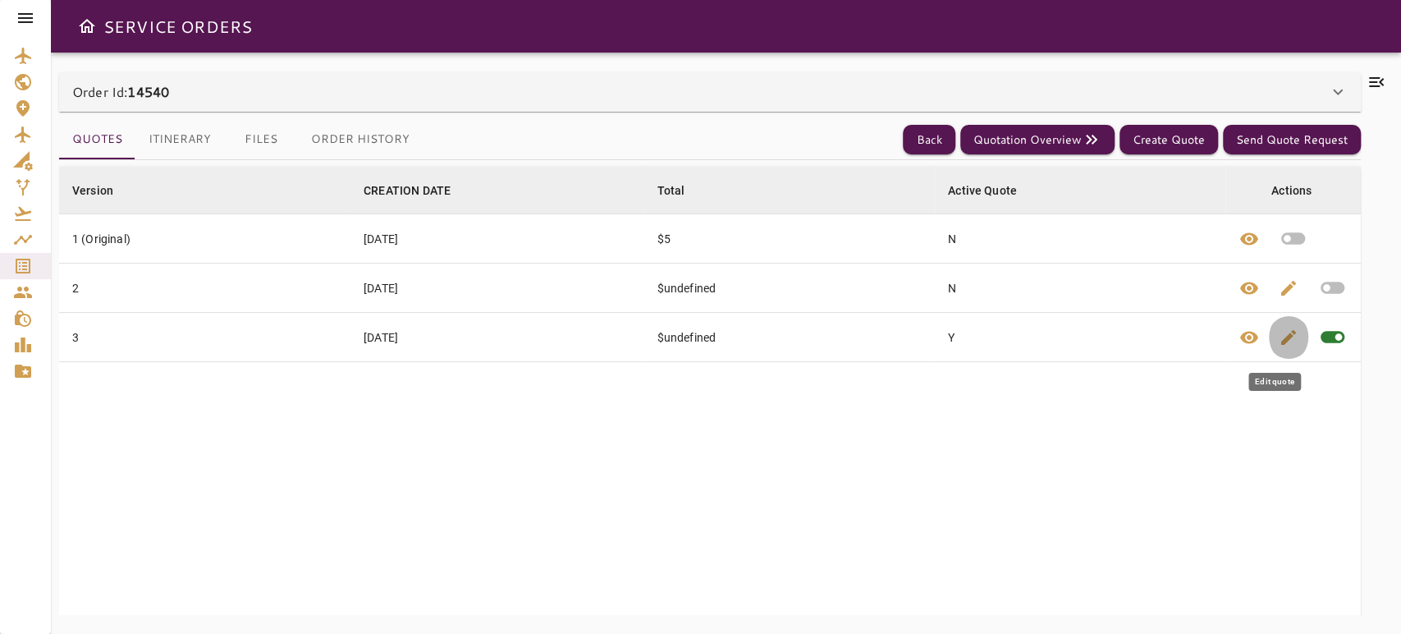
click at [1279, 341] on span "edit" at bounding box center [1289, 337] width 20 height 20
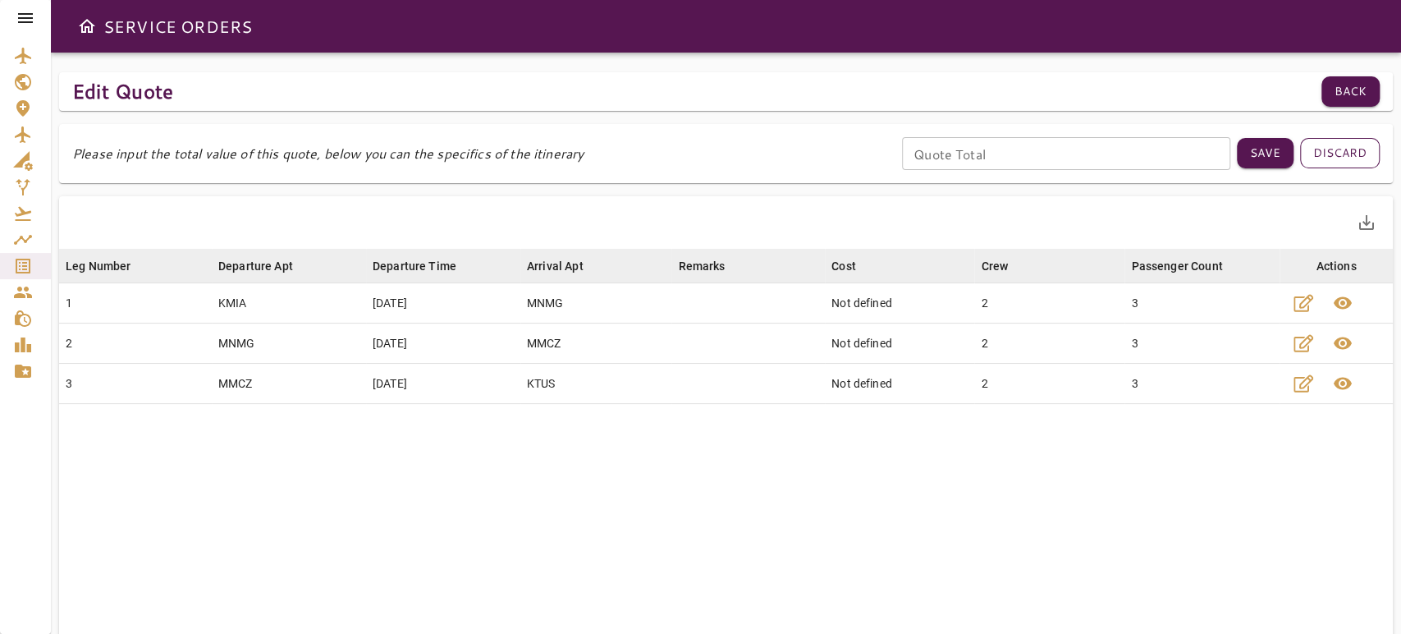
click at [1332, 159] on button "Discard" at bounding box center [1340, 153] width 80 height 30
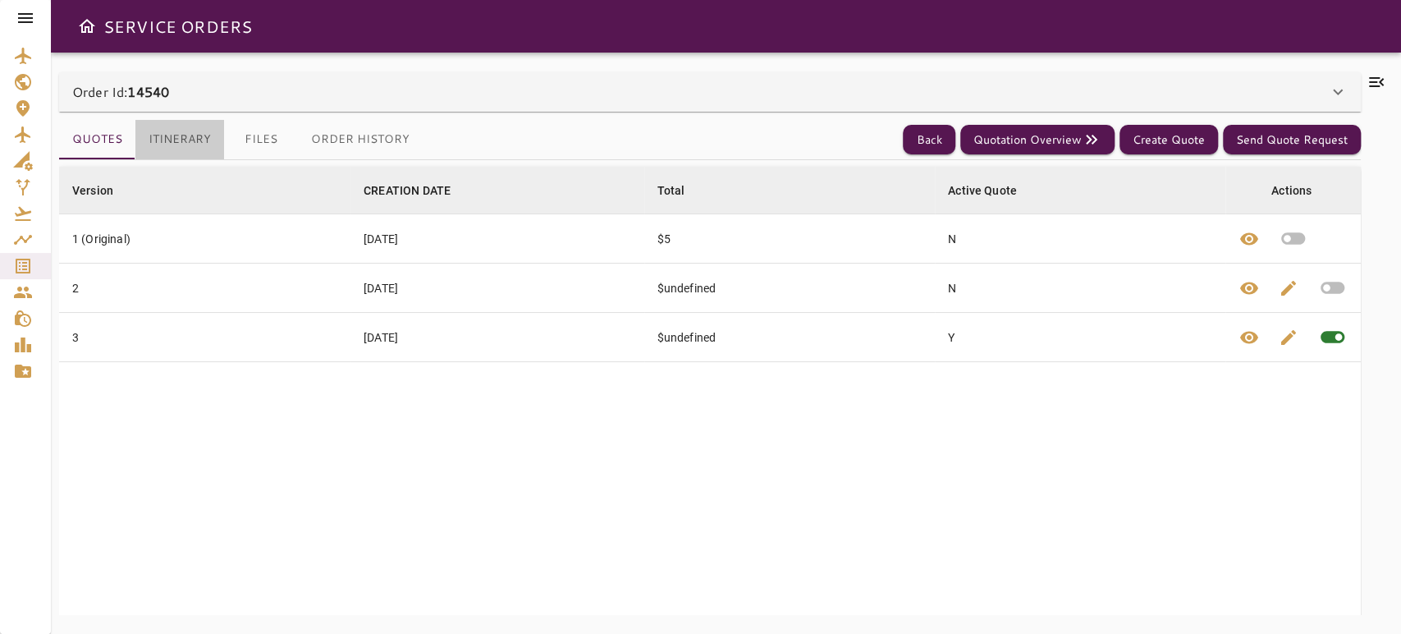
click at [196, 135] on button "Itinerary" at bounding box center [179, 139] width 89 height 39
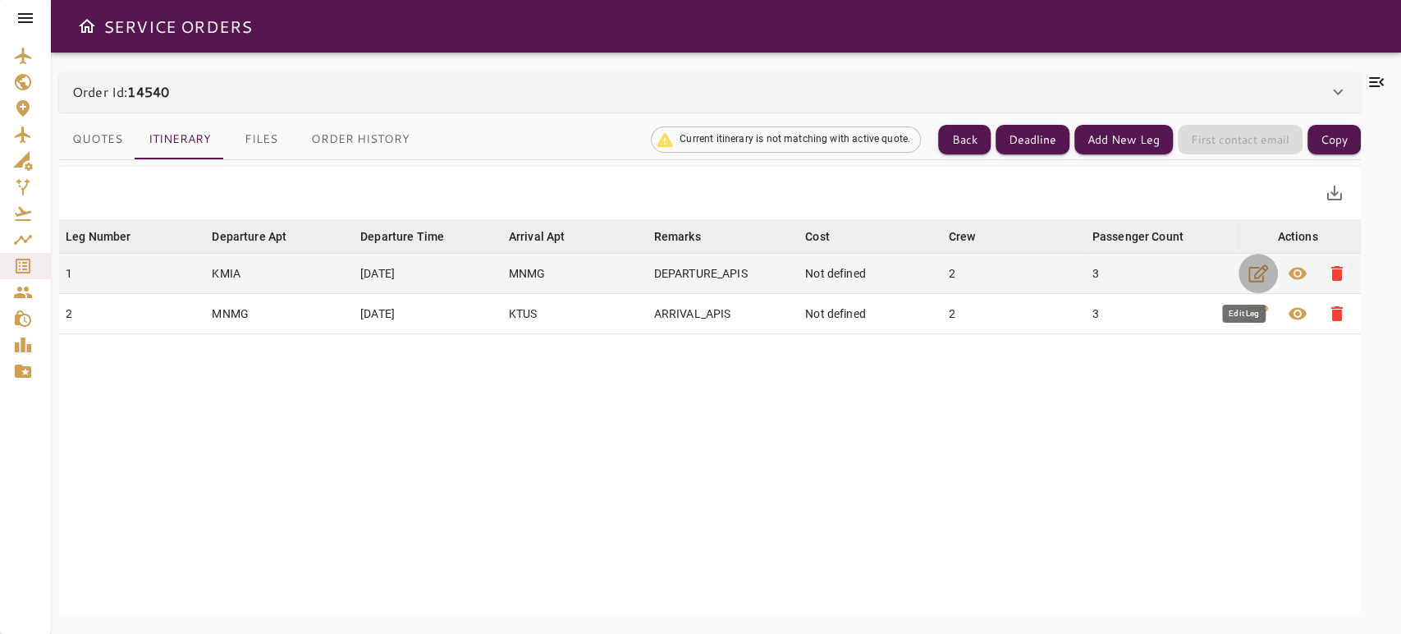
click at [1248, 281] on icon "button" at bounding box center [1258, 273] width 20 height 17
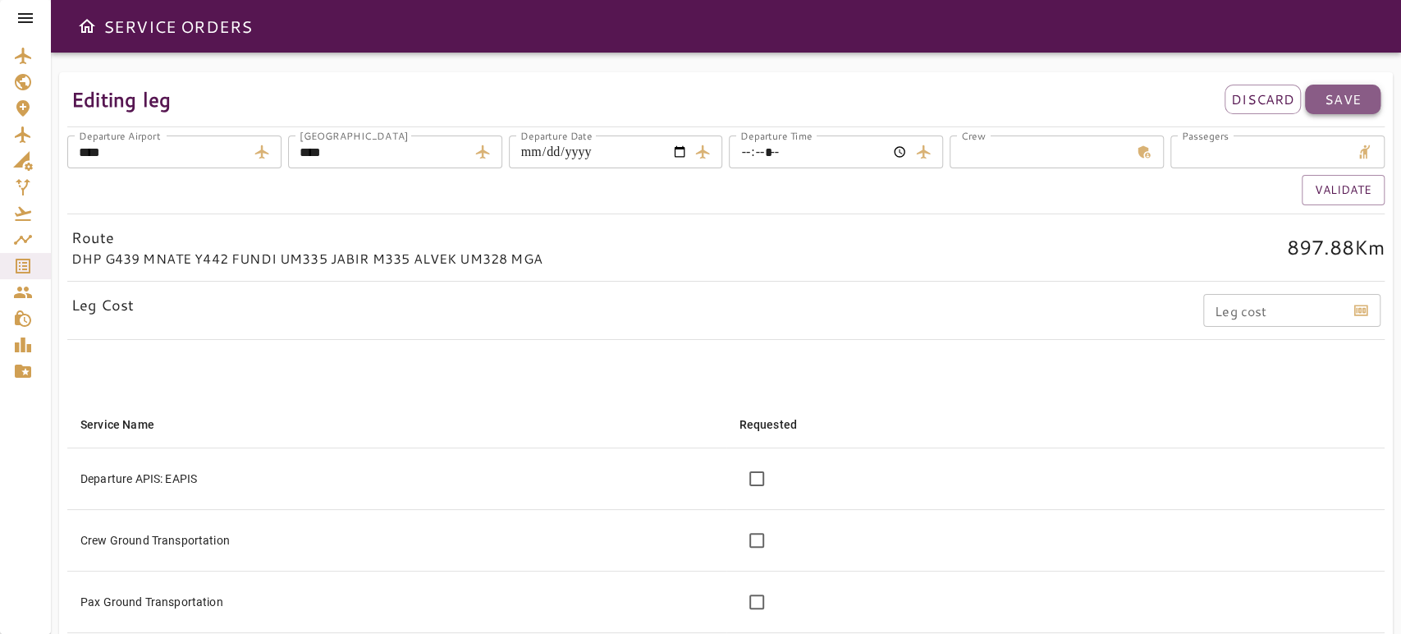
click at [1344, 109] on button "Save" at bounding box center [1342, 100] width 75 height 30
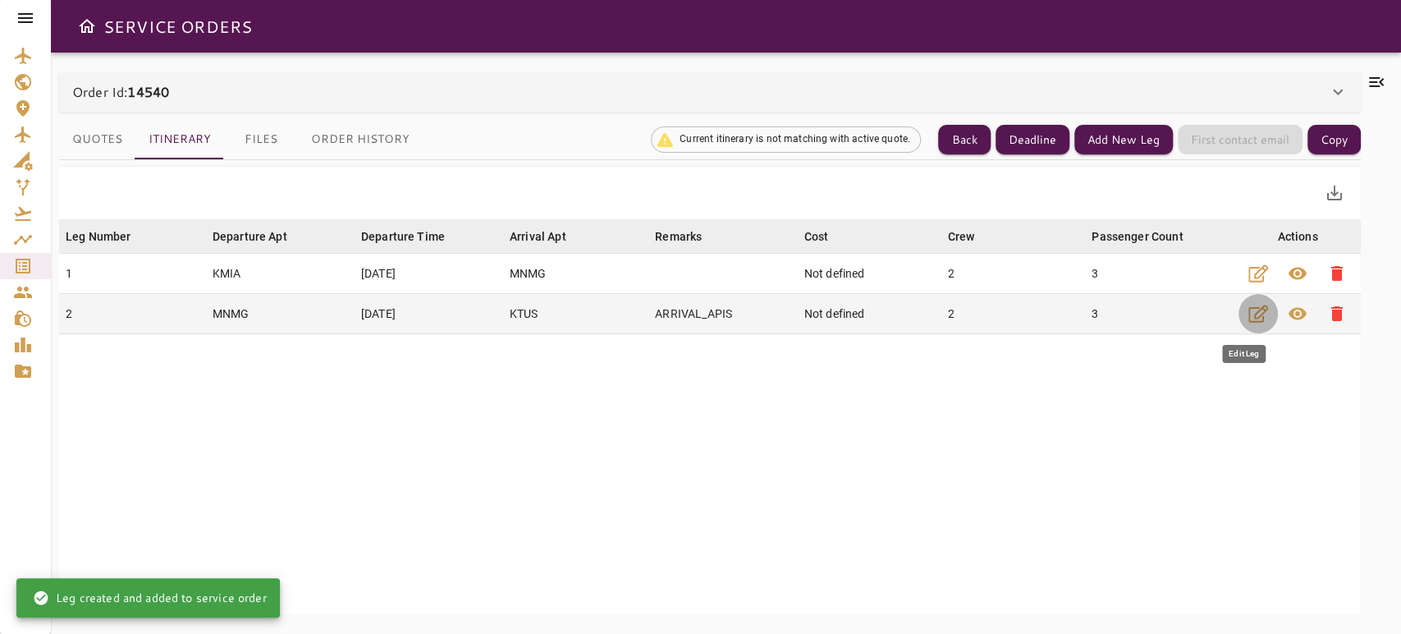
click at [1248, 323] on icon "button" at bounding box center [1258, 314] width 20 height 20
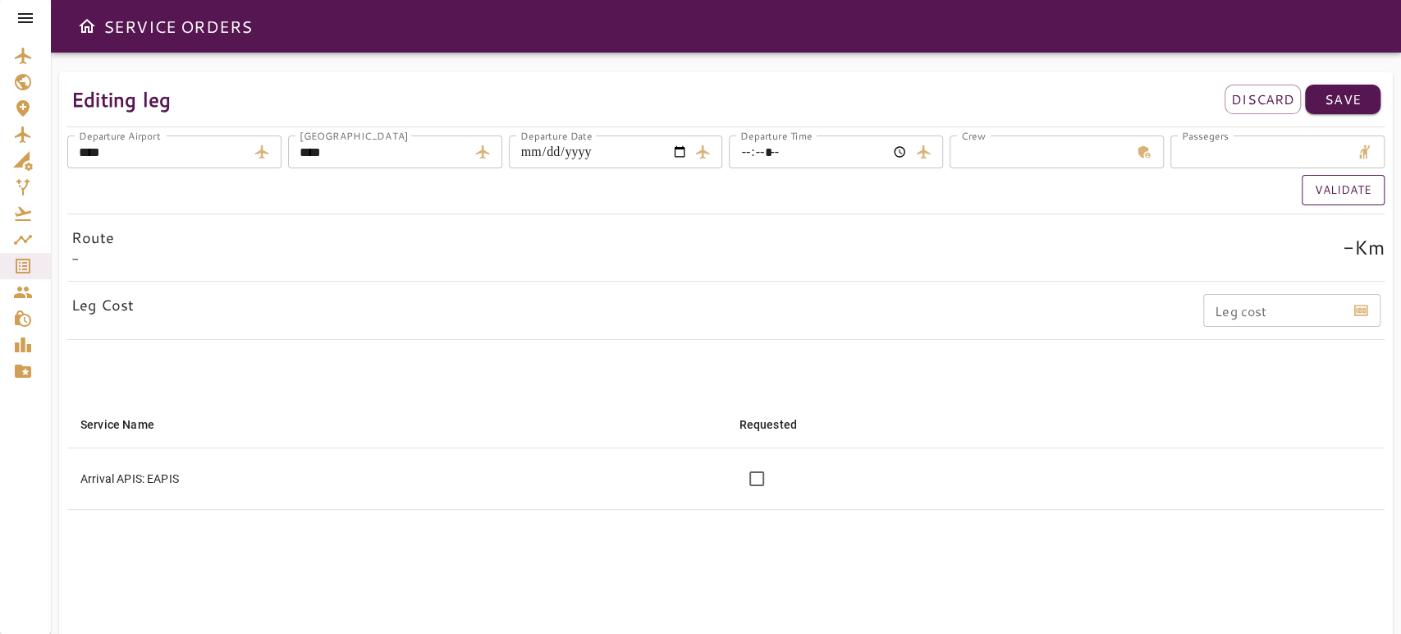
click at [1325, 187] on button "Validate" at bounding box center [1343, 190] width 83 height 30
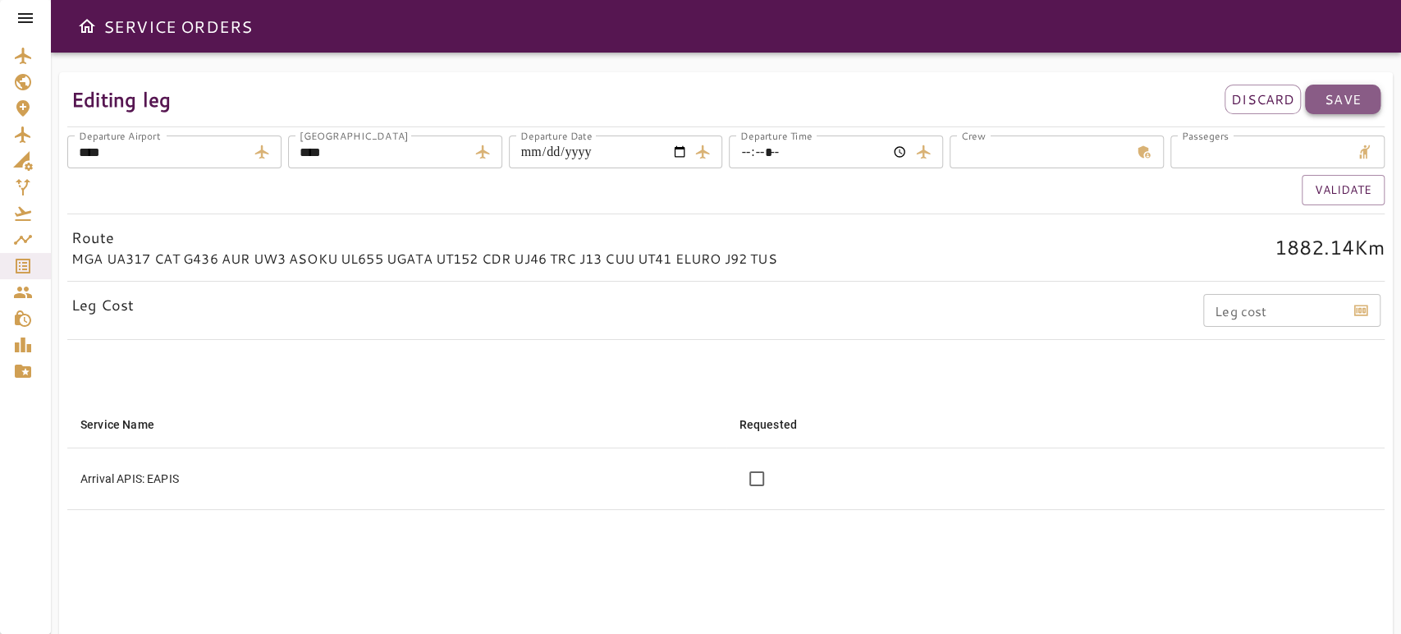
click at [1351, 91] on p "Save" at bounding box center [1343, 99] width 36 height 20
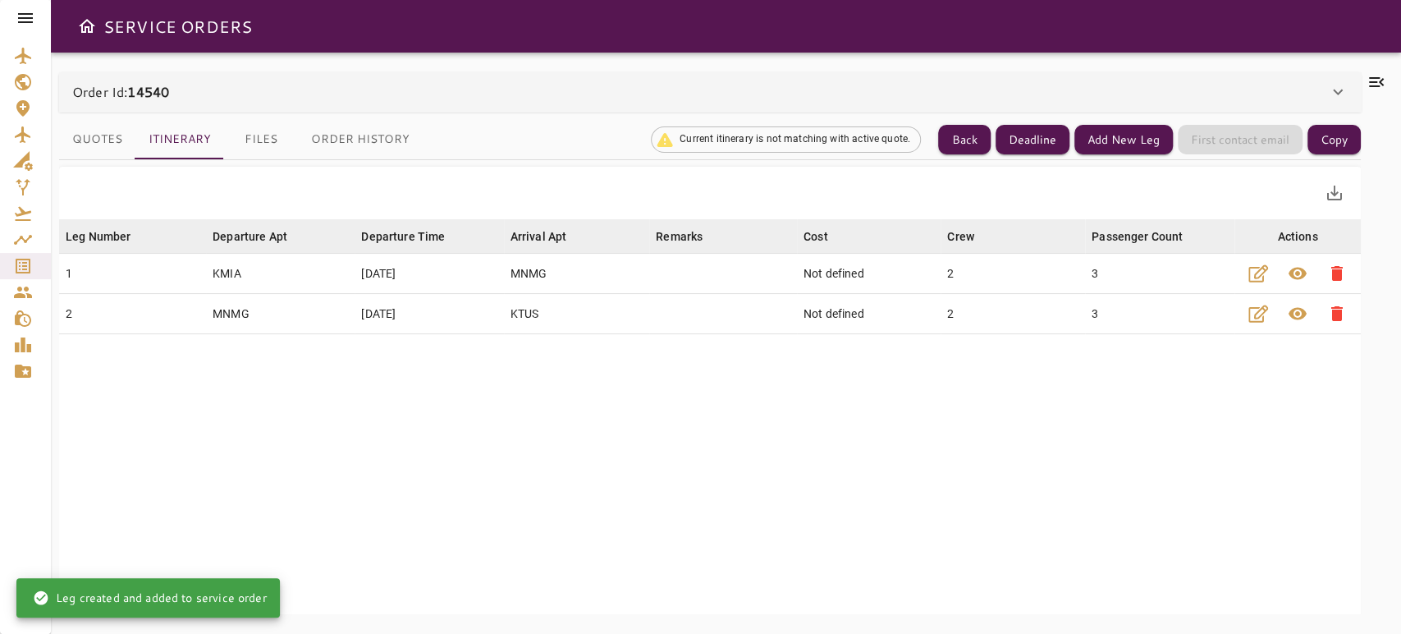
click at [119, 135] on button "Quotes" at bounding box center [97, 139] width 76 height 39
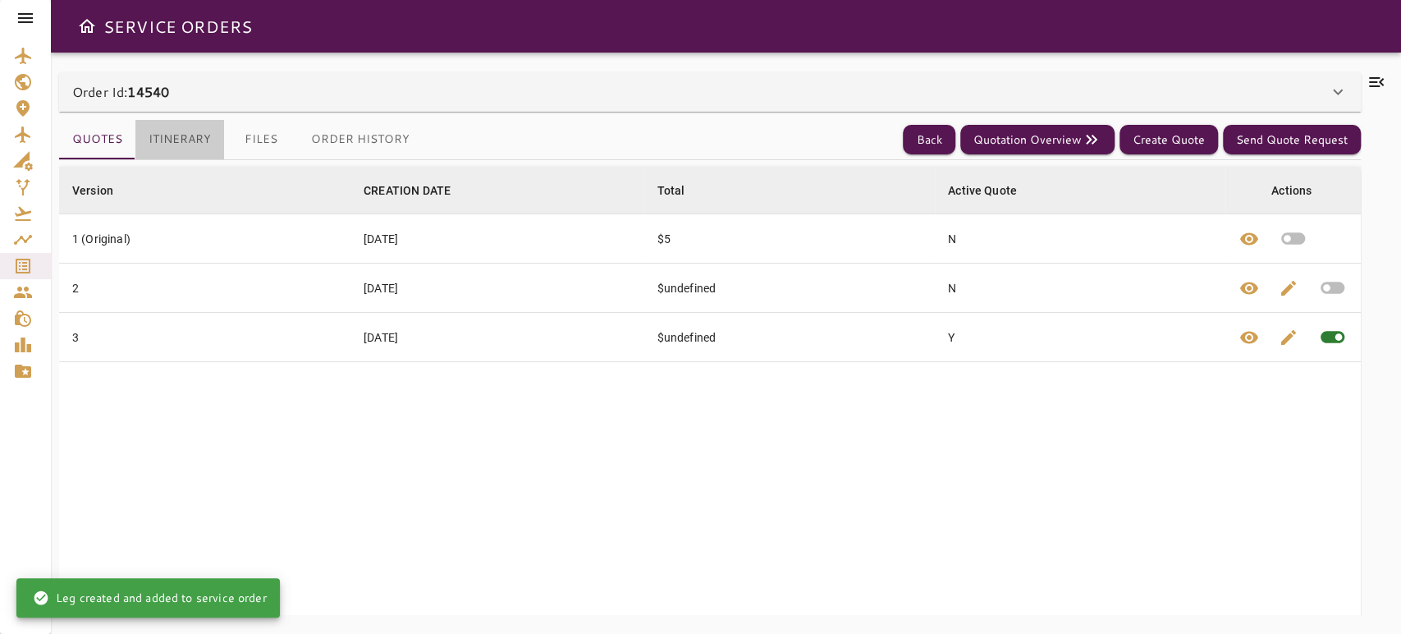
click at [153, 136] on button "Itinerary" at bounding box center [179, 139] width 89 height 39
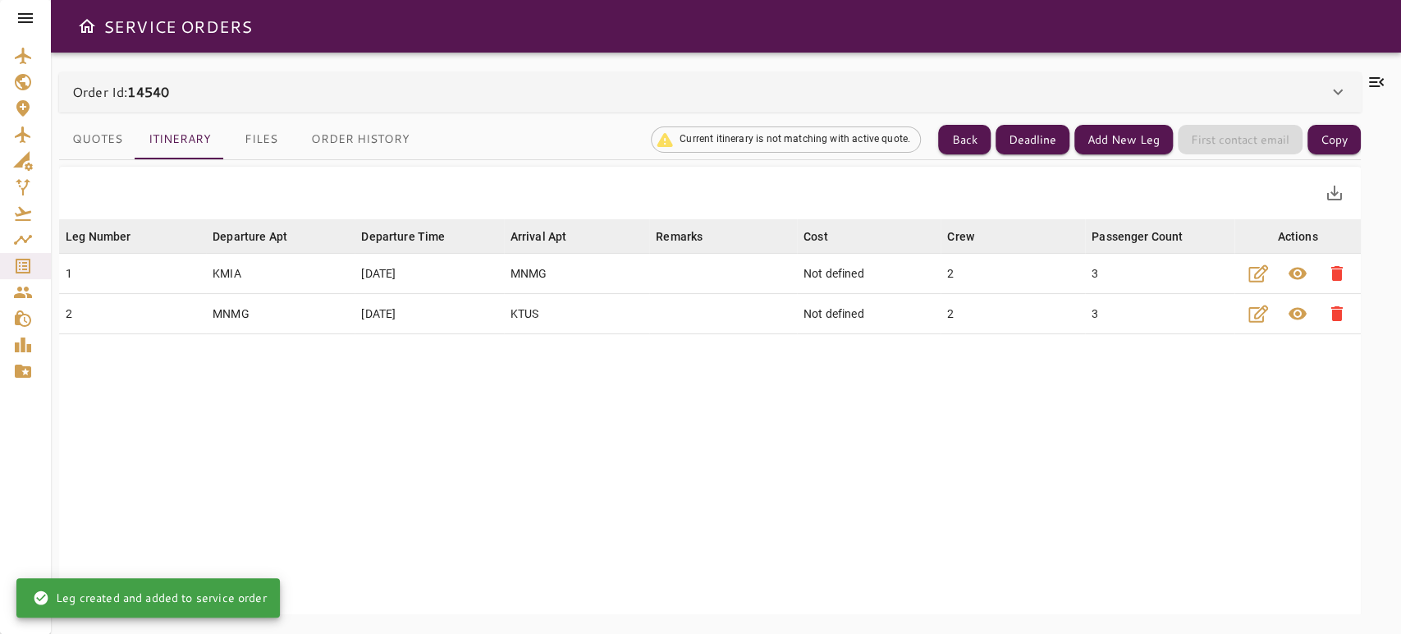
click at [80, 144] on button "Quotes" at bounding box center [97, 139] width 76 height 39
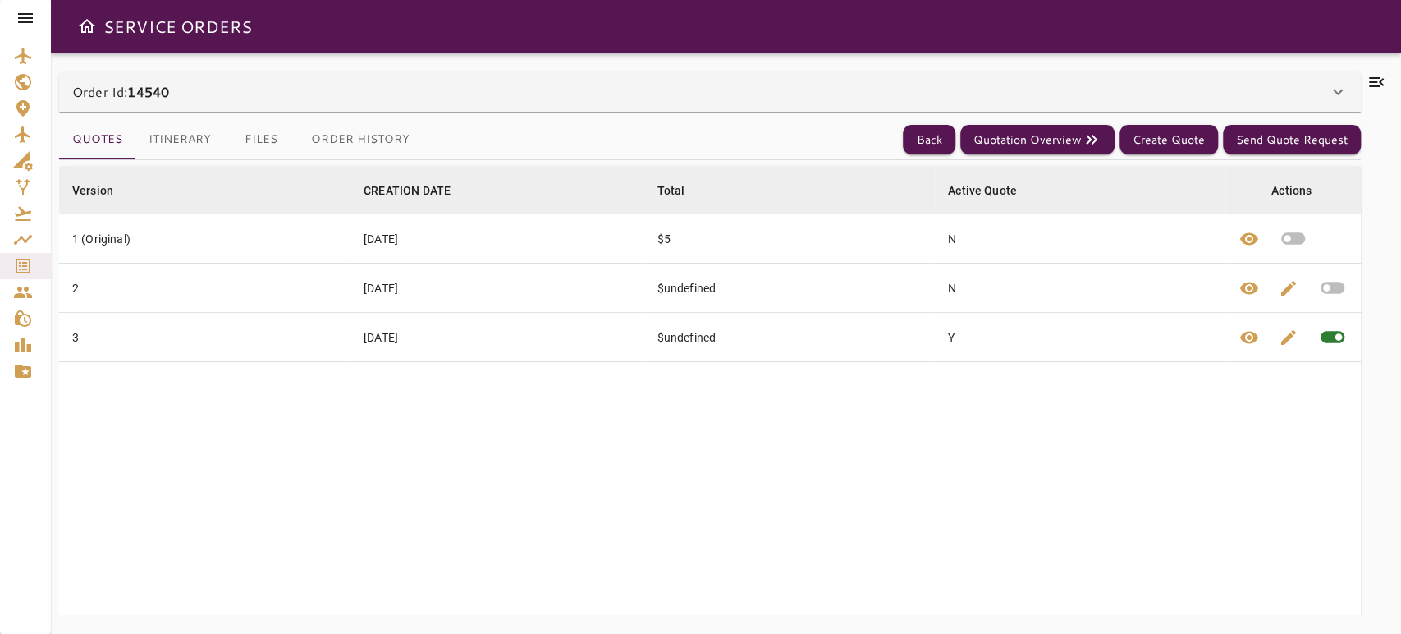
click at [1097, 156] on div "Quotes Itinerary Files Order History Back Quotation Overview Create Quote Send …" at bounding box center [710, 140] width 1302 height 40
click at [1077, 137] on button "Quotation Overview" at bounding box center [1037, 140] width 154 height 30
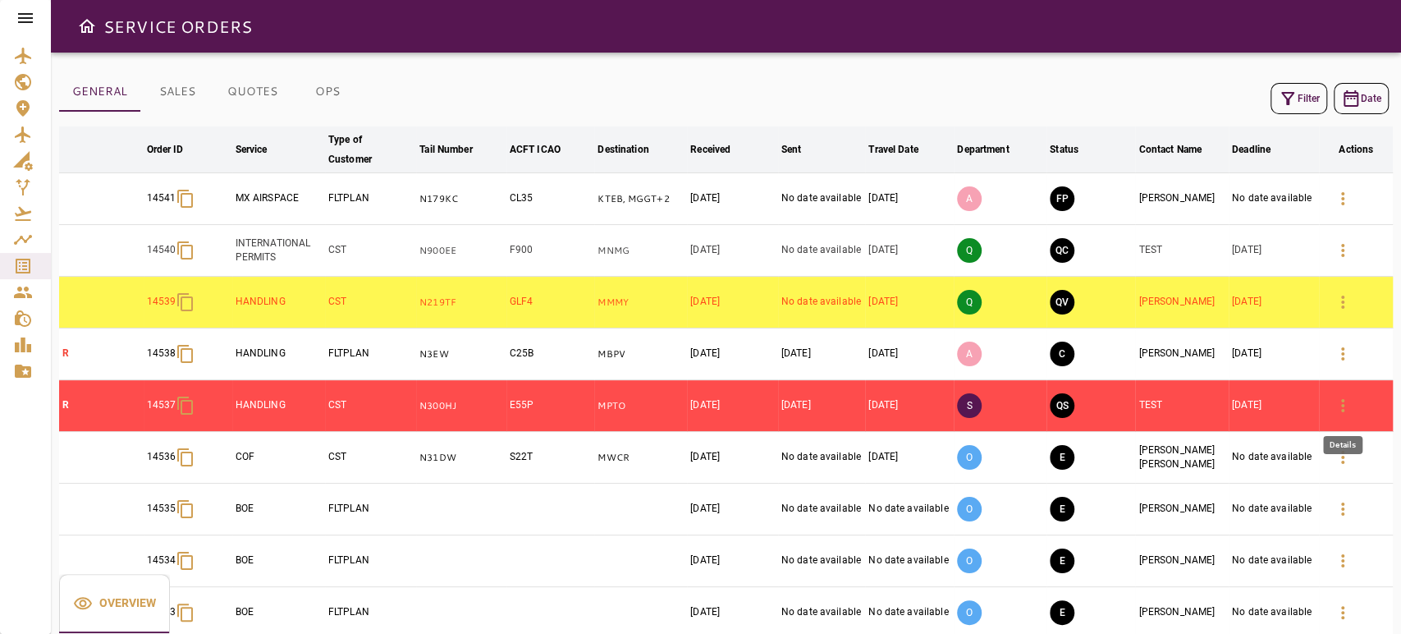
click button "button"
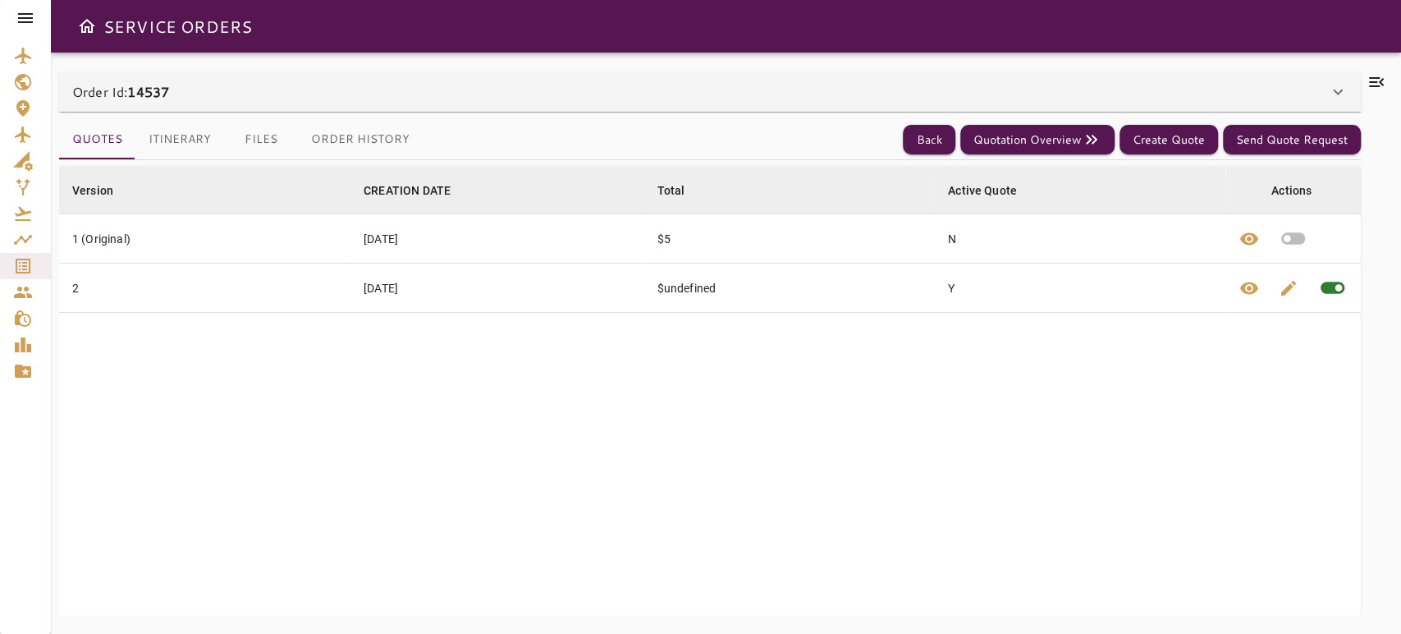
click div "Order Id: 14537"
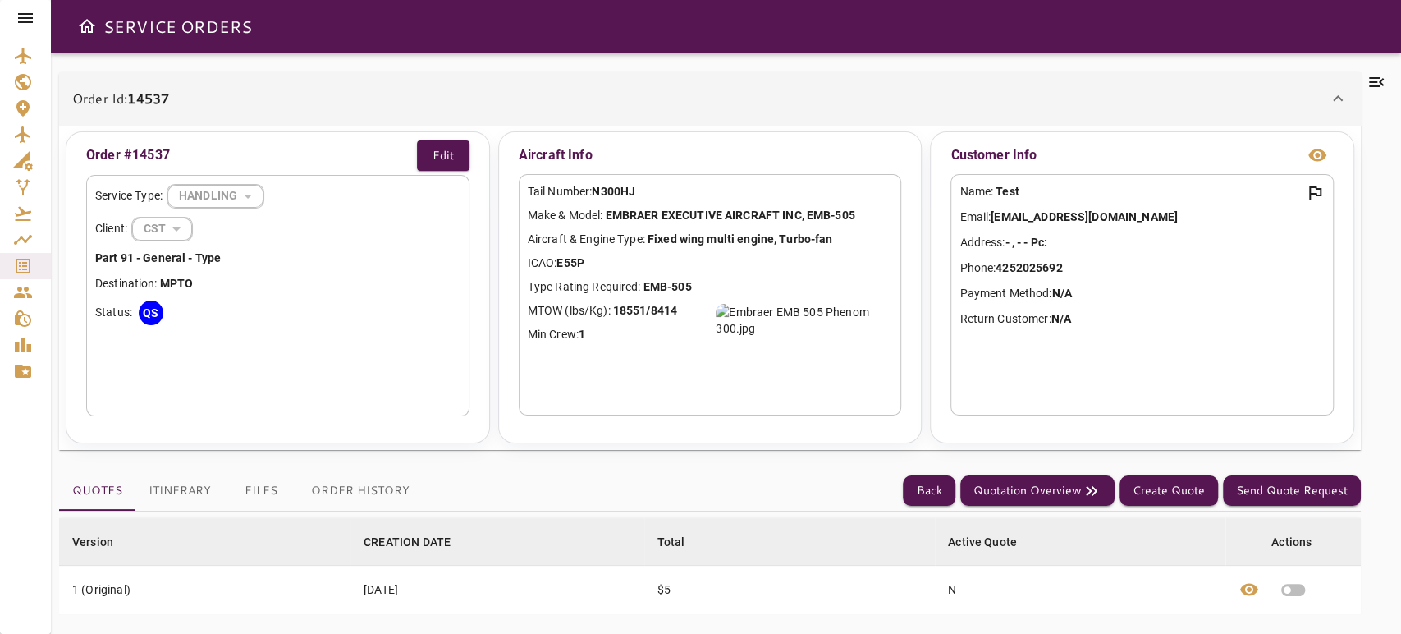
click div "Order Id: 14537"
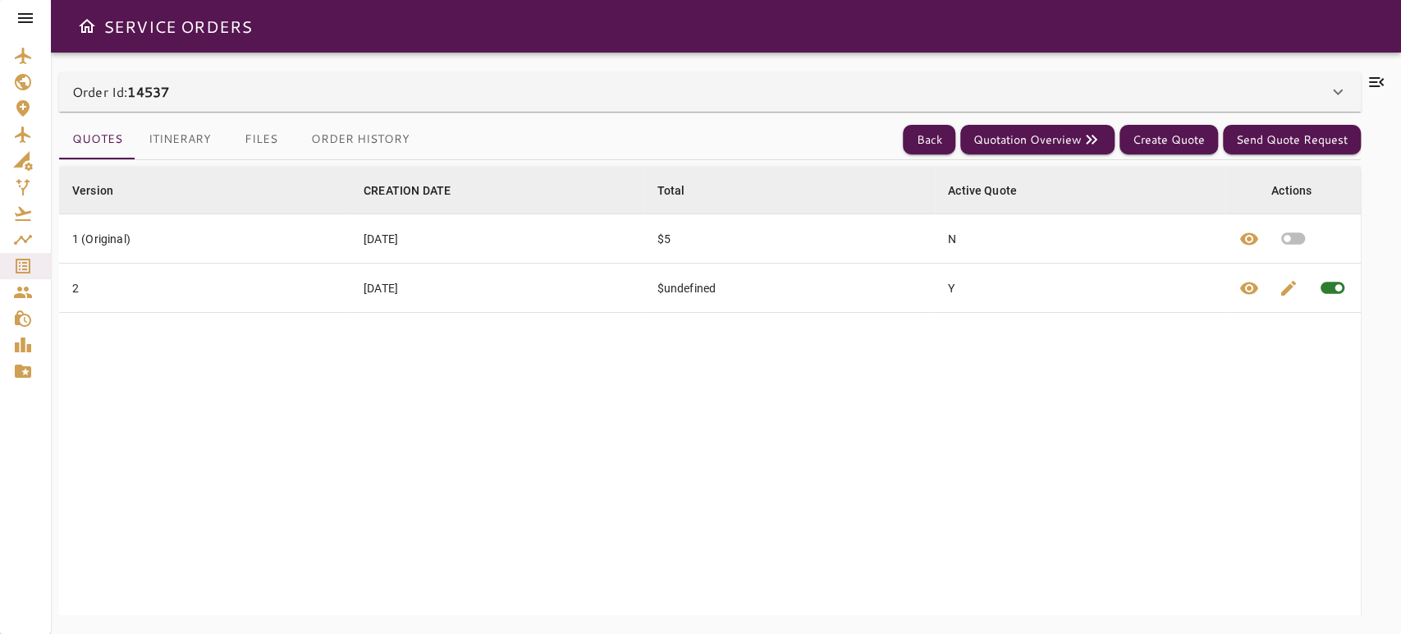
click button "Itinerary"
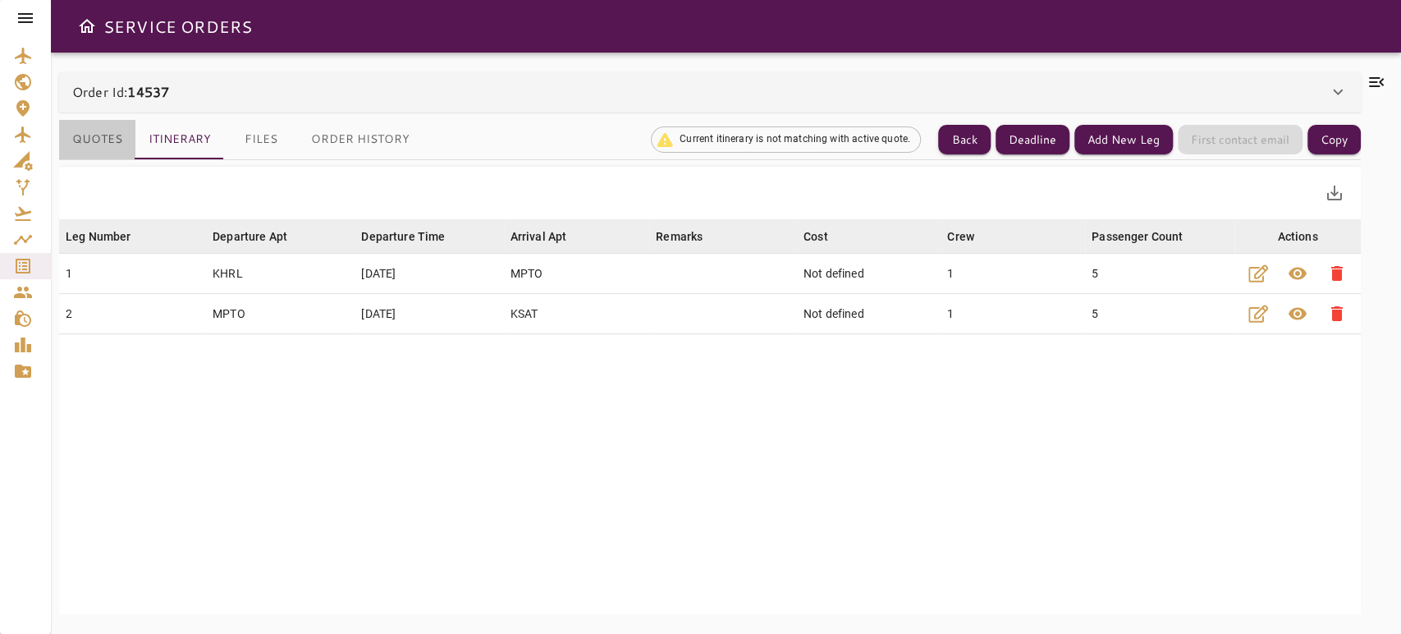
click button "Quotes"
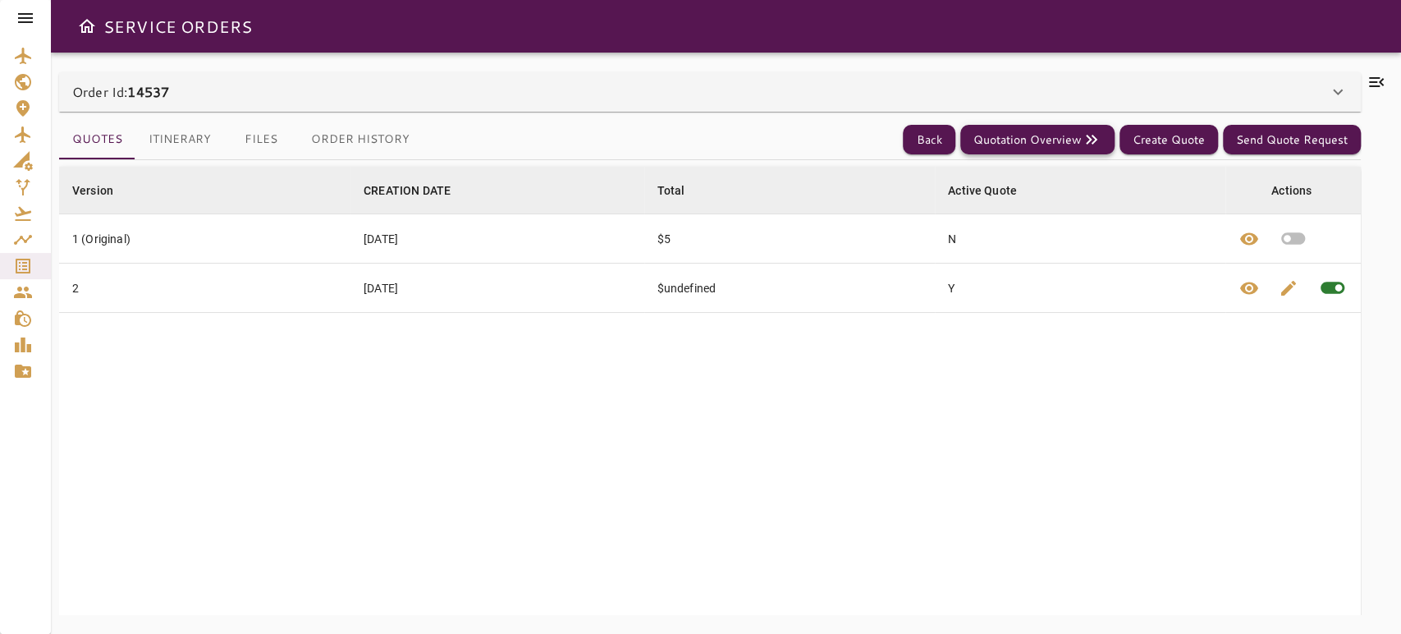
click button "Quotation Overview"
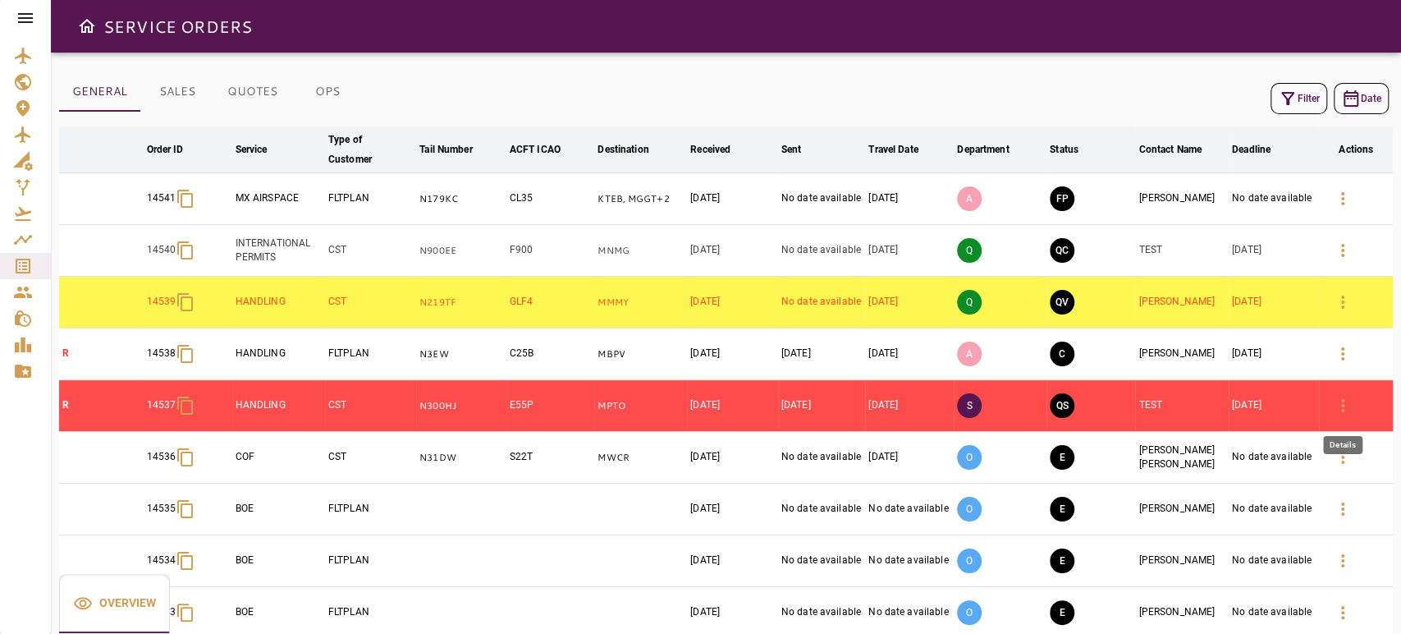
click at [1352, 410] on button "button" at bounding box center [1342, 405] width 39 height 39
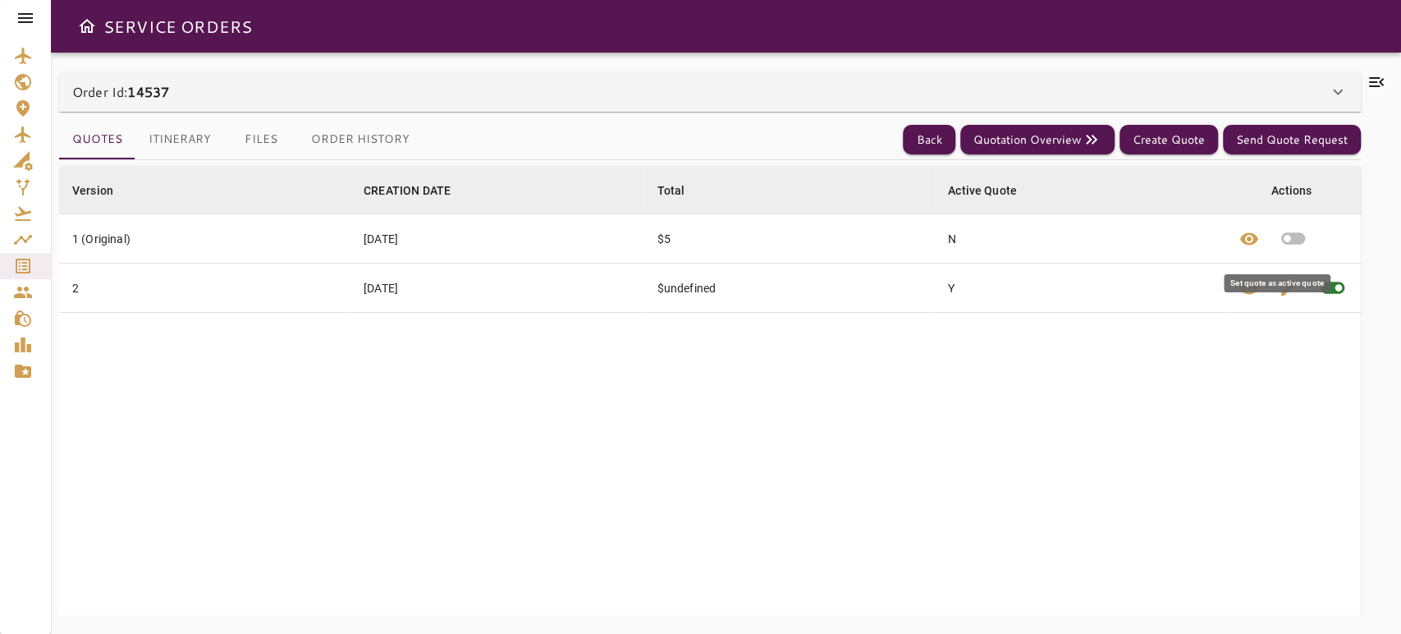
click at [1283, 241] on icon "button" at bounding box center [1293, 239] width 24 height 12
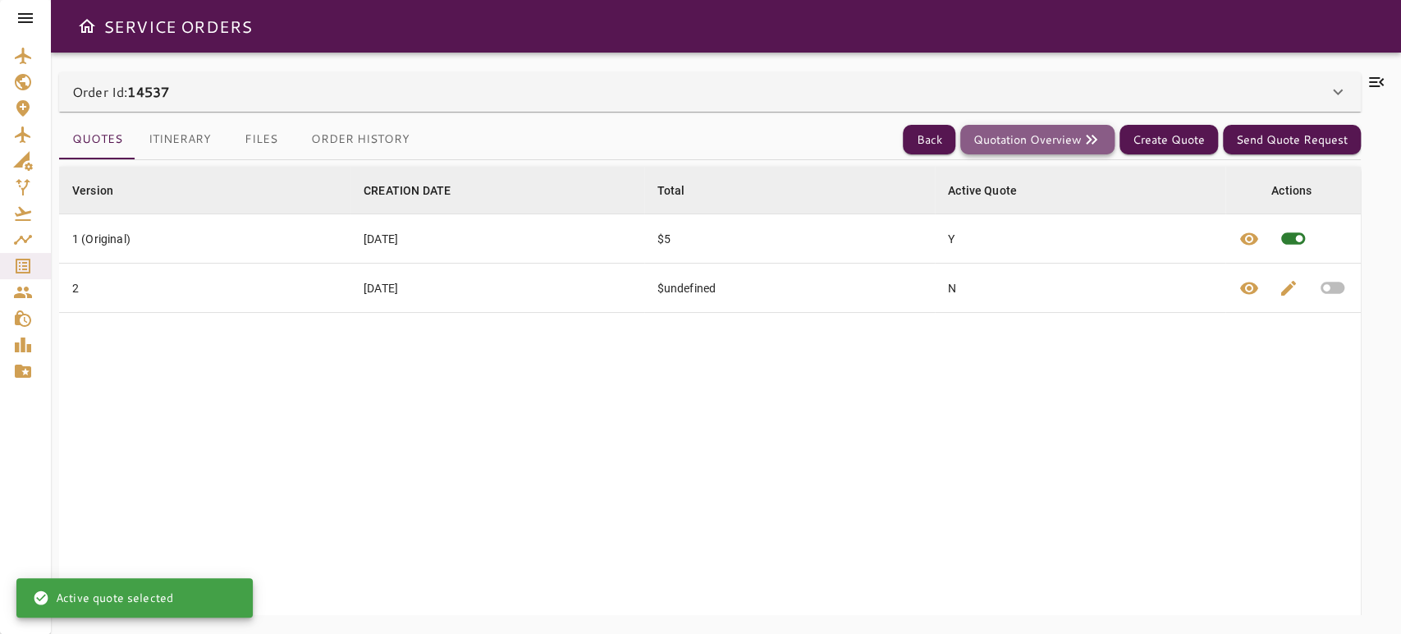
click at [1027, 139] on button "Quotation Overview" at bounding box center [1037, 140] width 154 height 30
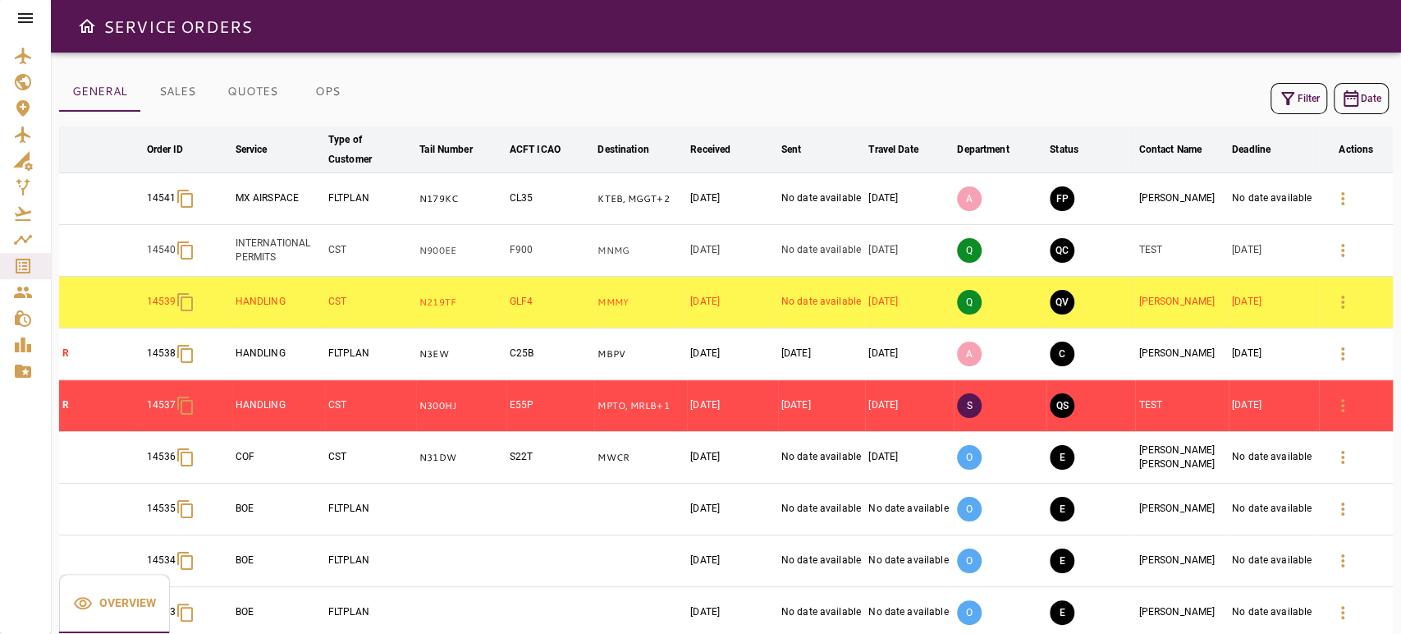
click at [31, 7] on div at bounding box center [25, 18] width 51 height 36
click at [28, 12] on icon at bounding box center [26, 18] width 20 height 20
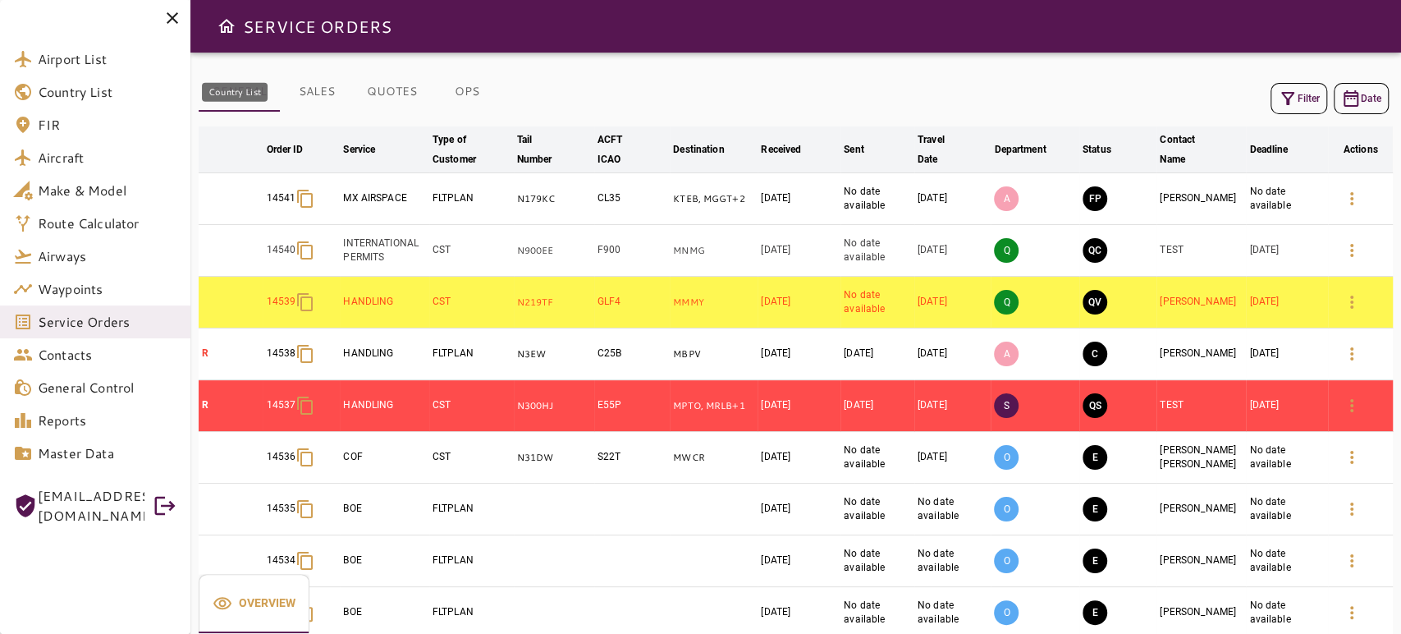
click at [73, 92] on span "Country List" at bounding box center [108, 92] width 140 height 20
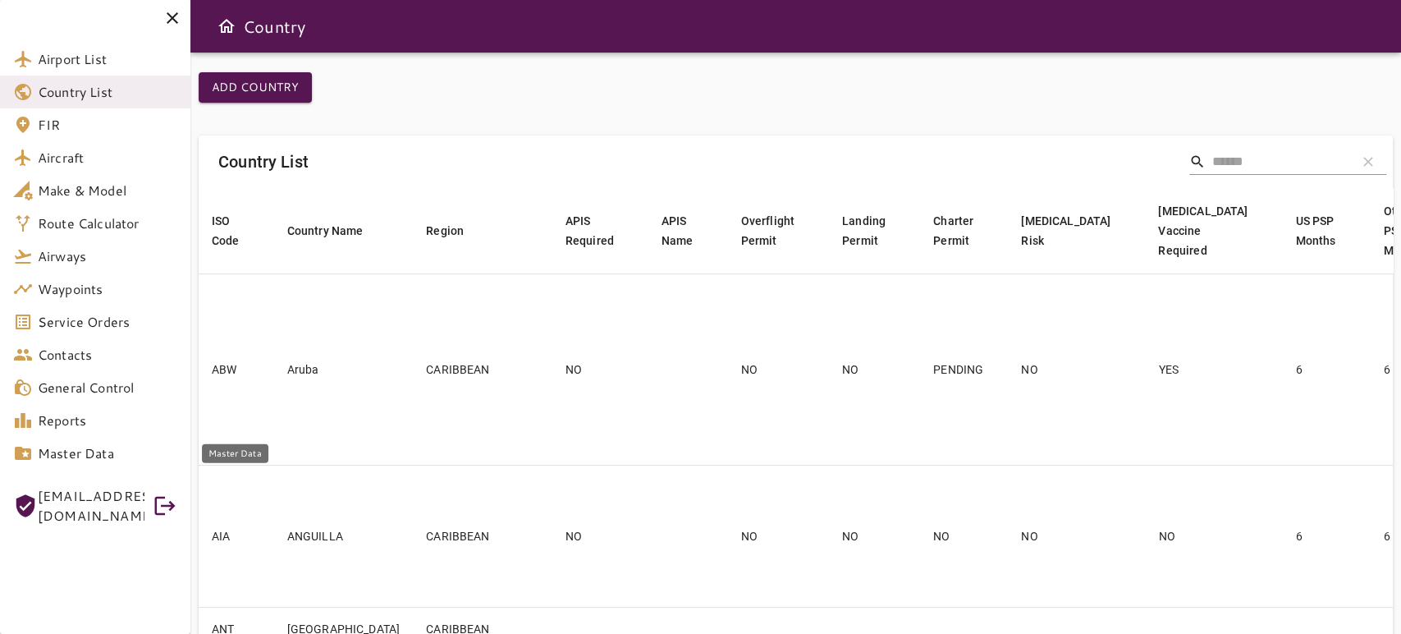
click at [79, 457] on span "Master Data" at bounding box center [108, 453] width 140 height 20
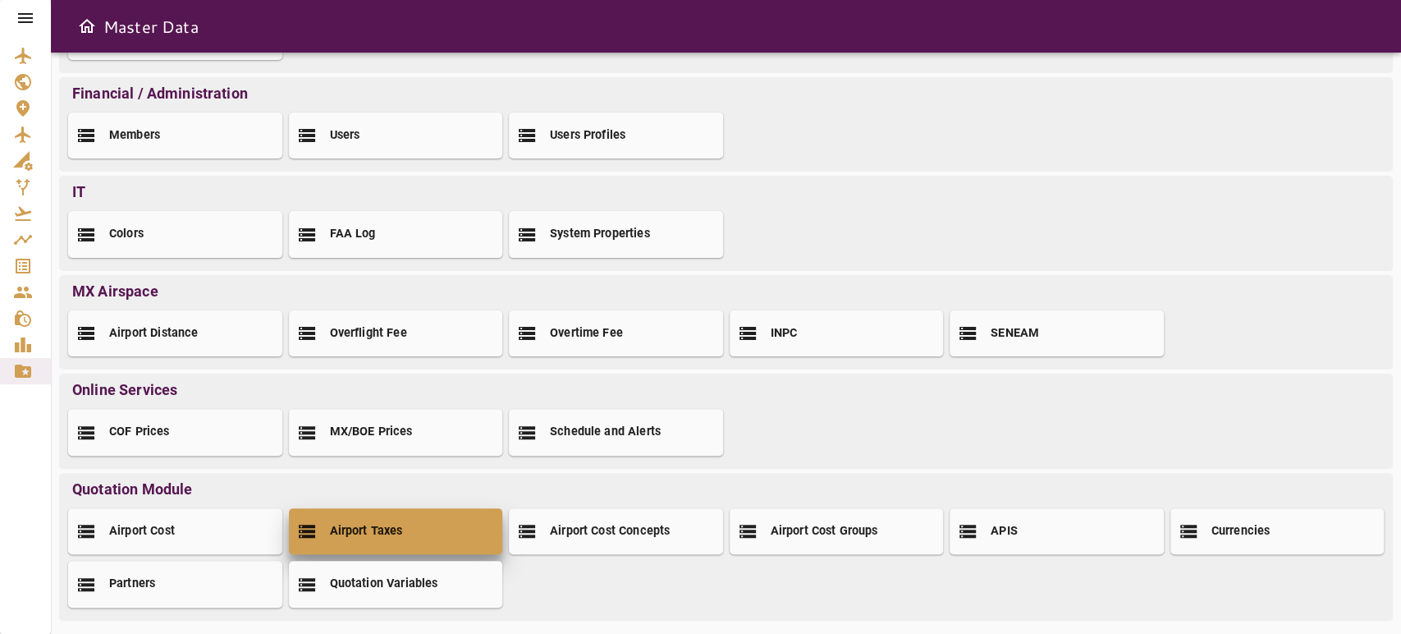
scroll to position [202, 0]
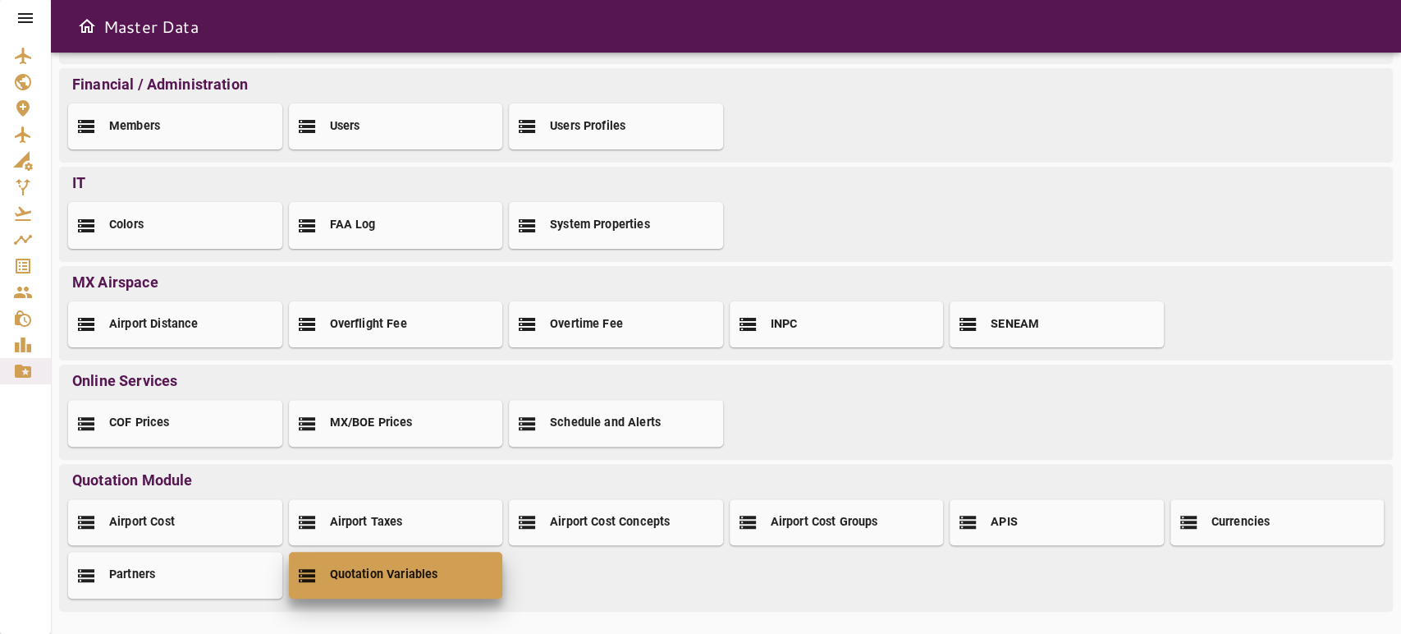
click at [391, 582] on h2 "Quotation Variables" at bounding box center [384, 574] width 108 height 17
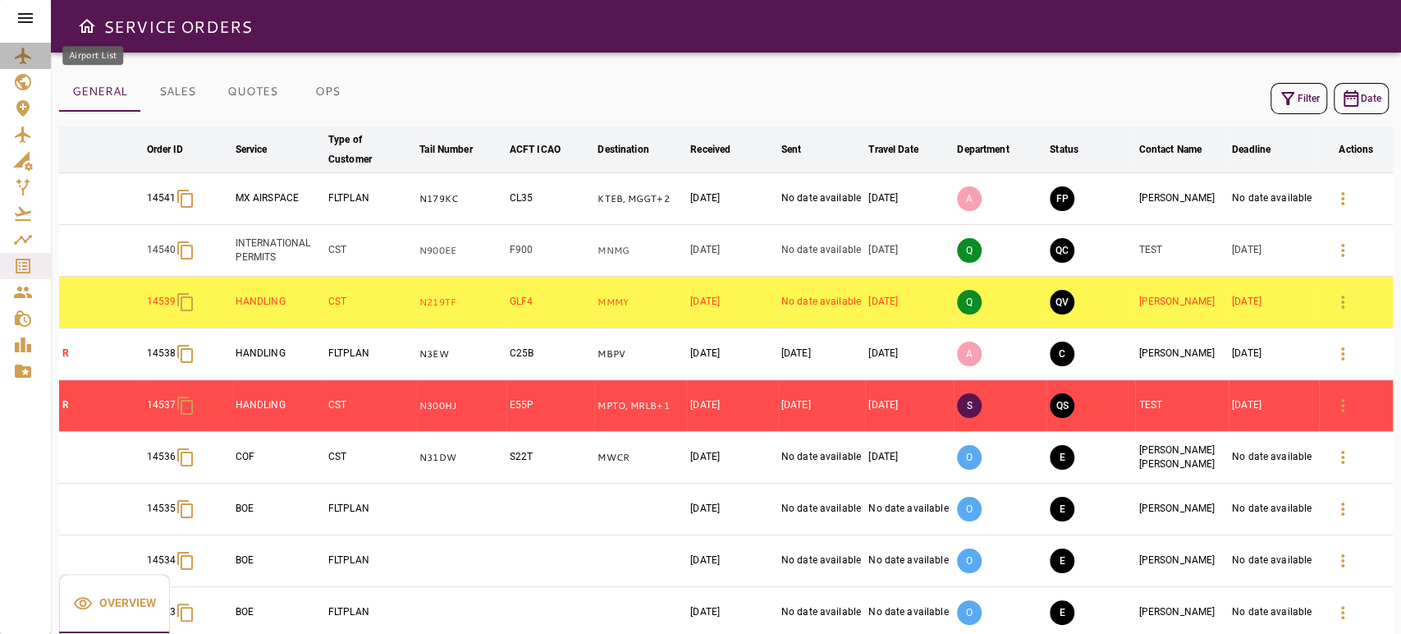
click at [22, 47] on icon "Airport List" at bounding box center [23, 56] width 20 height 20
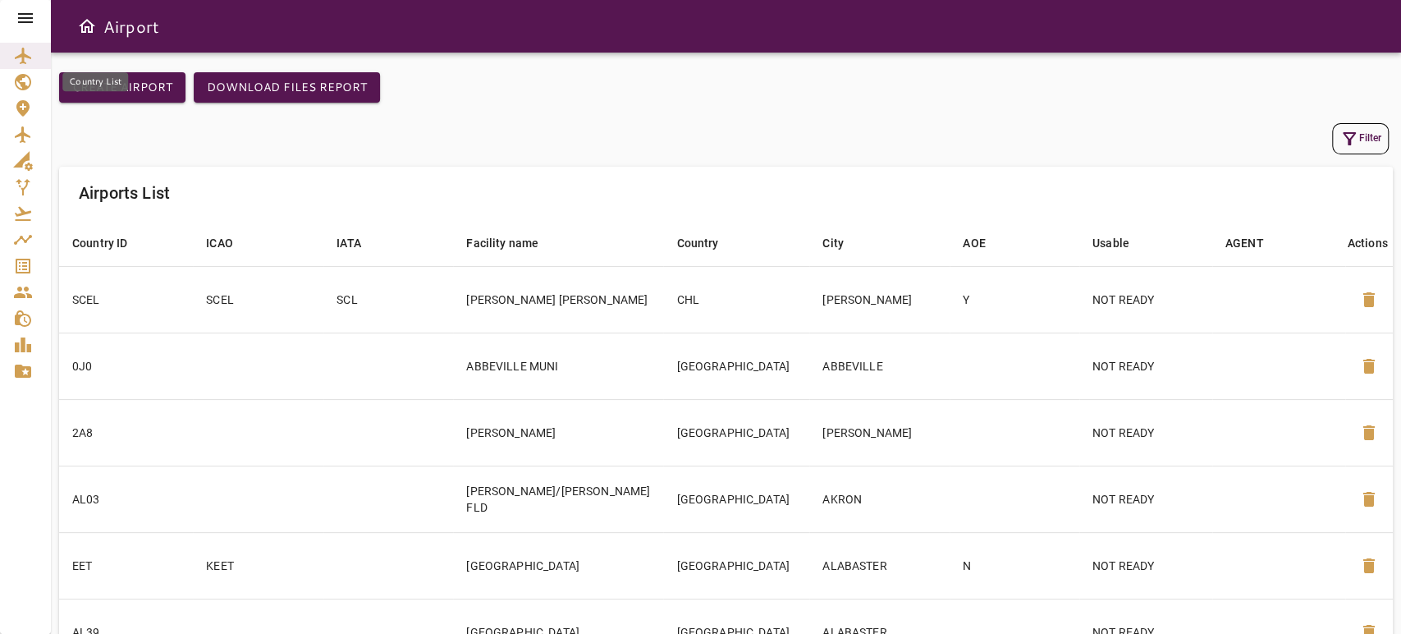
click at [21, 81] on icon "Country List" at bounding box center [23, 82] width 20 height 20
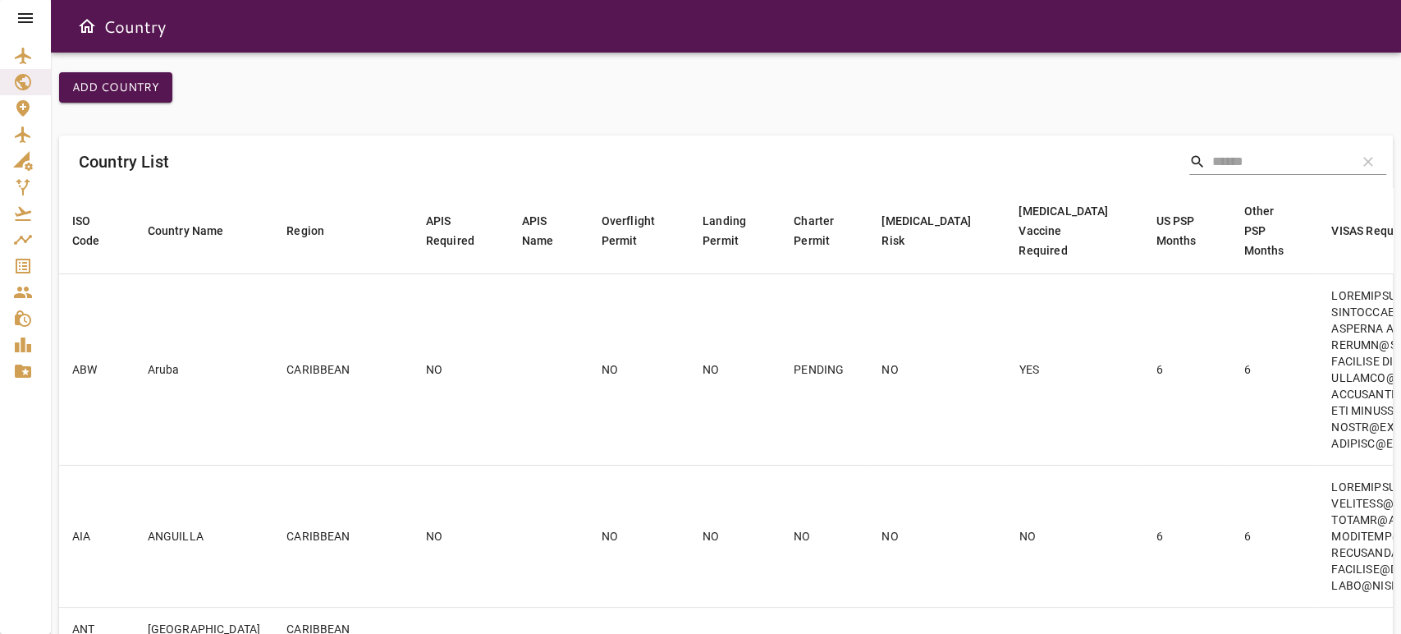
click at [1341, 166] on input "Search" at bounding box center [1277, 162] width 131 height 26
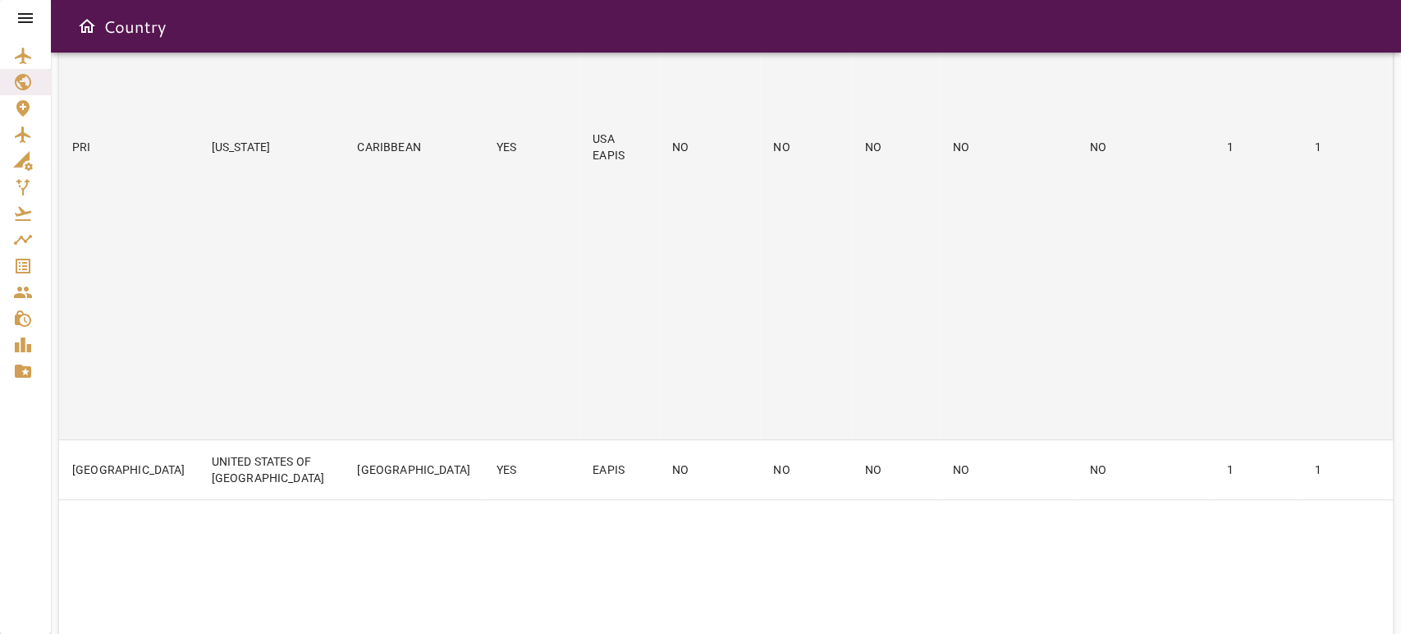
scroll to position [455, 0]
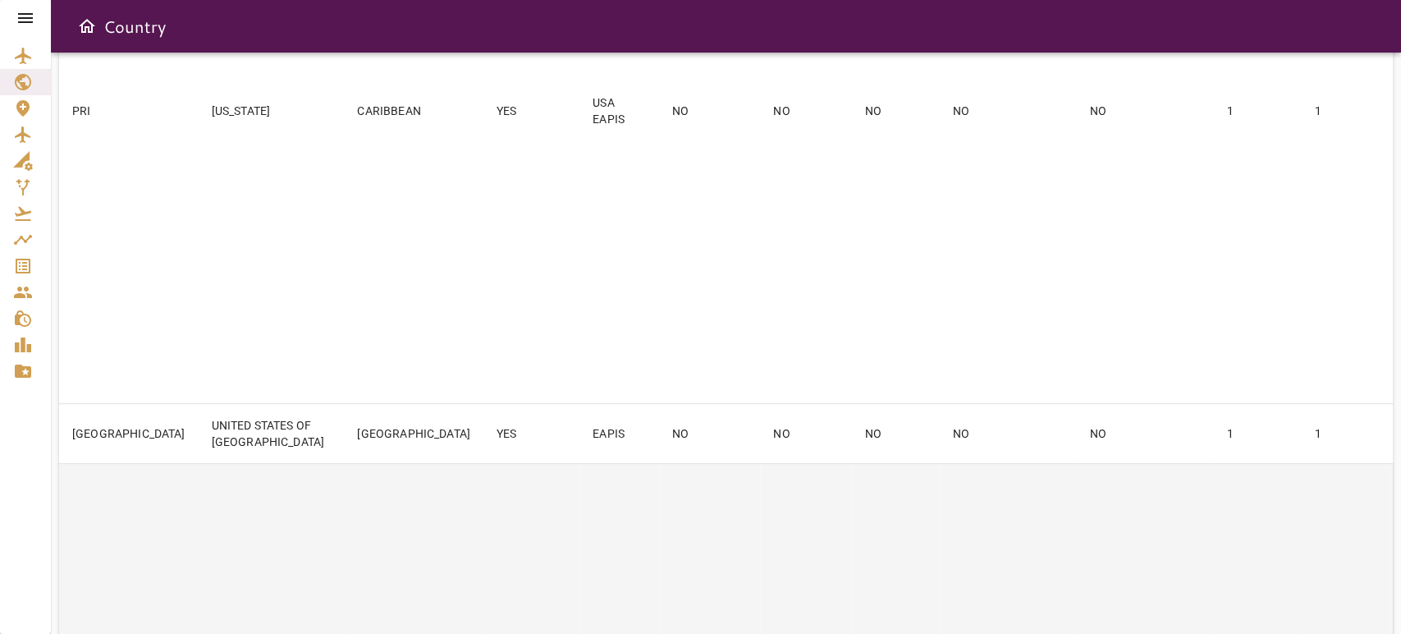
type input "***"
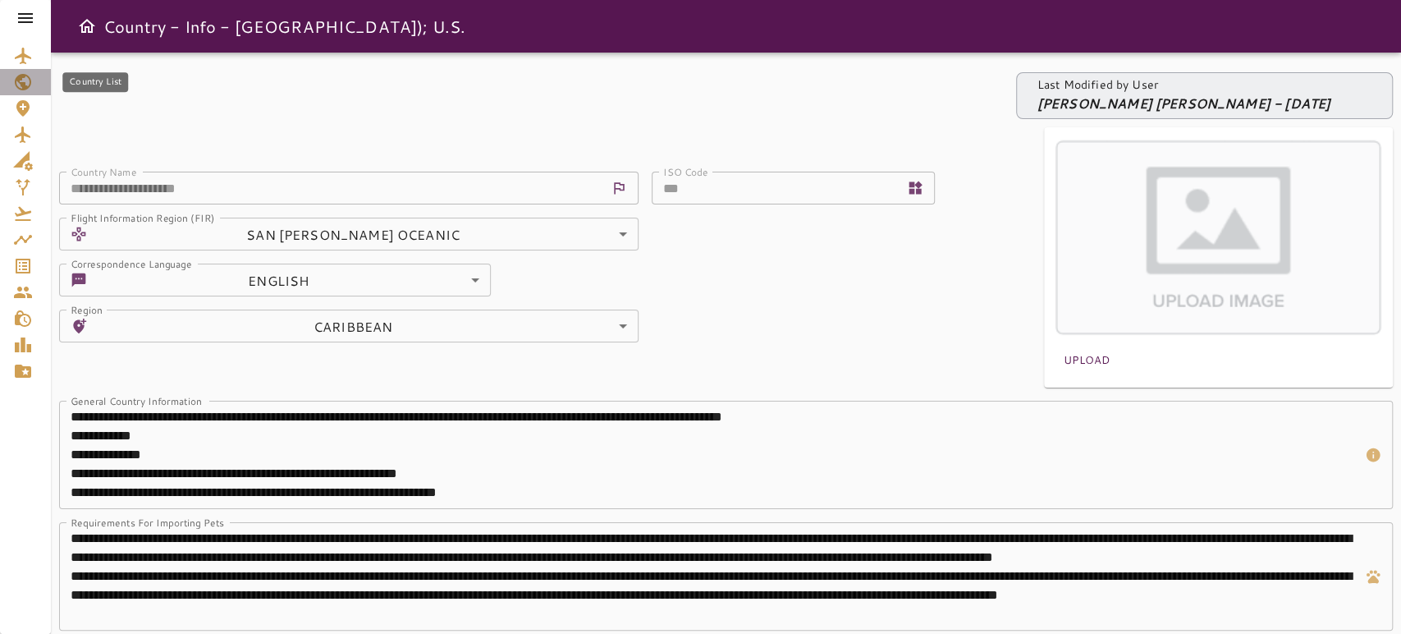
click at [23, 81] on icon "Country List" at bounding box center [23, 82] width 20 height 20
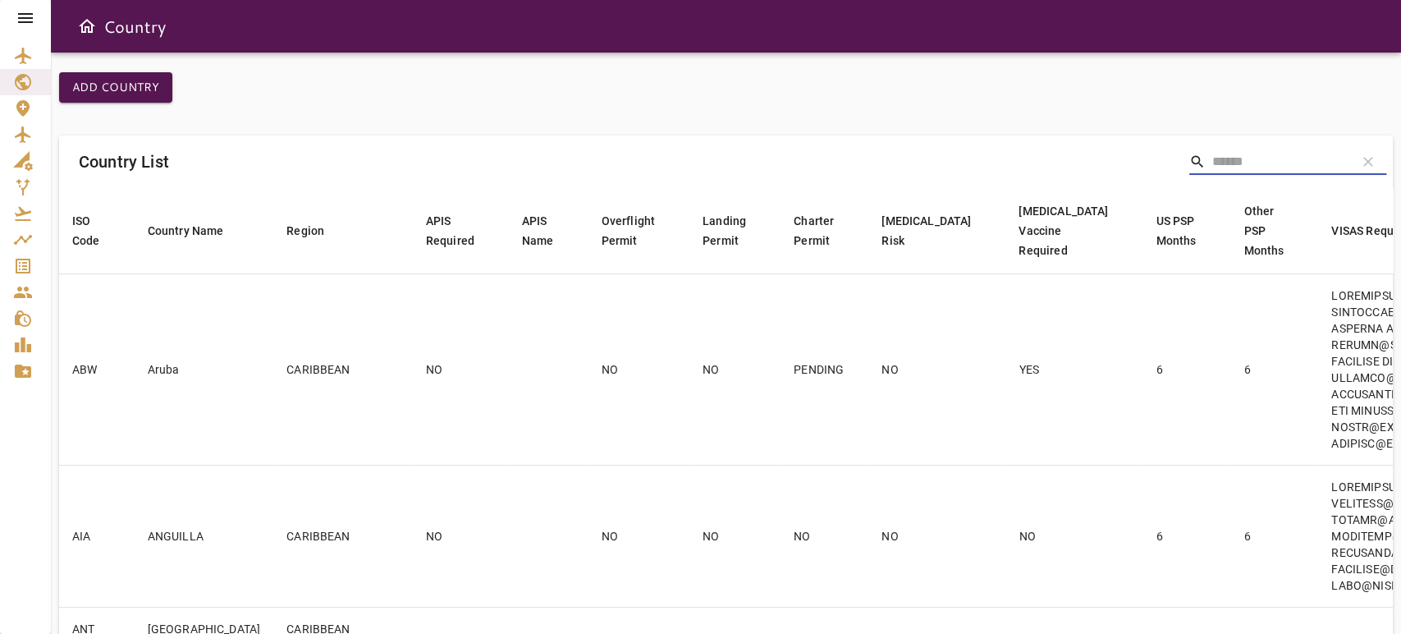
click at [1250, 155] on input "Search" at bounding box center [1277, 162] width 131 height 26
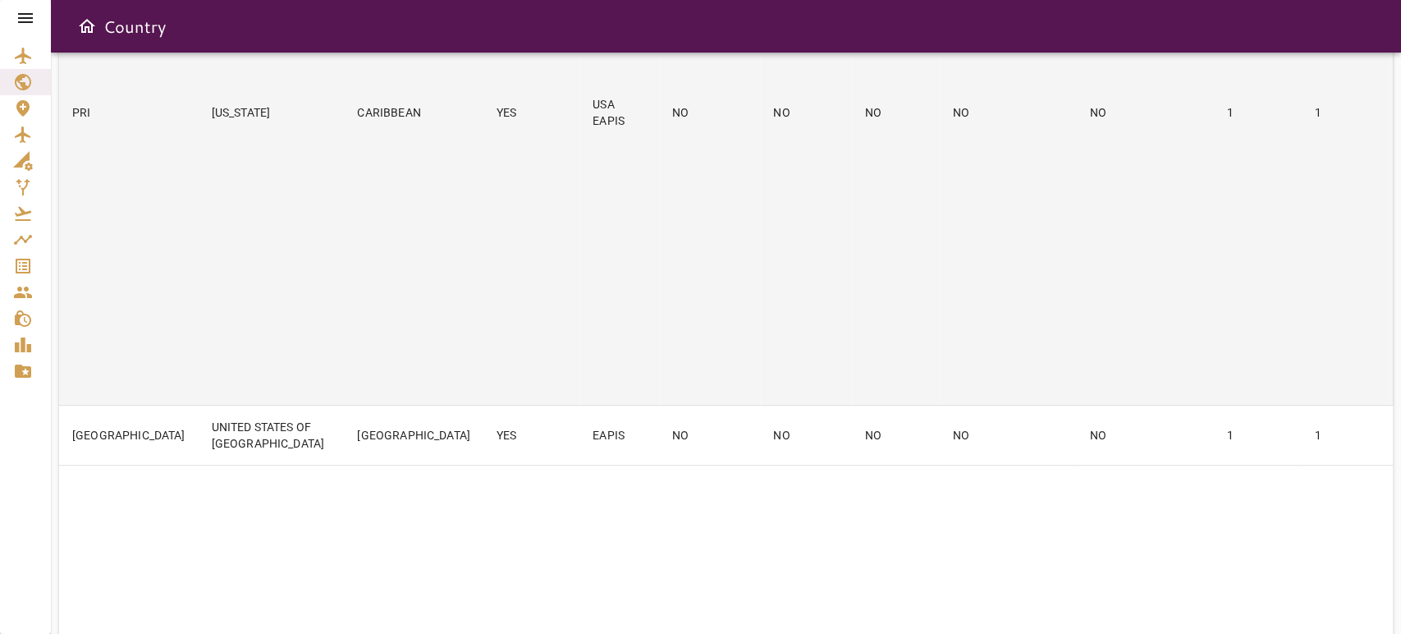
scroll to position [547, 0]
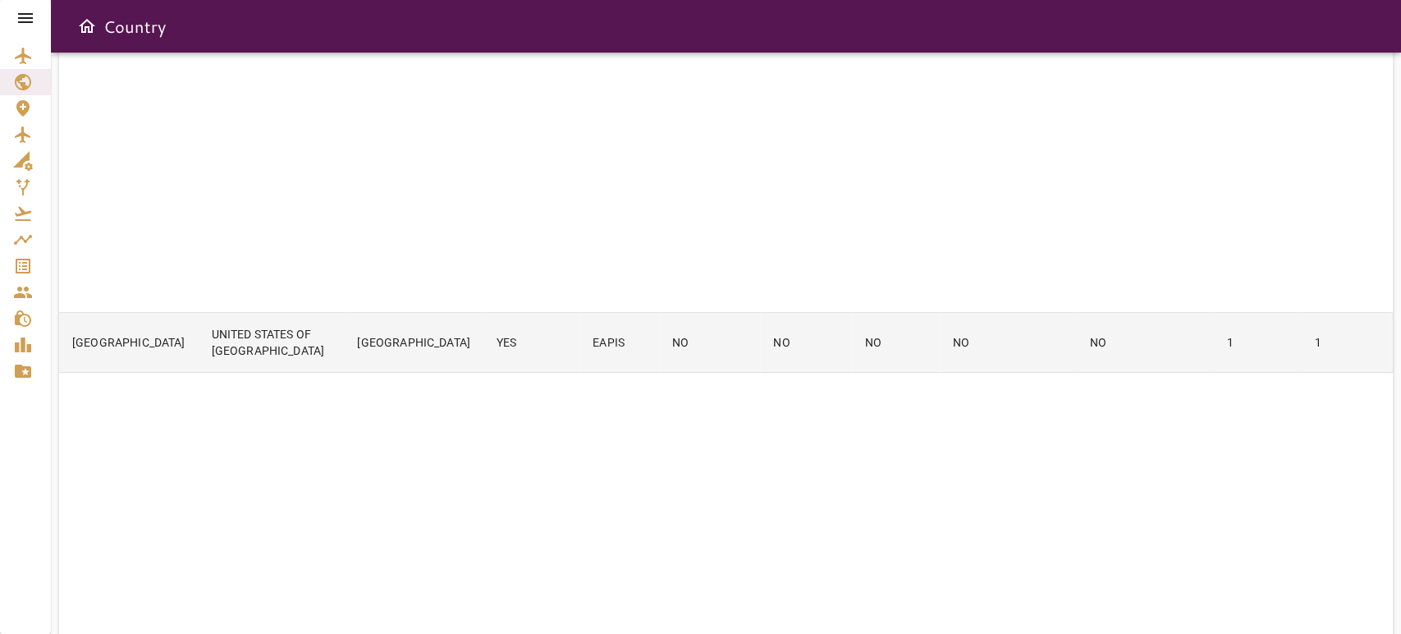
type input "***"
click at [760, 365] on td "NO" at bounding box center [805, 343] width 91 height 60
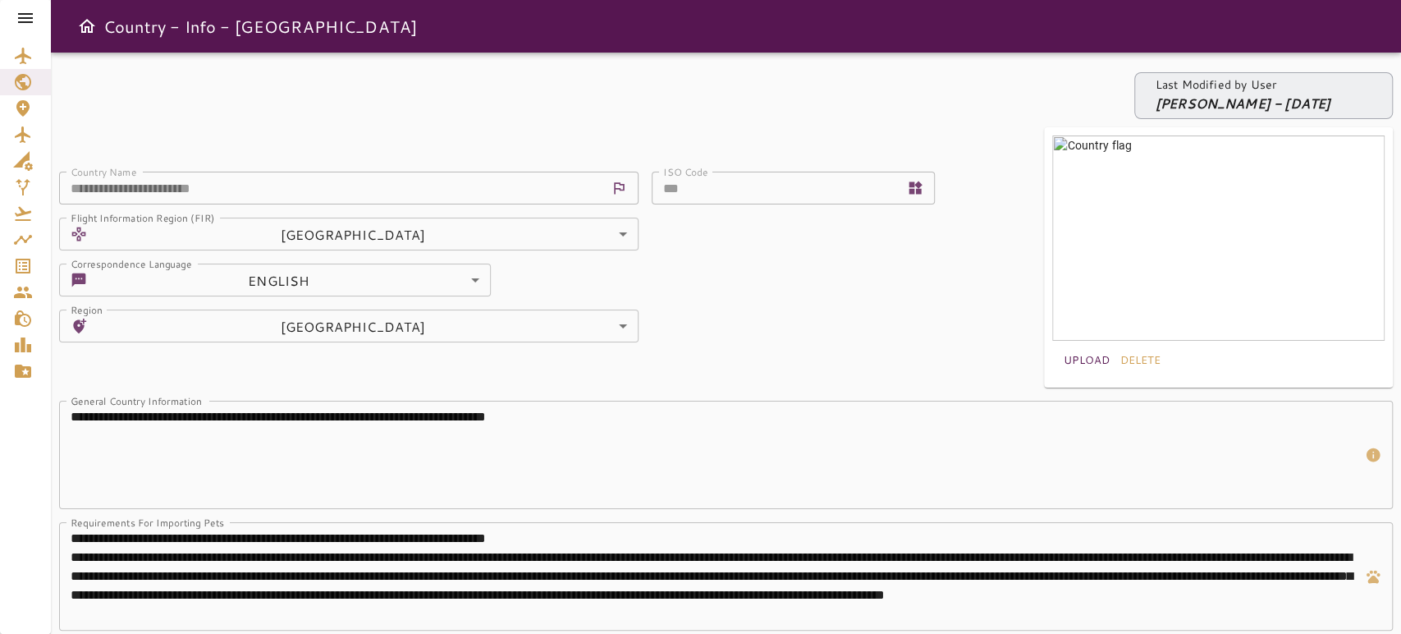
click at [20, 26] on icon at bounding box center [26, 18] width 20 height 20
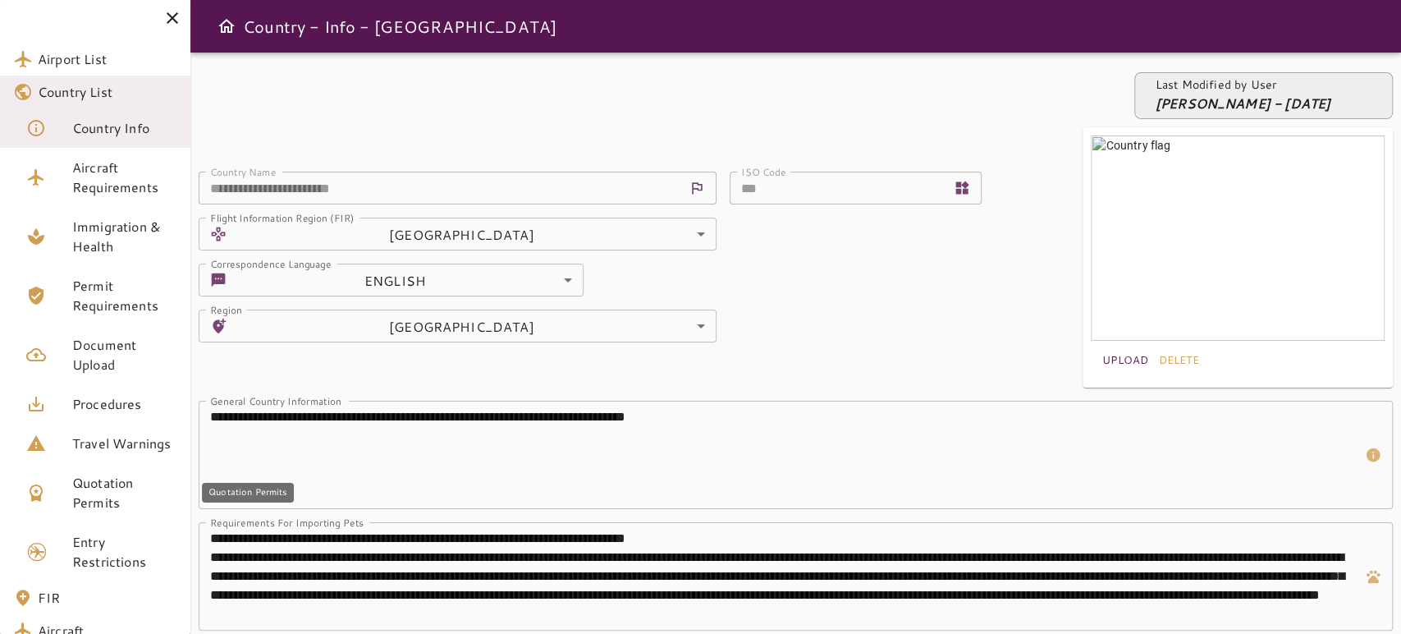
click at [108, 510] on span "Quotation Permits" at bounding box center [124, 492] width 105 height 39
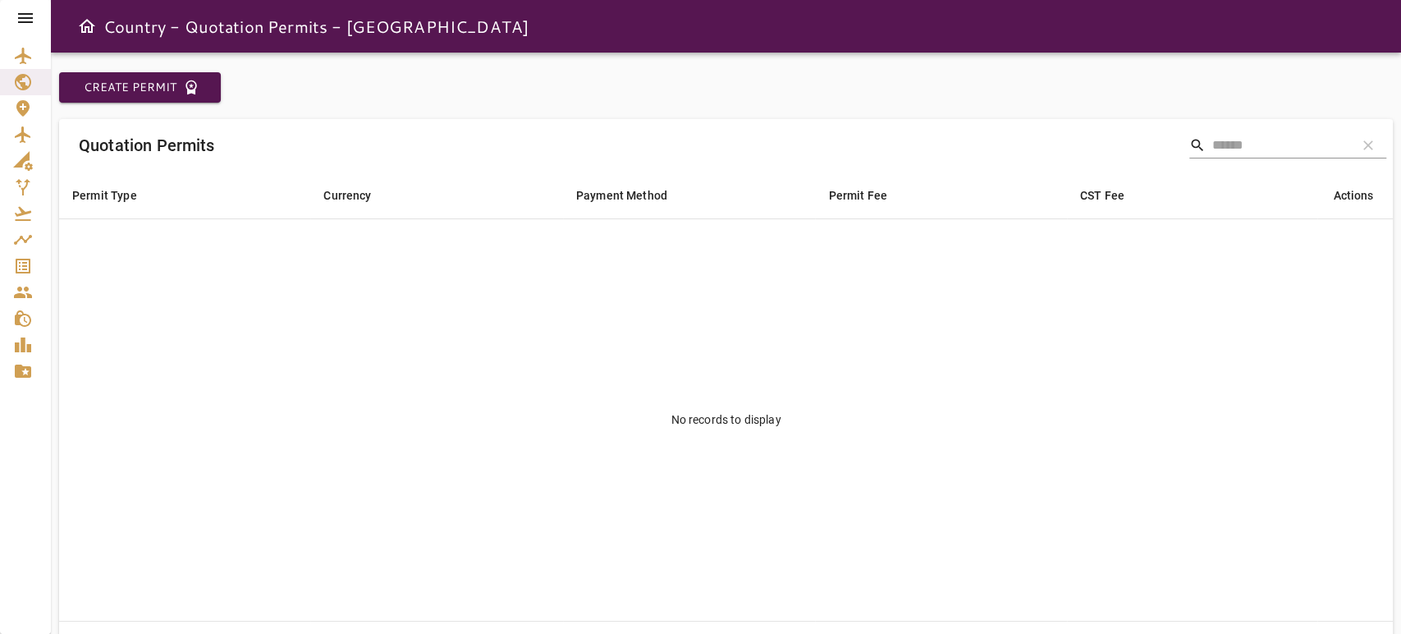
click at [22, 14] on icon at bounding box center [25, 18] width 15 height 10
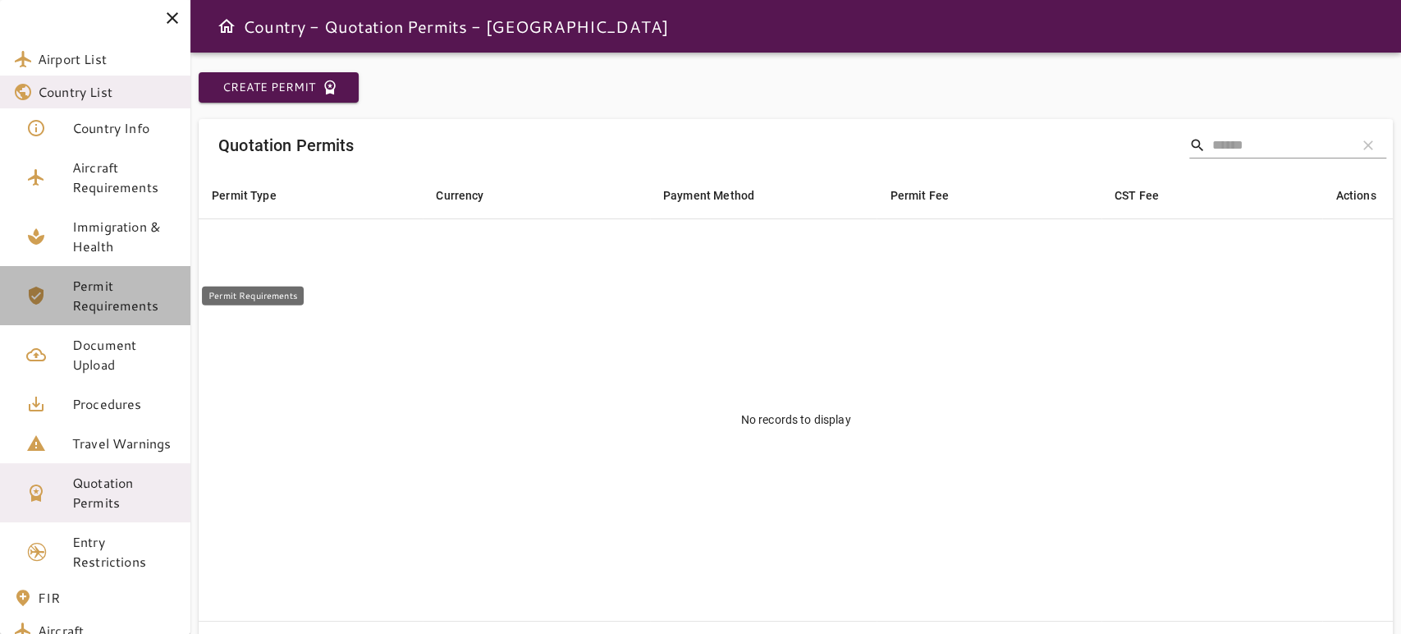
click at [126, 290] on span "Permit Requirements" at bounding box center [124, 295] width 105 height 39
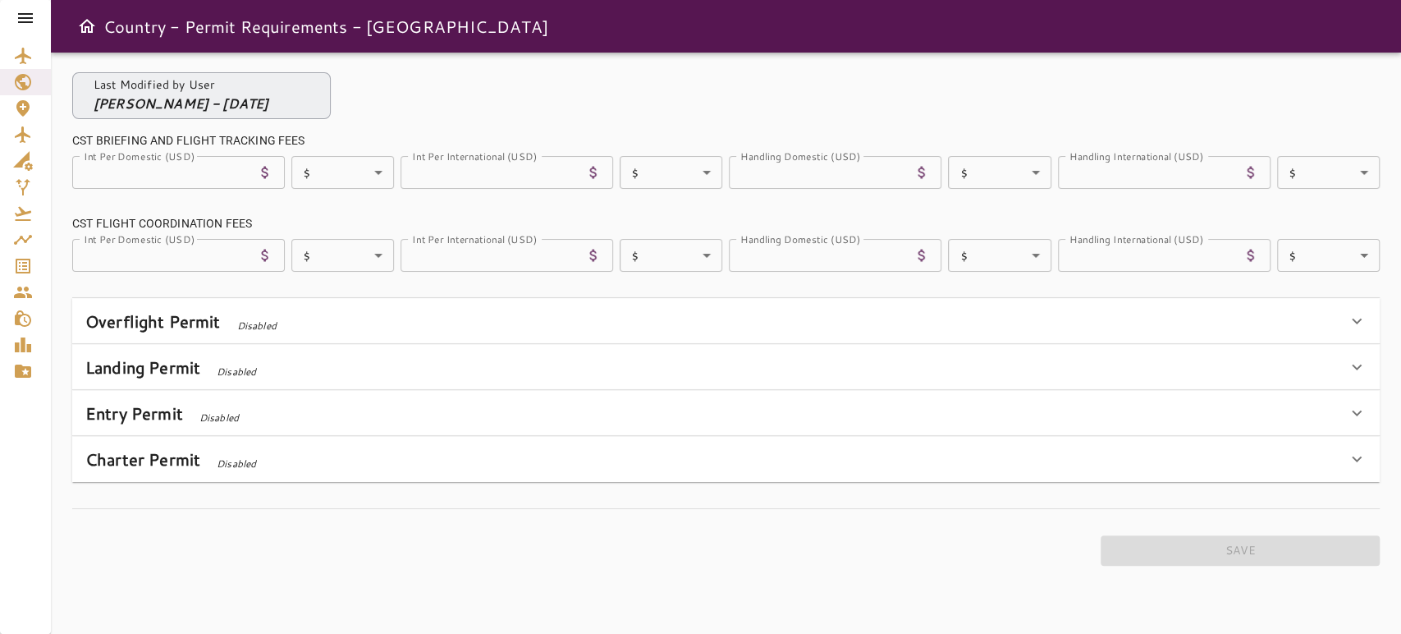
click at [539, 256] on input "*" at bounding box center [489, 255] width 178 height 33
click at [538, 256] on input "*" at bounding box center [489, 255] width 178 height 33
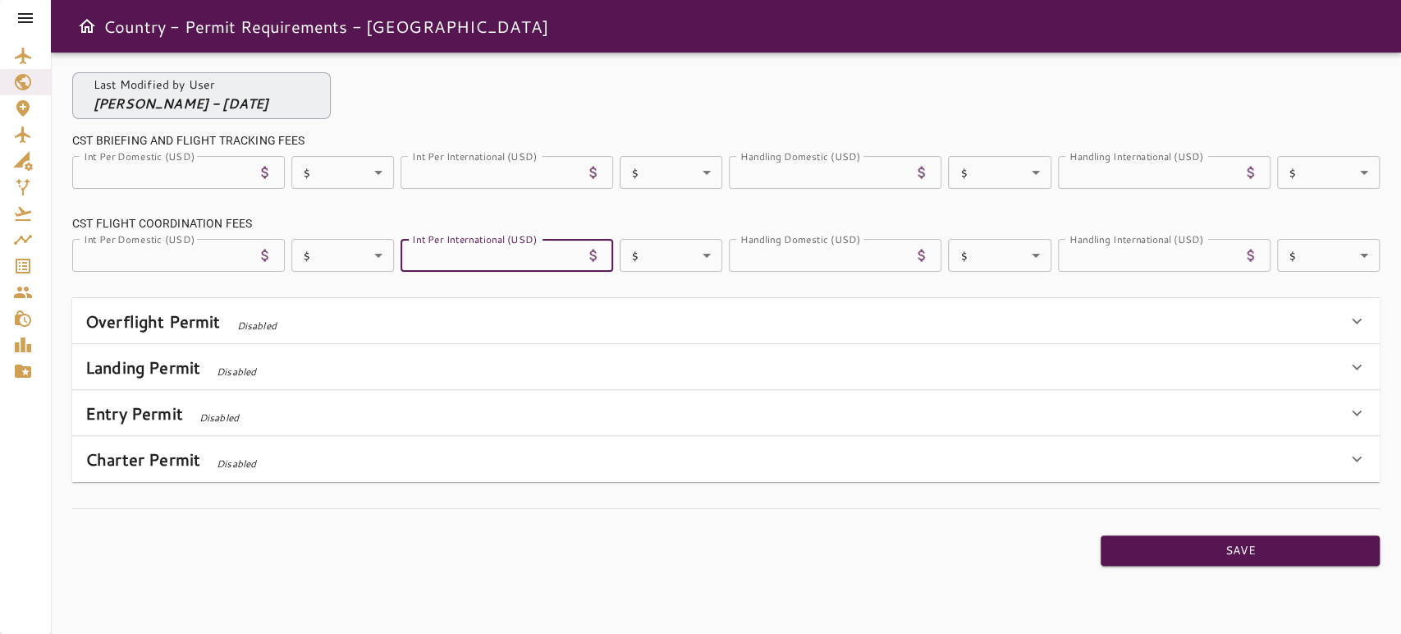
click at [413, 257] on input "***" at bounding box center [489, 255] width 178 height 33
click at [1300, 550] on button "Save" at bounding box center [1239, 550] width 279 height 30
type input "*"
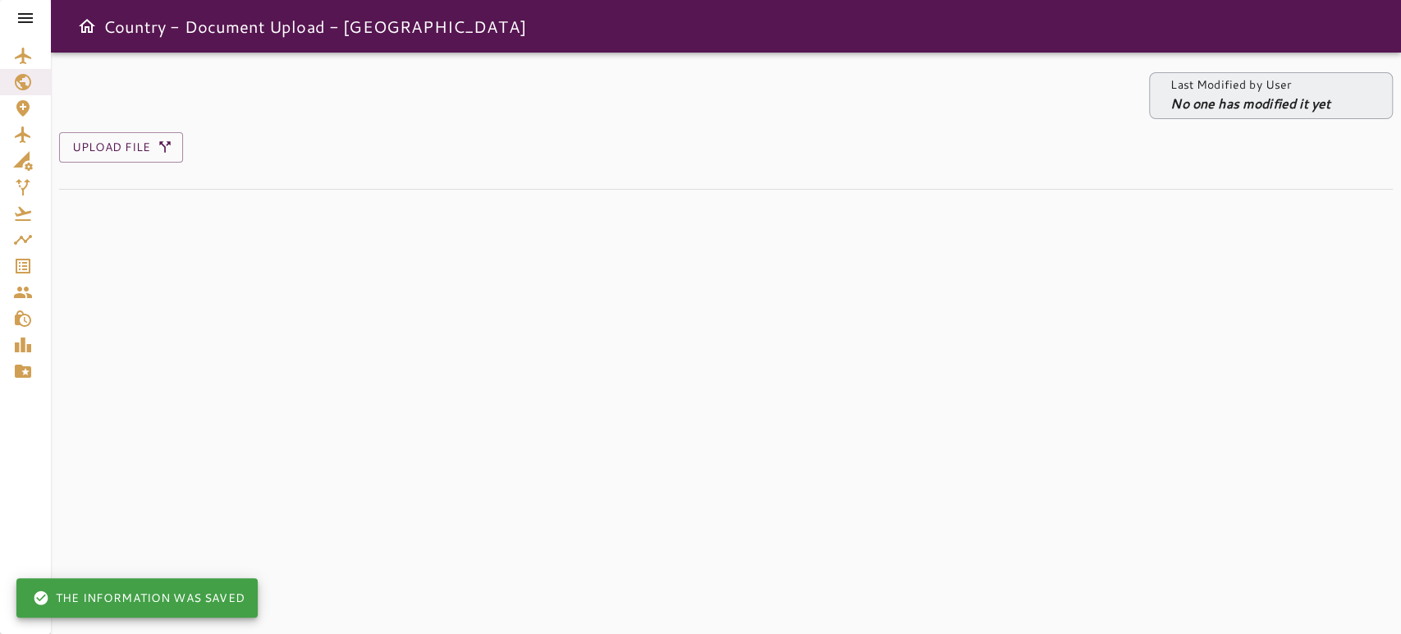
click at [26, 17] on icon at bounding box center [25, 18] width 15 height 10
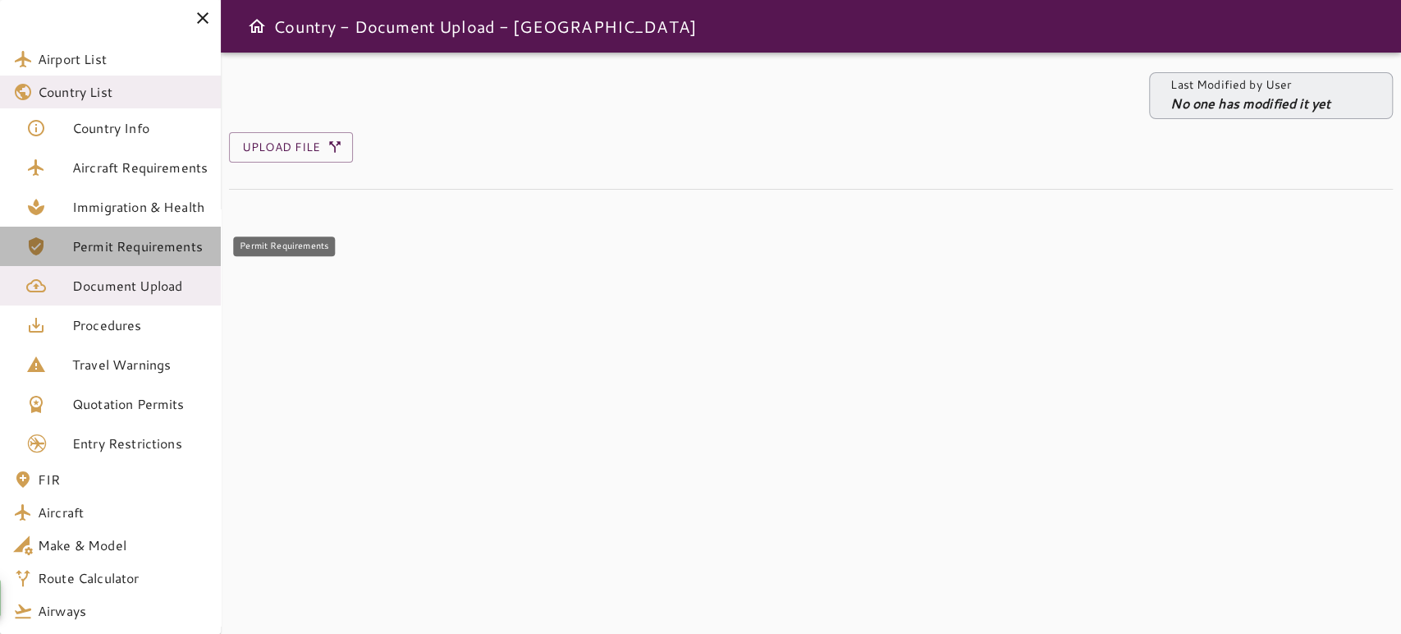
click at [87, 245] on span "Permit Requirements" at bounding box center [139, 246] width 135 height 20
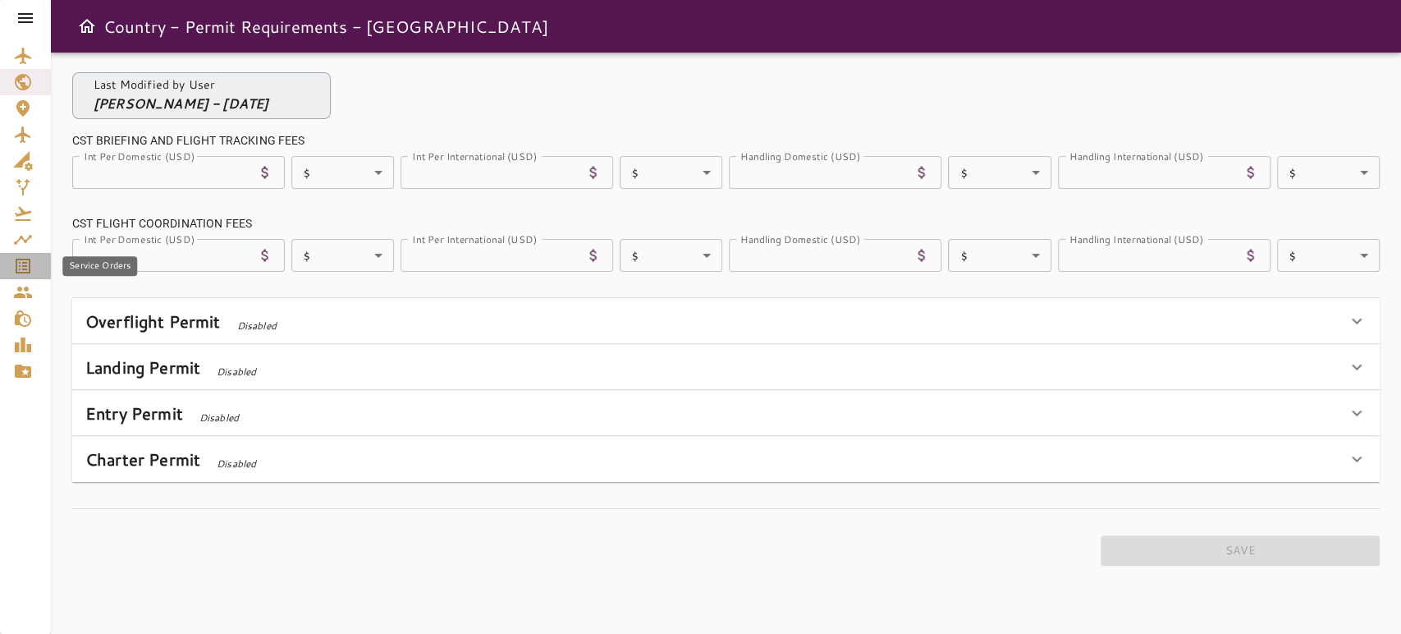
click at [25, 267] on icon "Service Orders" at bounding box center [23, 266] width 20 height 20
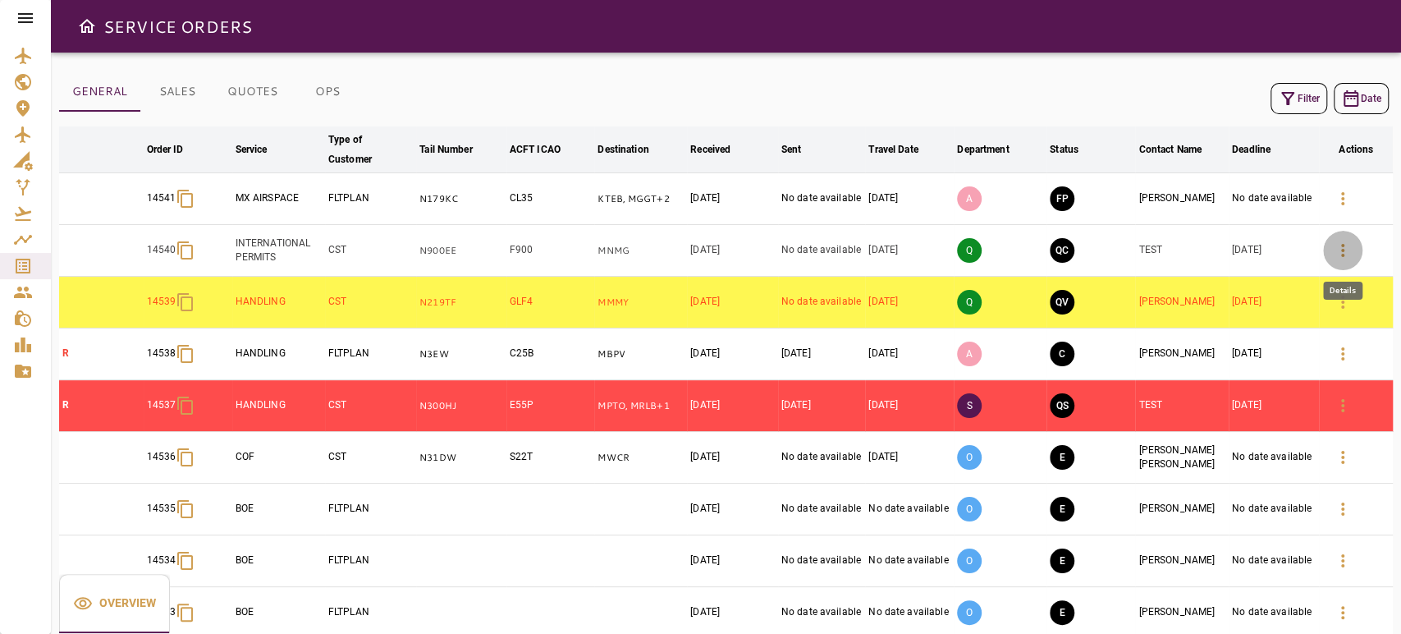
click at [1347, 243] on icon "button" at bounding box center [1343, 250] width 20 height 20
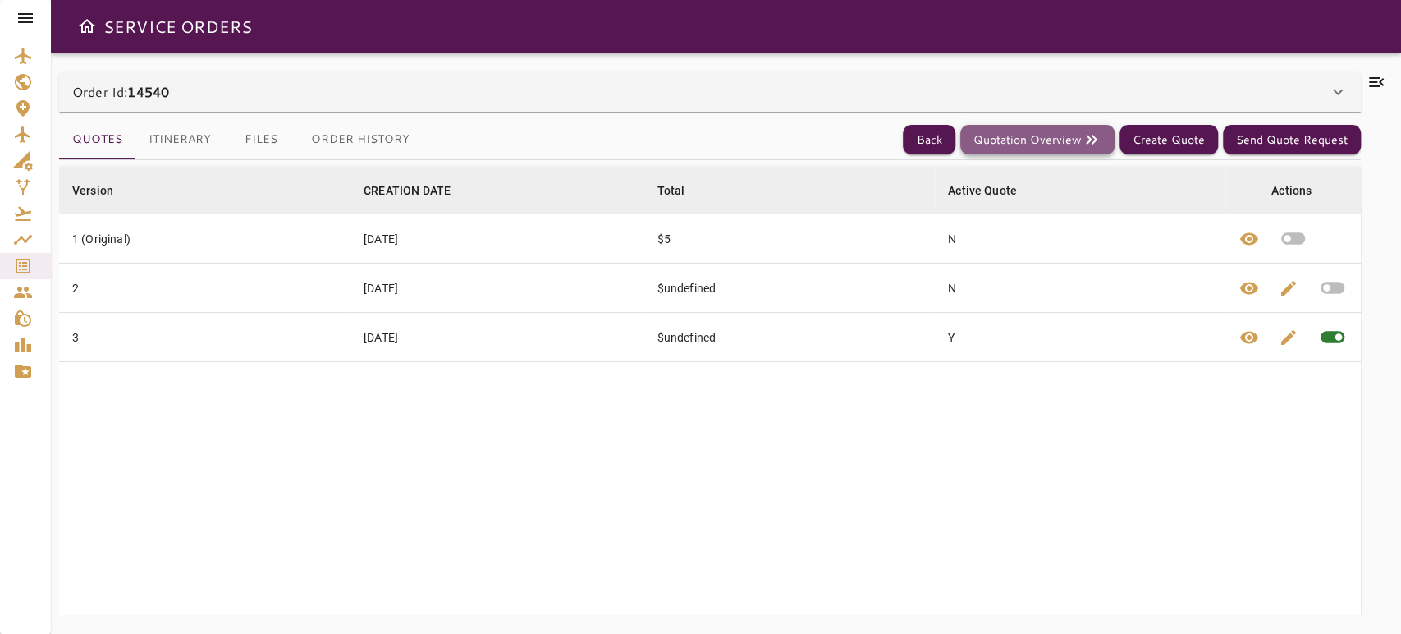
click at [1024, 143] on button "Quotation Overview" at bounding box center [1037, 140] width 154 height 30
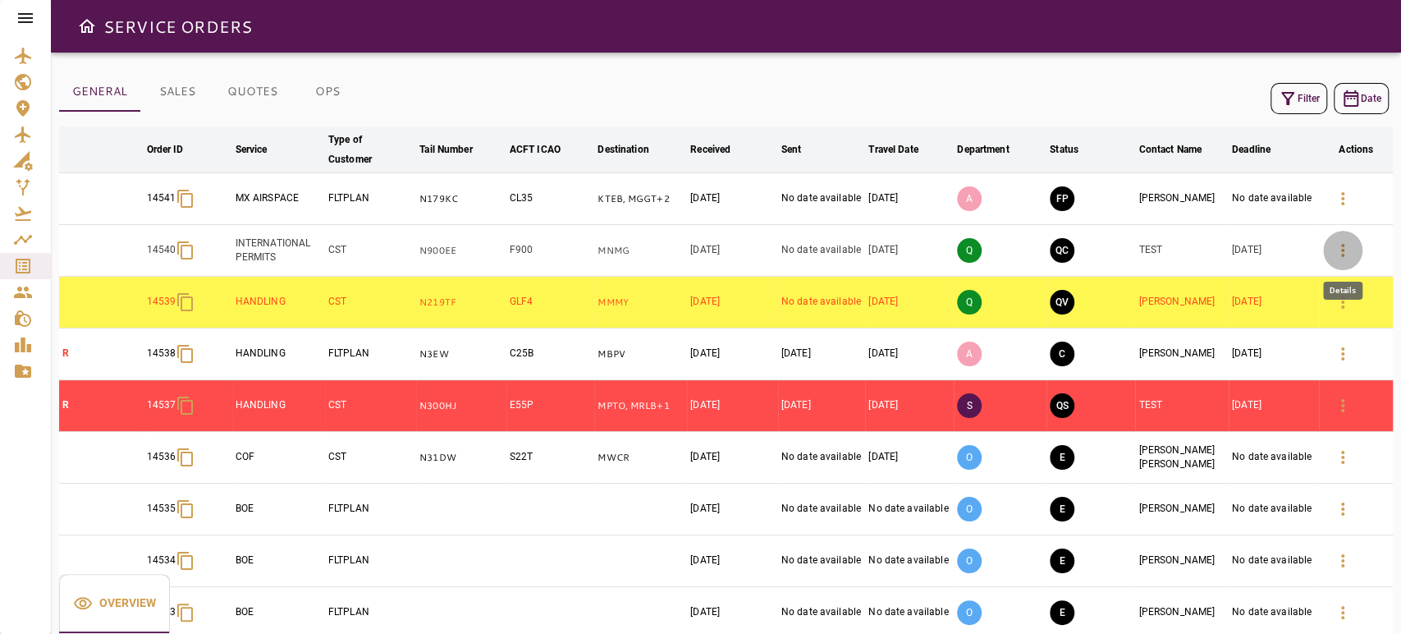
click at [1329, 246] on button "button" at bounding box center [1342, 250] width 39 height 39
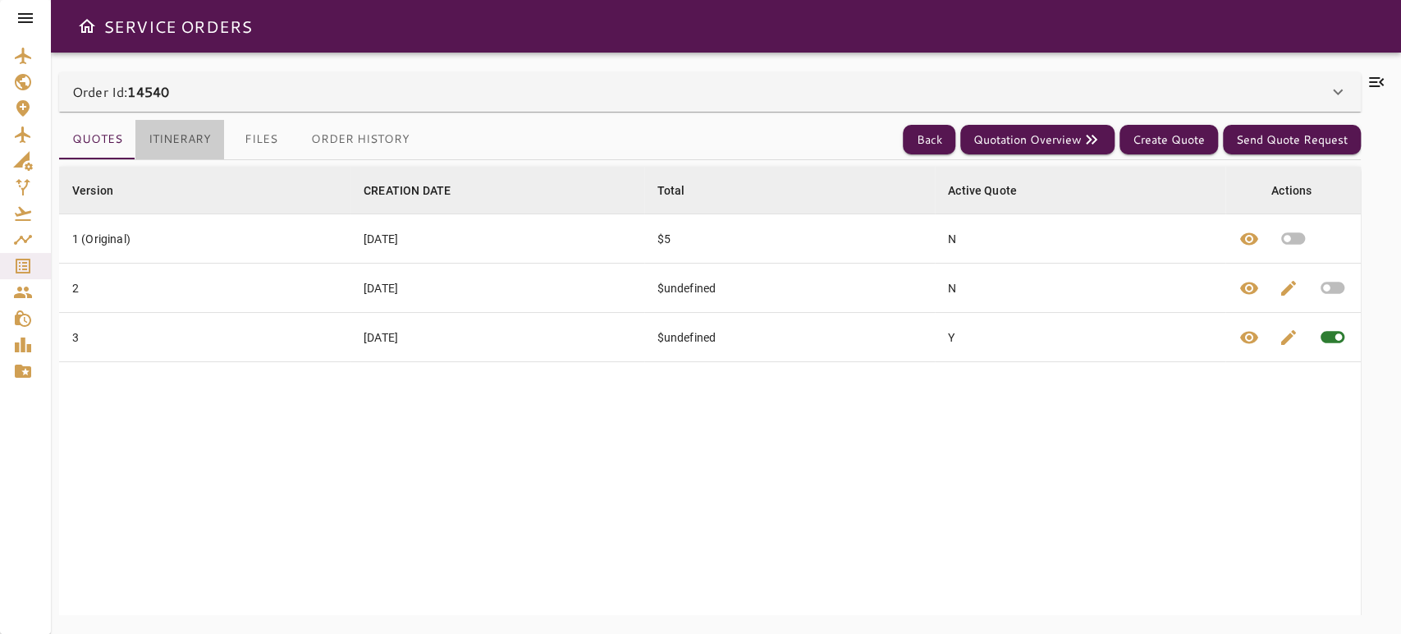
click at [195, 144] on button "Itinerary" at bounding box center [179, 139] width 89 height 39
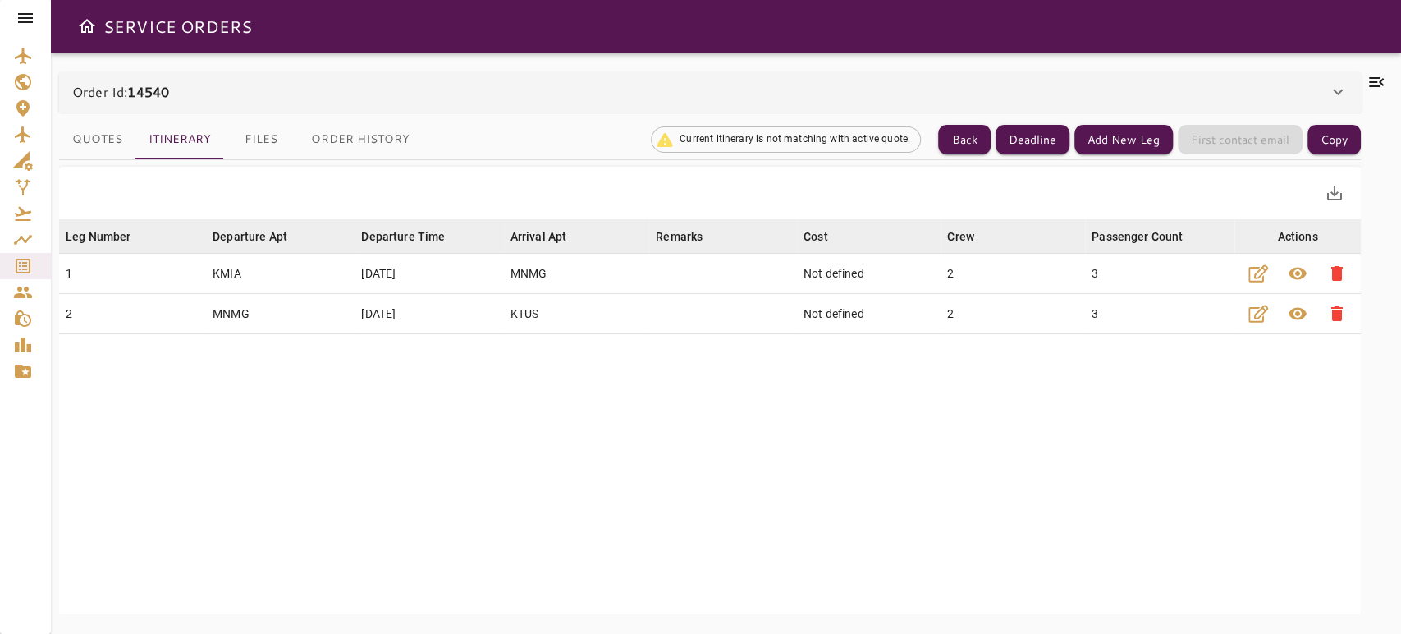
click at [105, 132] on button "Quotes" at bounding box center [97, 139] width 76 height 39
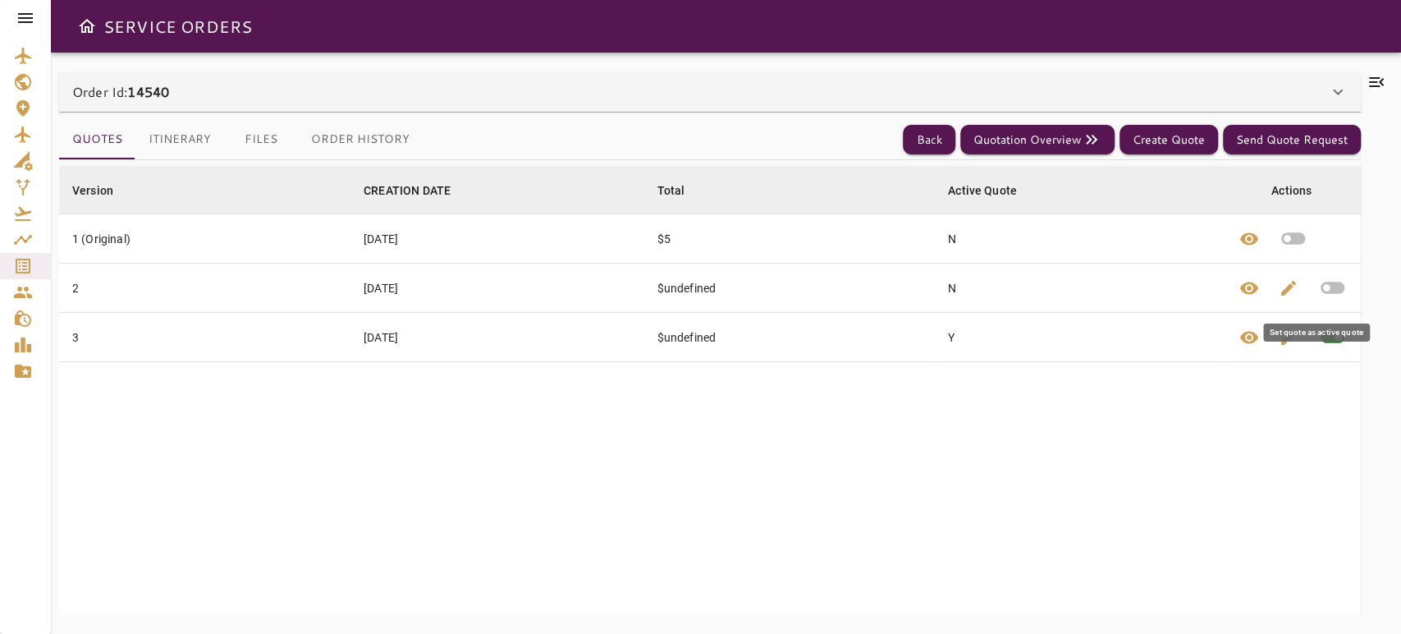
click at [1320, 292] on icon "button" at bounding box center [1332, 288] width 24 height 12
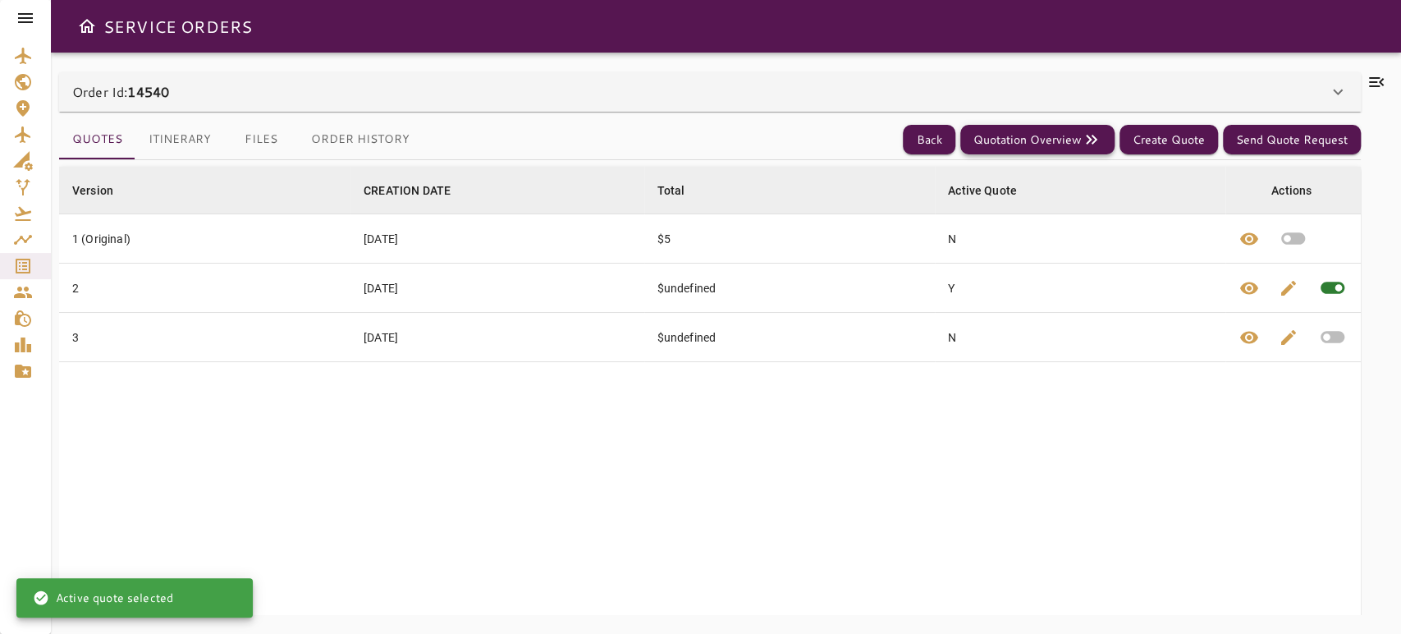
click at [1050, 132] on button "Quotation Overview" at bounding box center [1037, 140] width 154 height 30
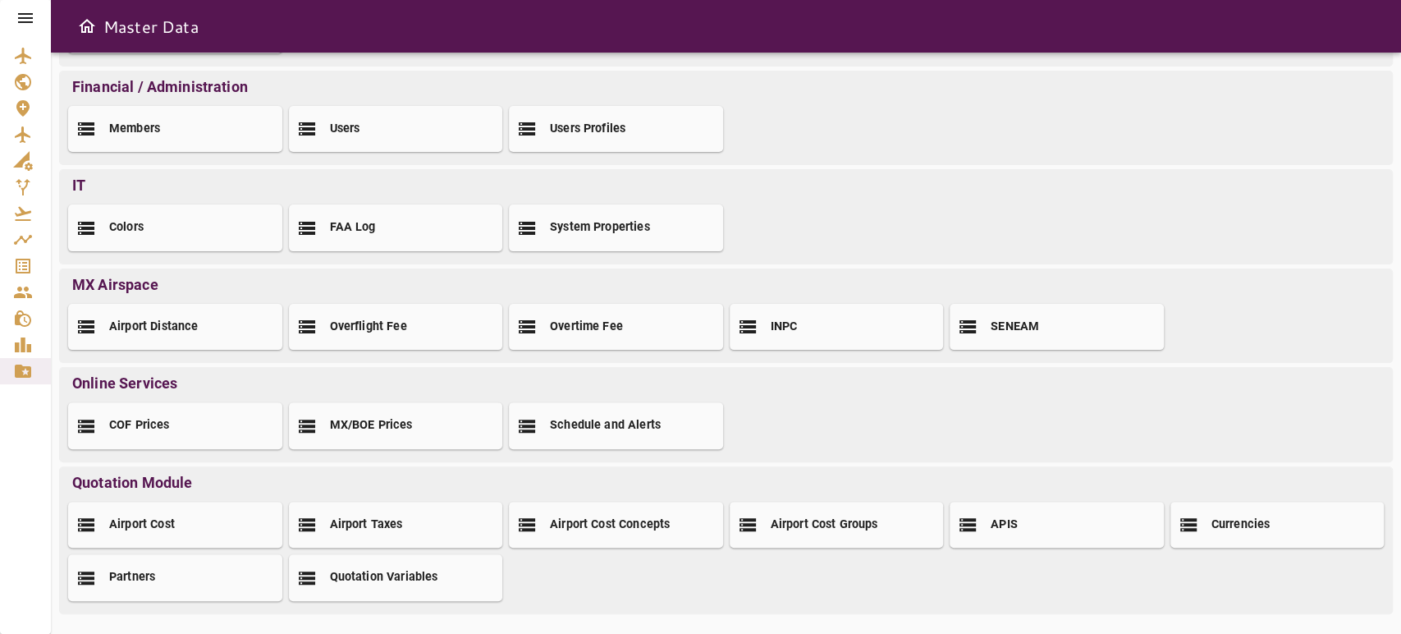
scroll to position [202, 0]
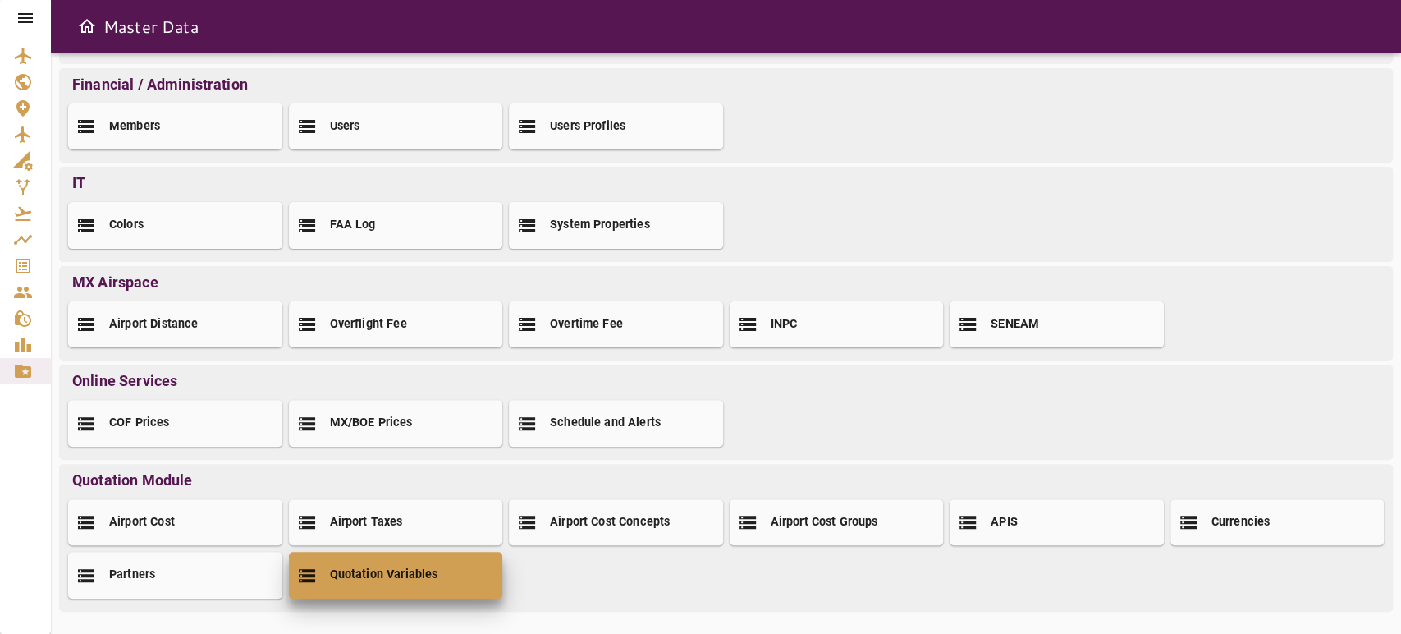
click at [407, 566] on h2 "Quotation Variables" at bounding box center [384, 574] width 108 height 17
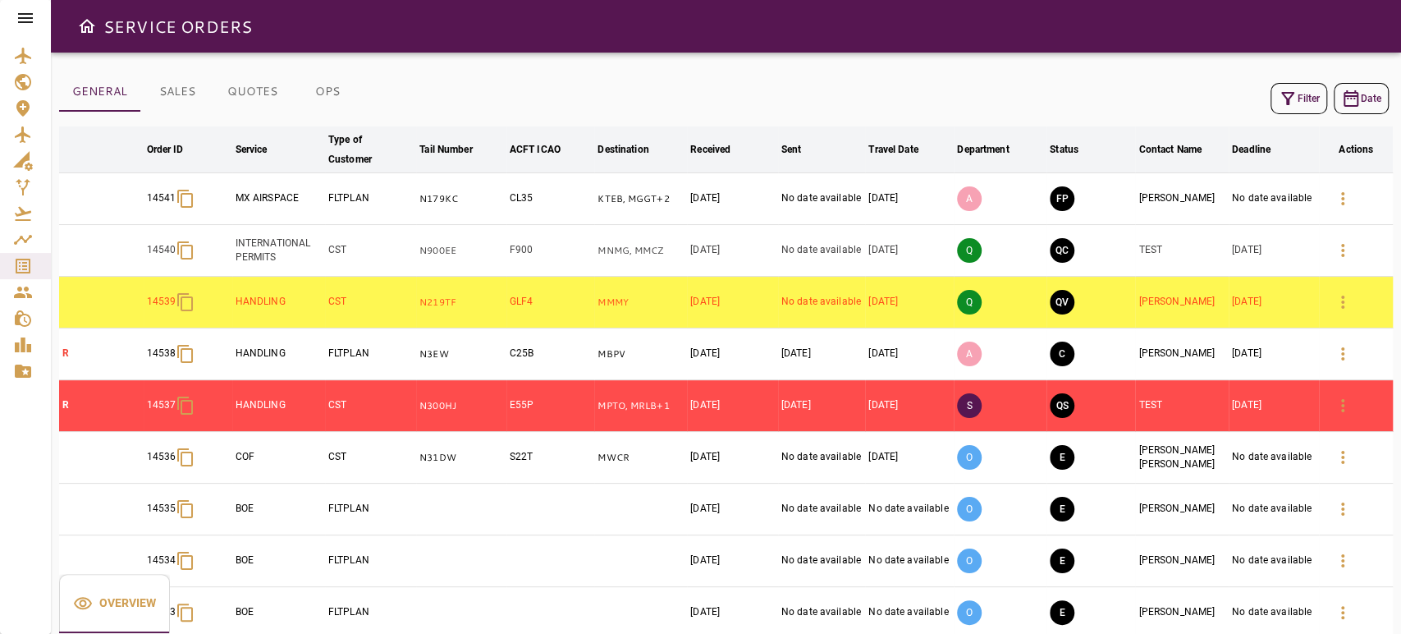
click at [1344, 399] on icon "button" at bounding box center [1343, 406] width 20 height 20
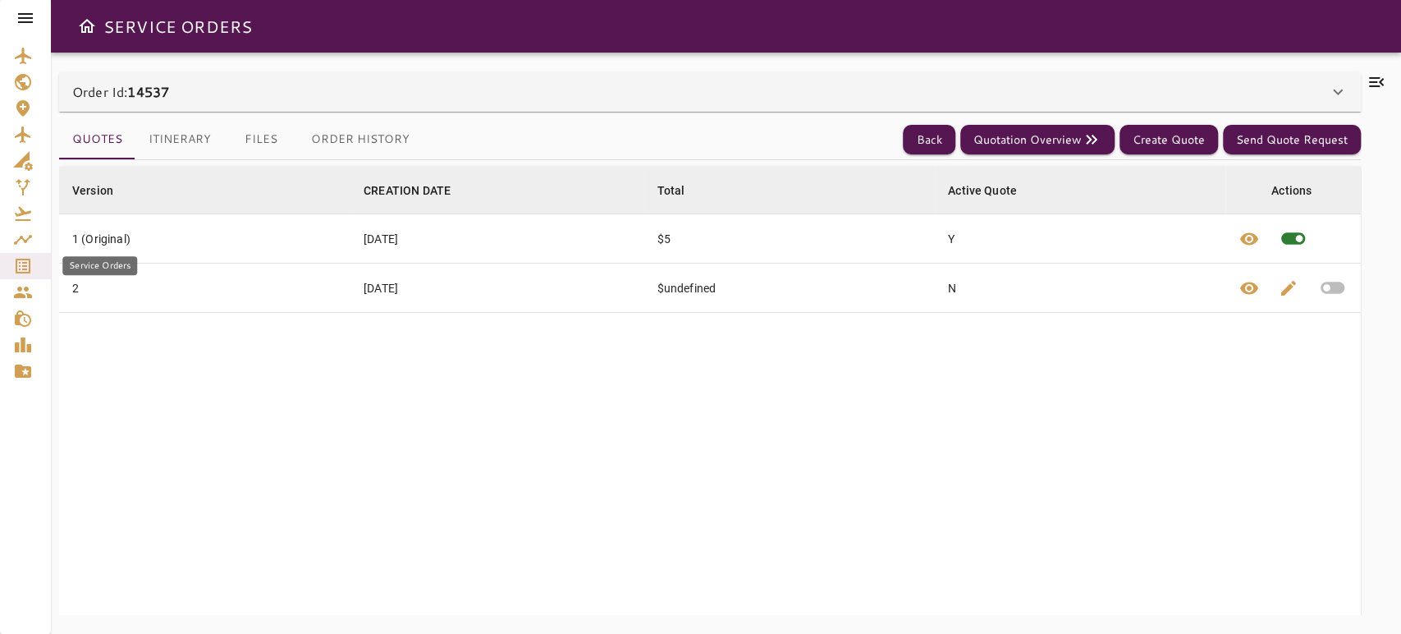
click at [43, 267] on link "Service Orders" at bounding box center [25, 266] width 51 height 26
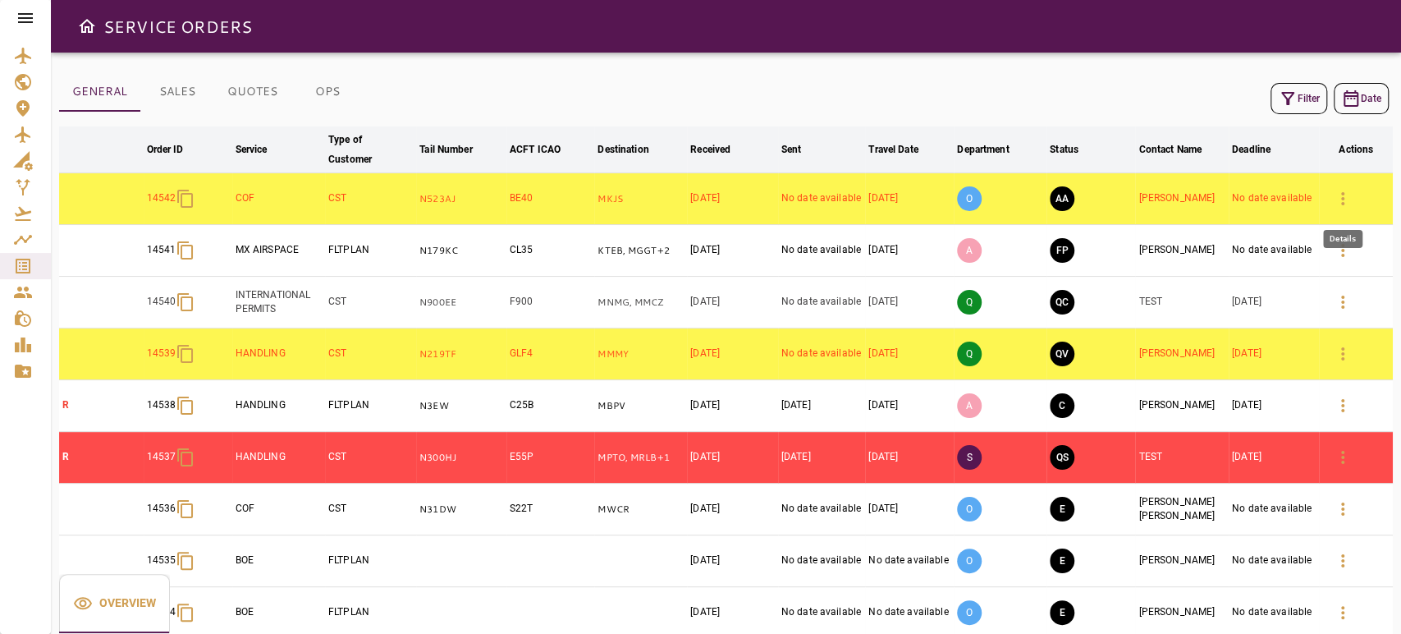
click at [1343, 194] on icon "button" at bounding box center [1342, 198] width 3 height 13
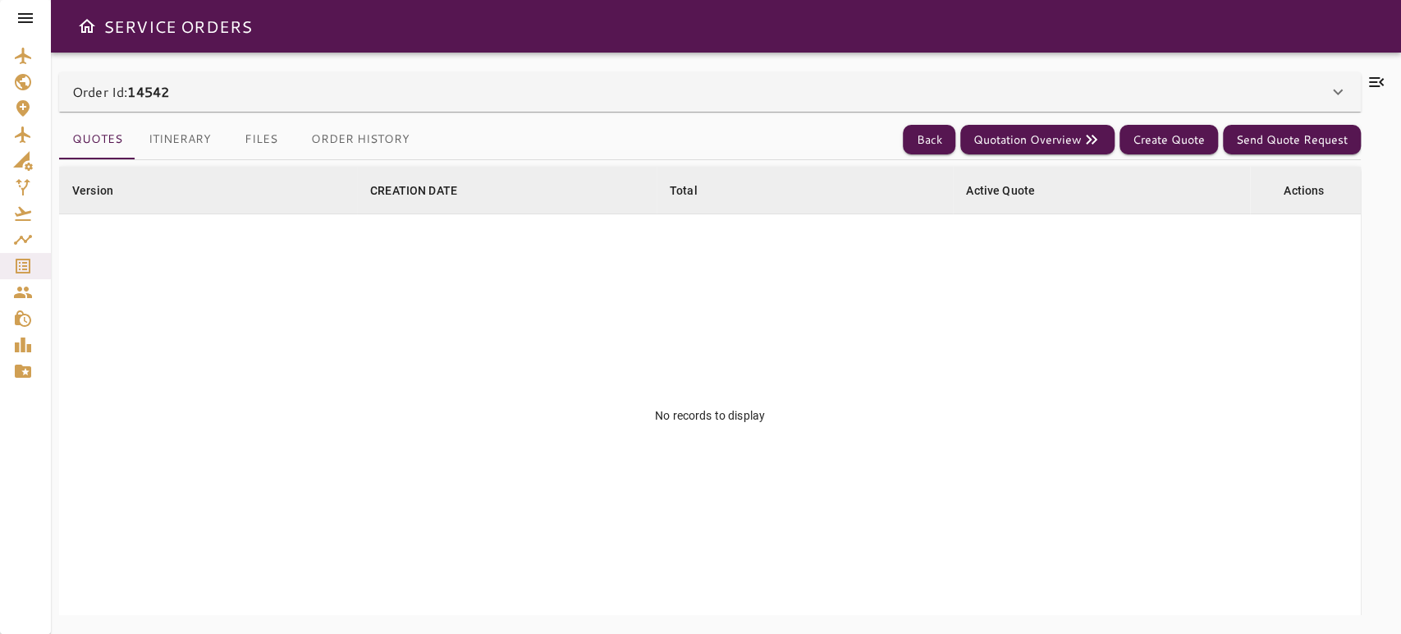
click at [1231, 85] on div "Order Id: 14542" at bounding box center [700, 92] width 1256 height 20
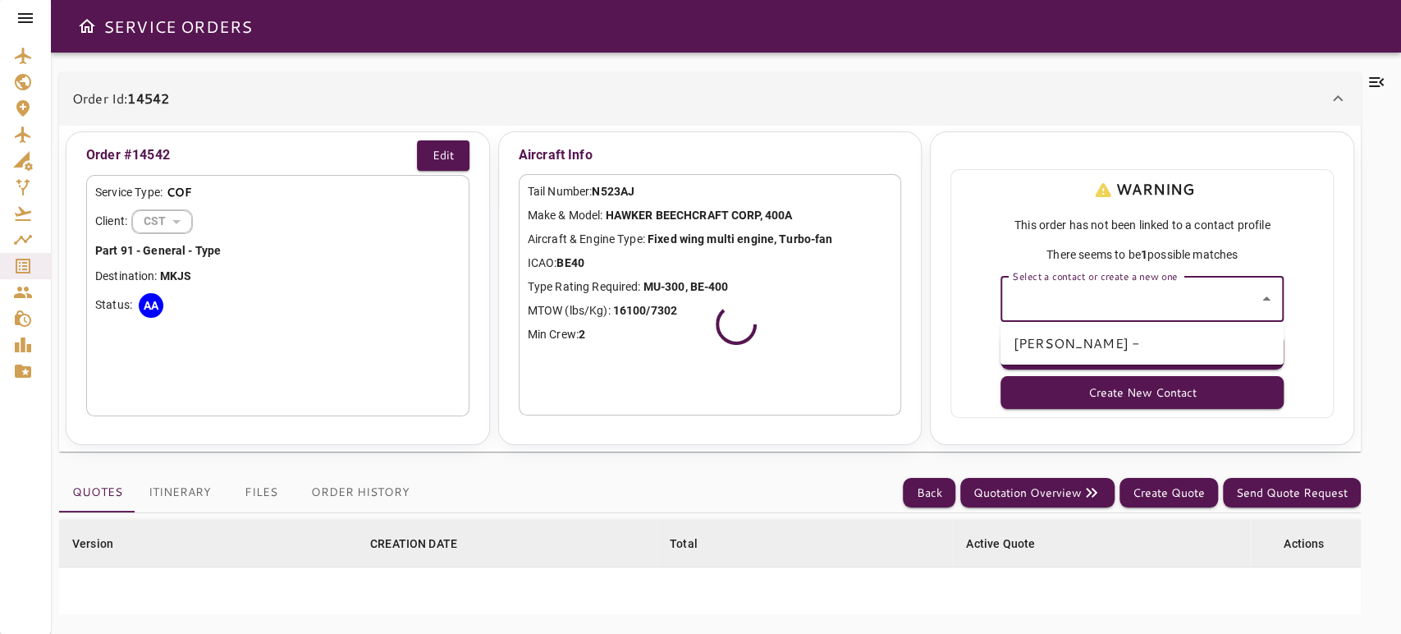
click at [1139, 300] on input "Select a contact or create a new one" at bounding box center [1130, 298] width 244 height 31
click at [1117, 337] on li "[PERSON_NAME] -" at bounding box center [1141, 343] width 283 height 30
type input "**********"
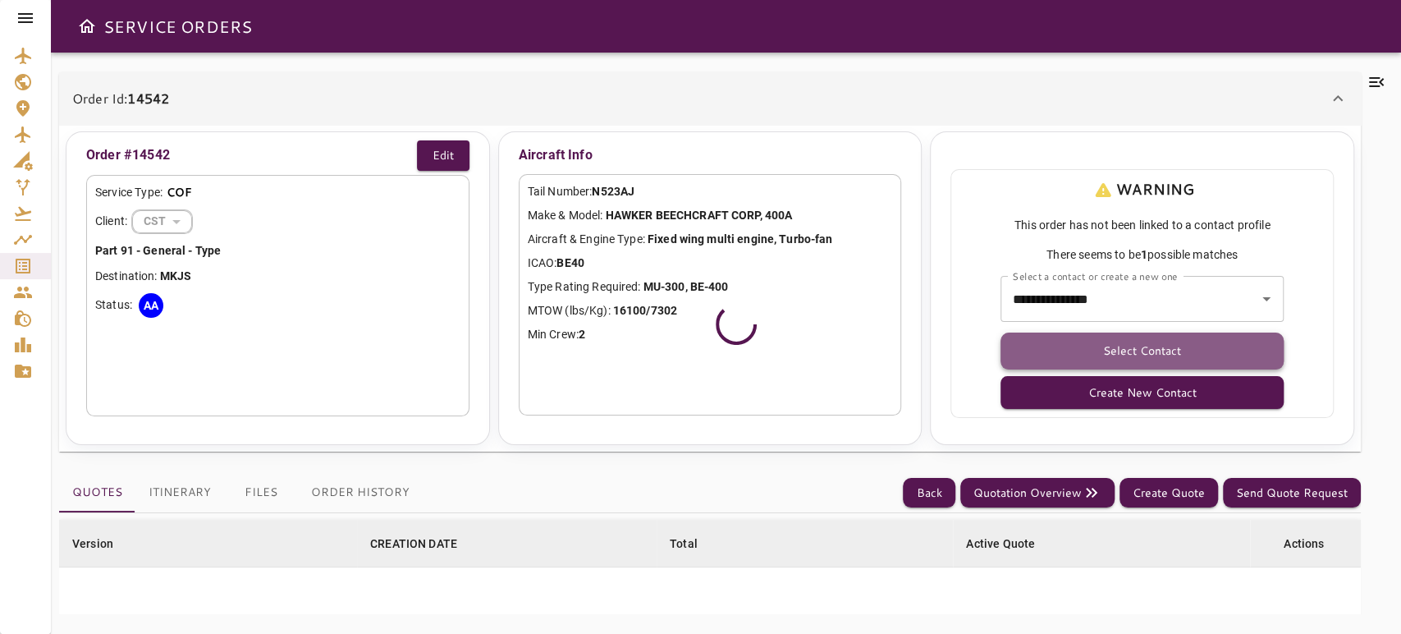
click at [1115, 346] on button "Select Contact" at bounding box center [1141, 350] width 283 height 37
